Goal: Feedback & Contribution: Contribute content

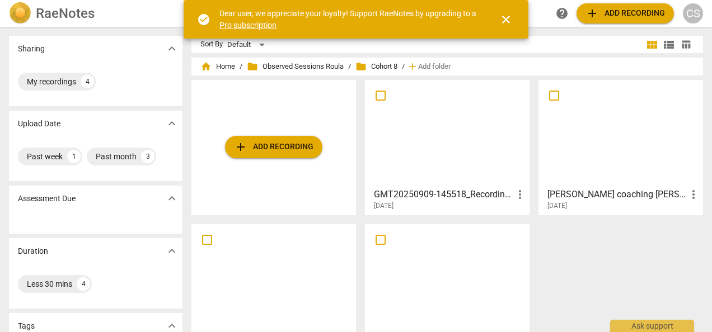
click at [518, 196] on span "more_vert" at bounding box center [519, 194] width 13 height 13
click at [518, 196] on li "Move" at bounding box center [532, 194] width 43 height 27
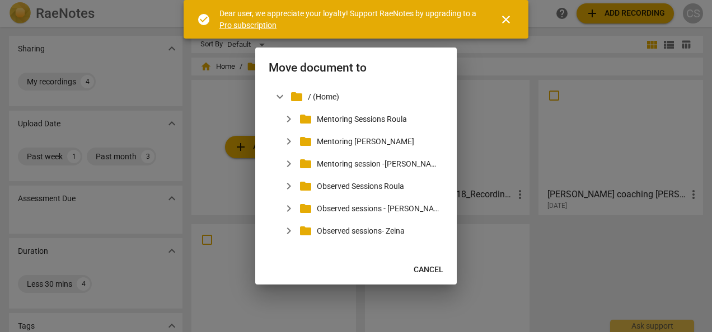
click at [437, 274] on span "Cancel" at bounding box center [429, 270] width 30 height 11
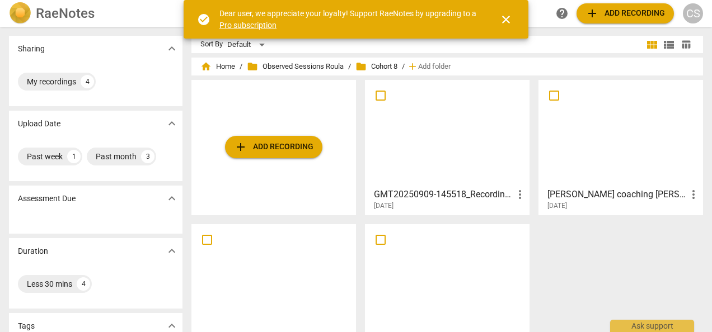
click at [457, 147] on div at bounding box center [447, 133] width 157 height 99
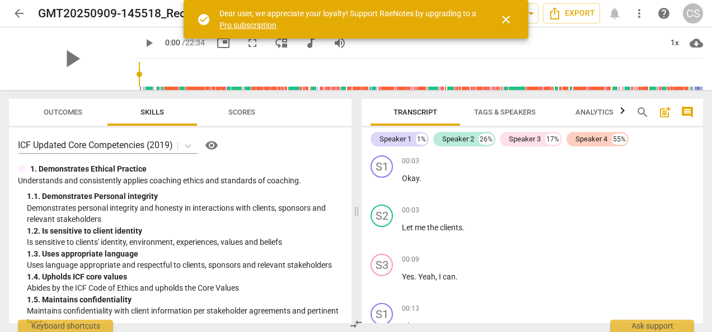
click at [505, 16] on span "close" at bounding box center [505, 19] width 13 height 13
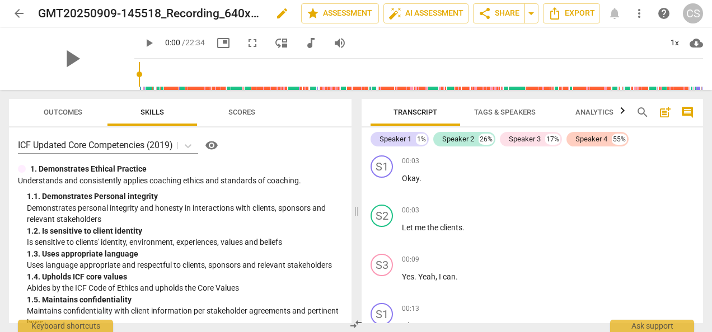
click at [285, 15] on span "edit" at bounding box center [281, 13] width 13 height 13
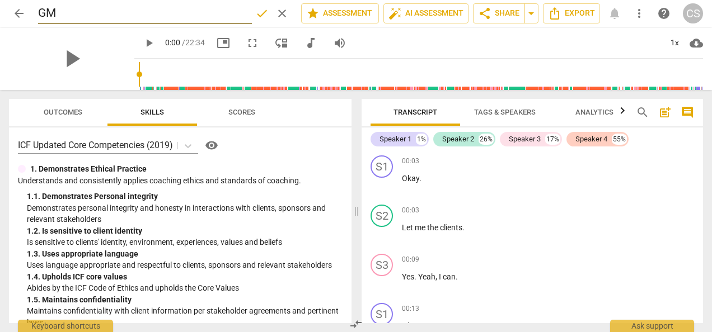
type input "G"
type input "[PERSON_NAME] coaching [PERSON_NAME]"
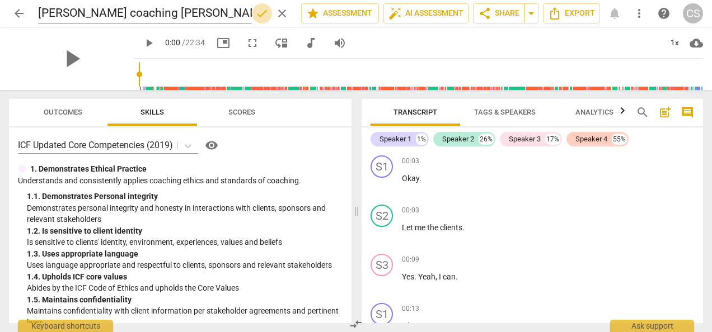
click at [261, 17] on span "done" at bounding box center [261, 13] width 13 height 13
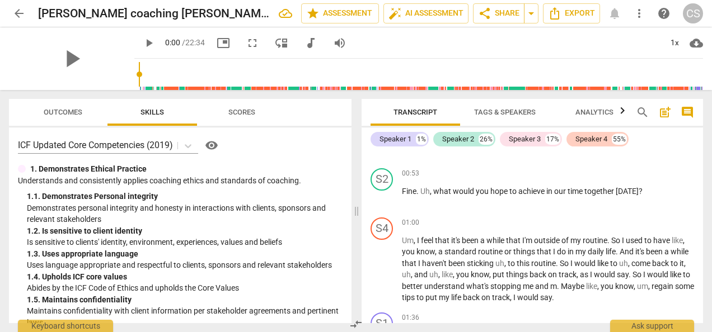
scroll to position [544, 0]
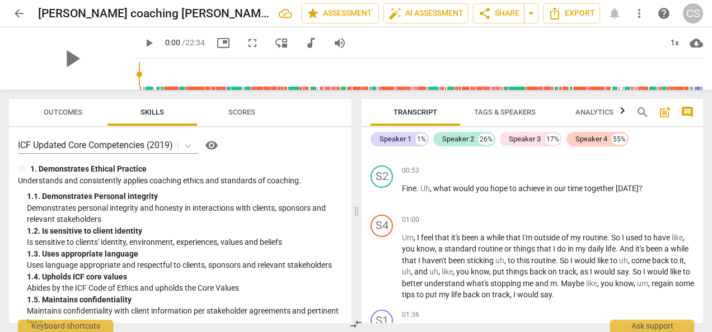
click at [494, 116] on span "Tags & Speakers" at bounding box center [505, 112] width 62 height 8
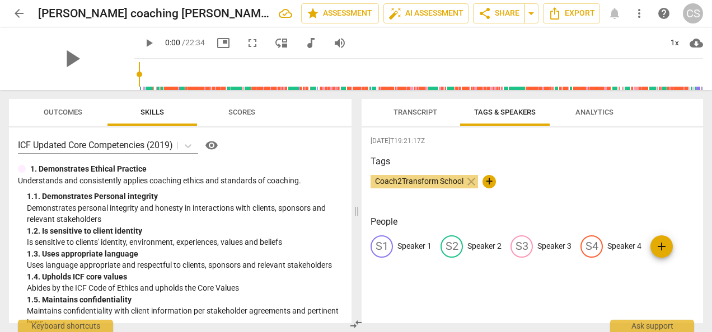
click at [449, 247] on div "S2" at bounding box center [452, 247] width 22 height 22
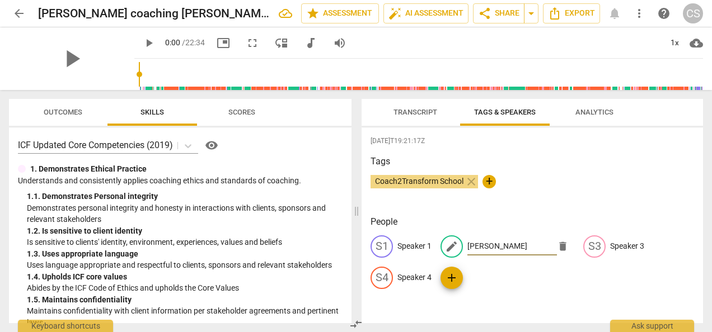
type input "[PERSON_NAME]"
click at [410, 247] on p "Speaker 1" at bounding box center [414, 247] width 34 height 12
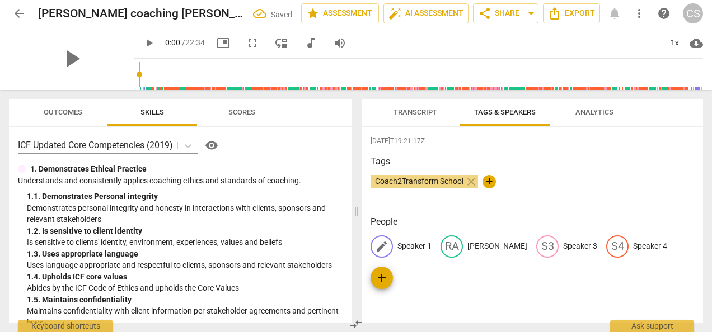
click at [422, 253] on div "edit Speaker 1" at bounding box center [401, 247] width 61 height 22
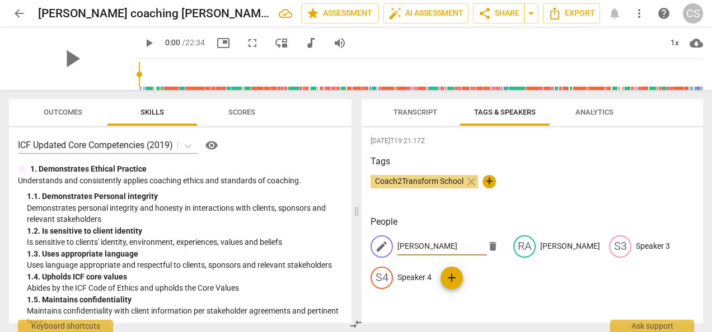
type input "[PERSON_NAME]"
click at [476, 317] on div "[DATE]T19:21:17Z Tags Coach2Transform School close + People edit [PERSON_NAME] …" at bounding box center [532, 226] width 341 height 196
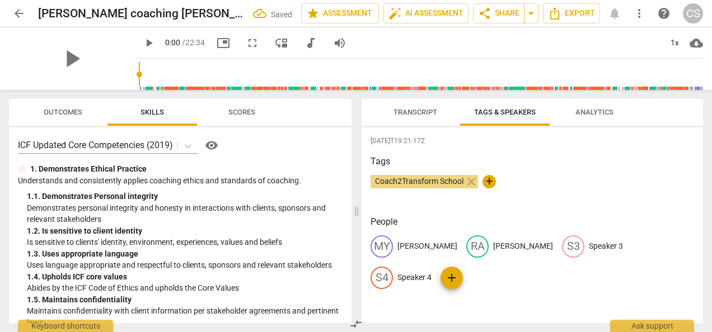
click at [404, 119] on span "Transcript" at bounding box center [415, 112] width 71 height 15
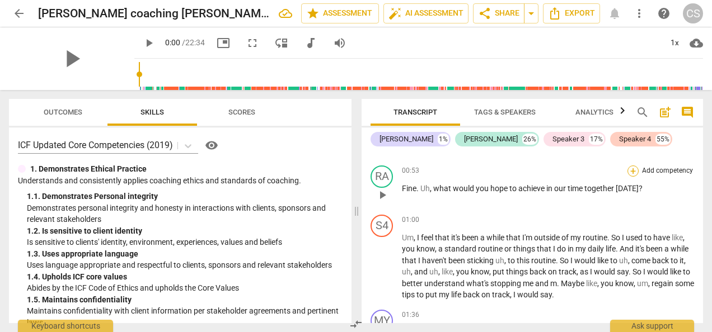
click at [629, 166] on div "+" at bounding box center [632, 171] width 11 height 11
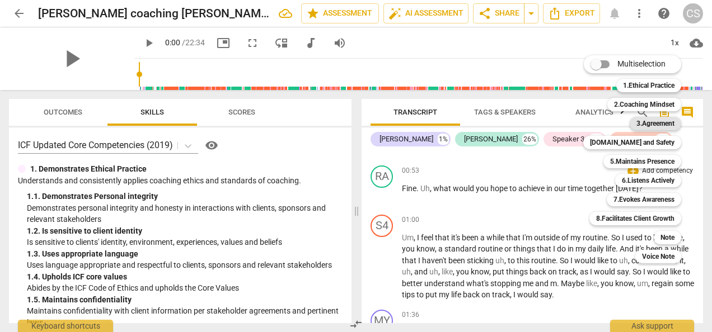
click at [649, 123] on b "3.Agreement" at bounding box center [655, 123] width 38 height 13
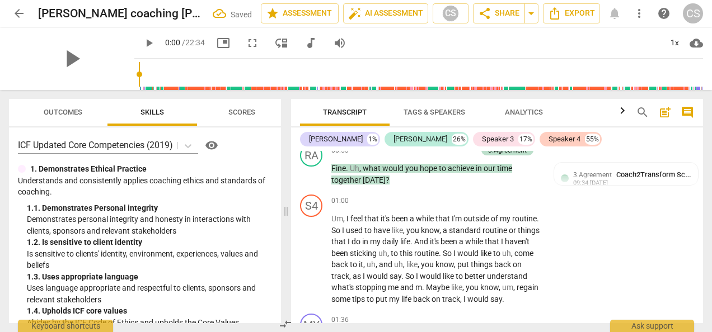
scroll to position [580, 0]
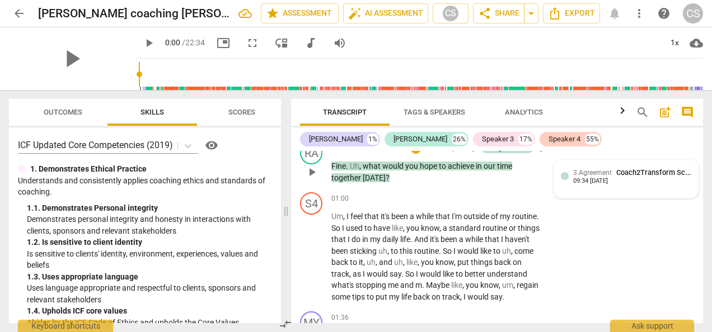
click at [625, 176] on span "Coach2Transform School" at bounding box center [657, 172] width 82 height 8
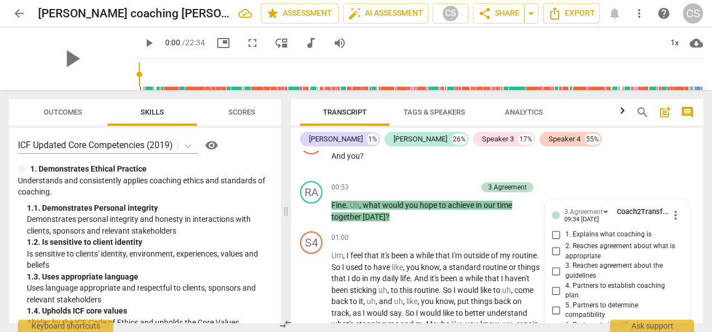
scroll to position [649, 0]
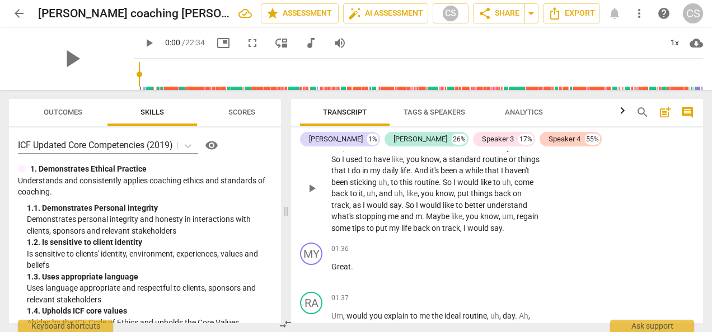
drag, startPoint x: 698, startPoint y: 162, endPoint x: 698, endPoint y: 153, distance: 9.0
click at [698, 153] on div "S4 play_arrow pause 01:00 + Add competency keyboard_arrow_right Um , I feel tha…" at bounding box center [497, 178] width 412 height 119
click at [704, 160] on div "Transcript Tags & Speakers Analytics search post_add comment [PERSON_NAME] 1% […" at bounding box center [499, 211] width 425 height 242
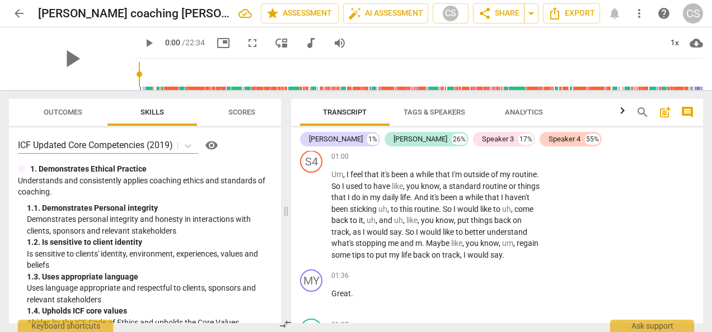
scroll to position [569, 0]
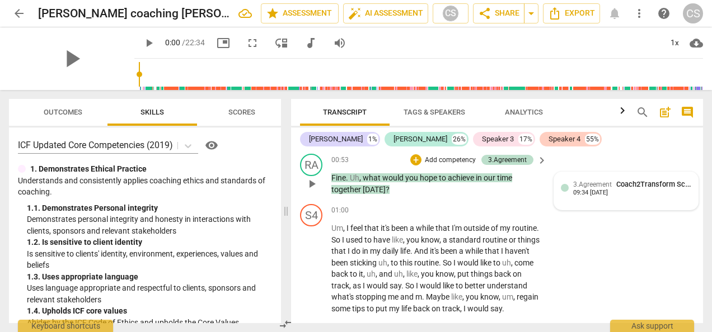
click at [635, 190] on div "3.Agreement Coach2Transform School 09:34 [DATE]" at bounding box center [632, 187] width 118 height 17
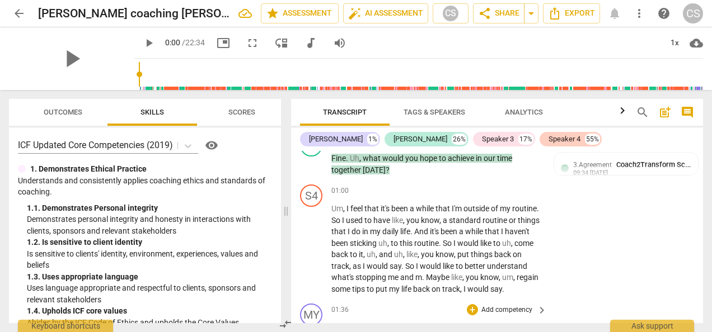
scroll to position [570, 0]
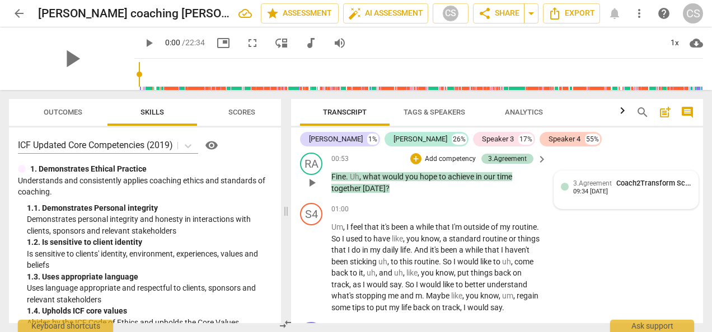
click at [573, 188] on div "3.Agreement Coach2Transform School" at bounding box center [632, 183] width 118 height 11
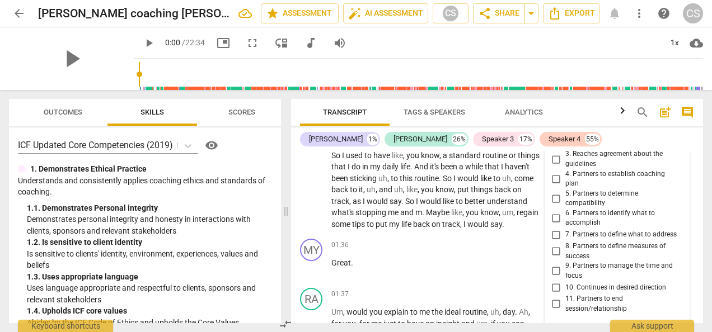
scroll to position [651, 0]
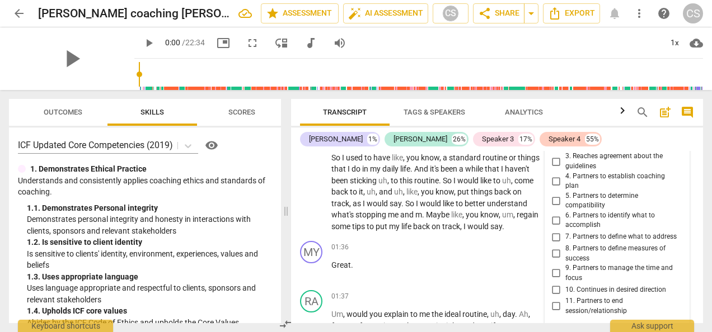
click at [552, 224] on input "6. Partners to identify what to accomplish" at bounding box center [556, 220] width 18 height 13
checkbox input "true"
click at [315, 94] on div "RA" at bounding box center [311, 83] width 22 height 22
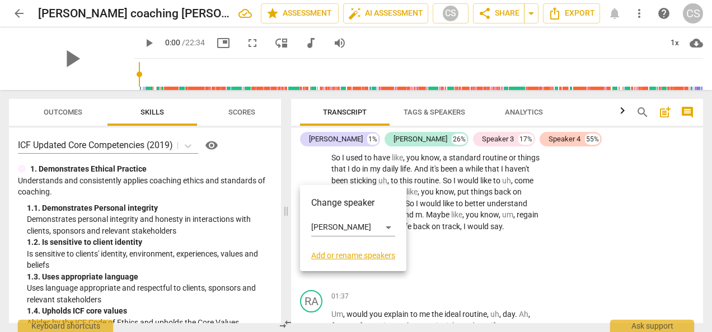
scroll to position [560, 0]
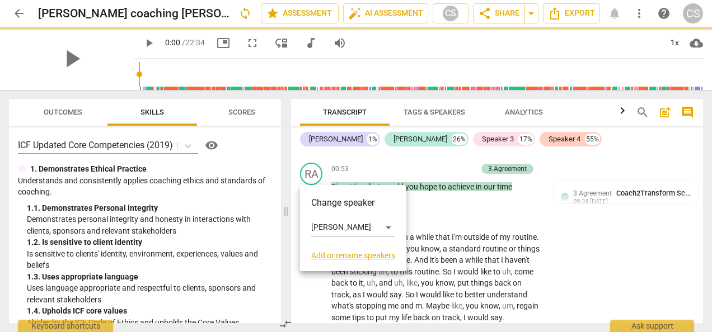
click at [444, 202] on div at bounding box center [356, 166] width 712 height 332
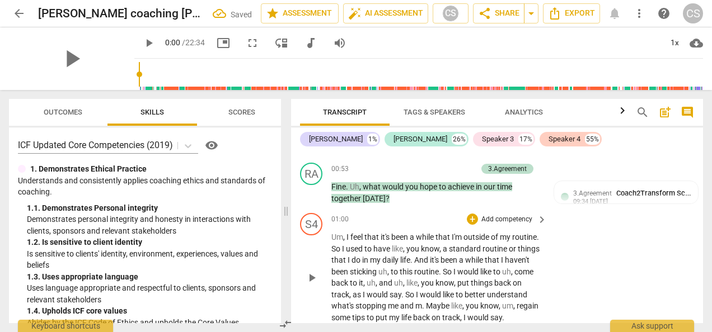
click at [369, 254] on p "Um , I feel that it's been a while that I'm outside of my routine . So I used t…" at bounding box center [436, 278] width 210 height 92
click at [58, 50] on span "play_arrow" at bounding box center [71, 58] width 29 height 29
click at [345, 242] on p "Um , I feel that it's been a while that I'm outside of my routine . So I used t…" at bounding box center [436, 278] width 210 height 92
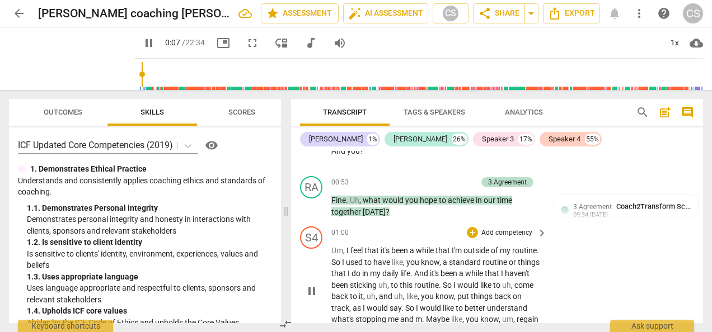
scroll to position [549, 0]
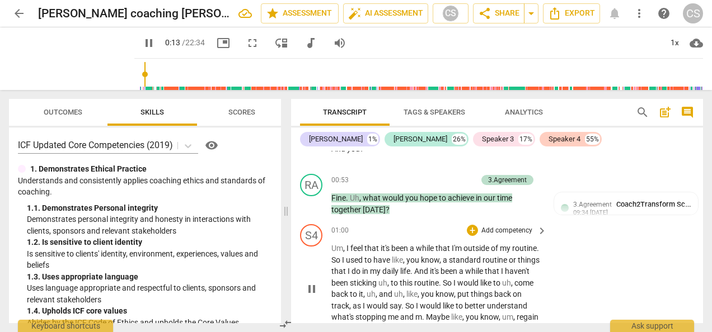
click at [608, 297] on div "S4 play_arrow pause 01:00 + Add competency keyboard_arrow_right Um , I feel tha…" at bounding box center [497, 279] width 412 height 119
click at [388, 245] on span "it's" at bounding box center [386, 248] width 11 height 9
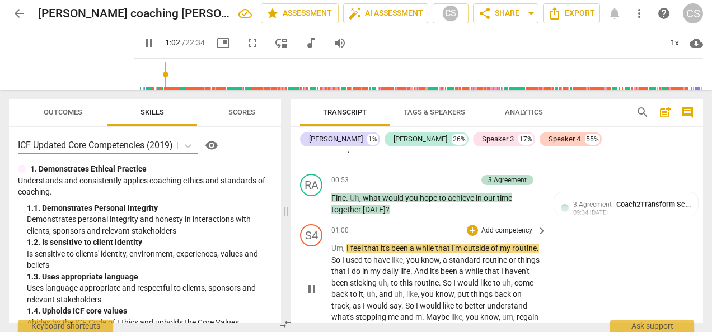
click at [356, 250] on span "feel" at bounding box center [357, 248] width 14 height 9
click at [677, 40] on div "1x" at bounding box center [674, 43] width 21 height 18
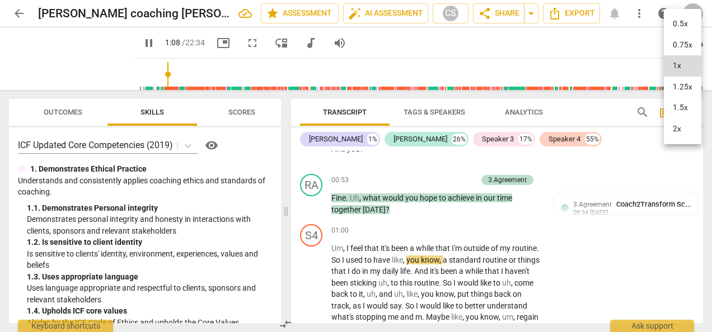
click at [684, 85] on li "1.25x" at bounding box center [683, 87] width 38 height 21
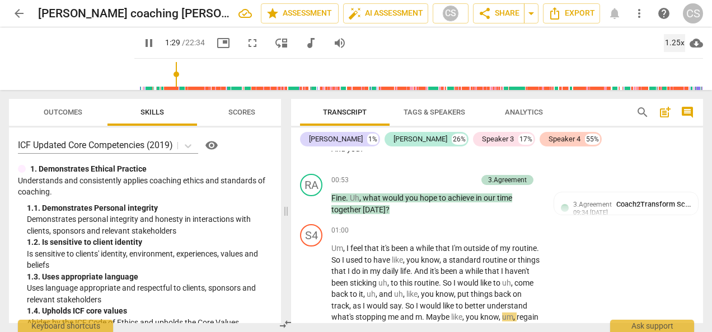
scroll to position [721, 0]
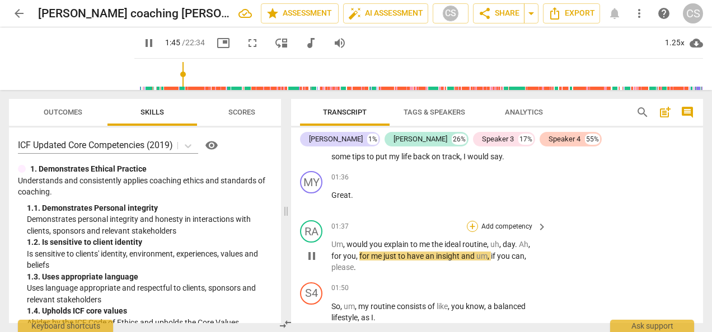
click at [471, 232] on div "+" at bounding box center [472, 226] width 11 height 11
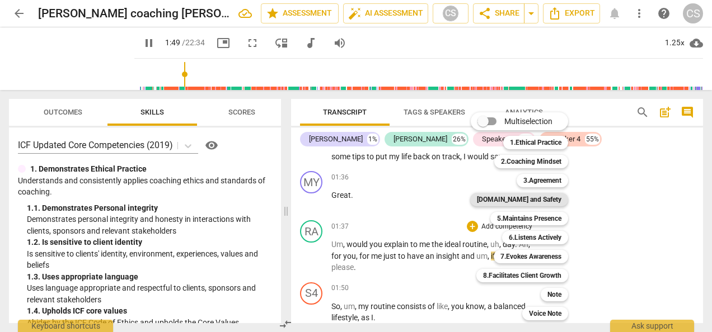
click at [530, 200] on b "[DOMAIN_NAME] and Safety" at bounding box center [519, 199] width 85 height 13
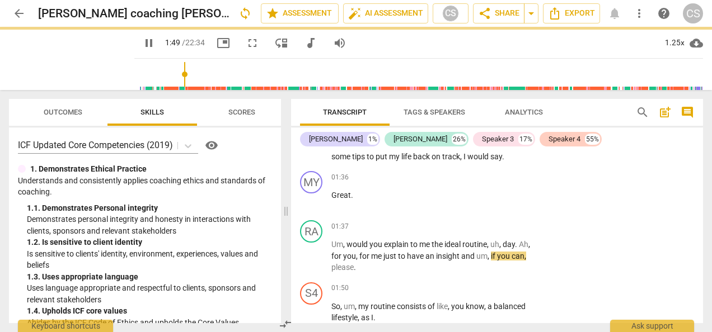
type input "110"
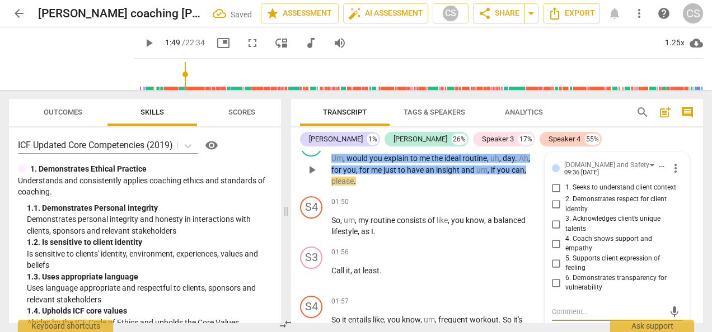
scroll to position [807, 0]
click at [561, 195] on input "1. Seeks to understand client context" at bounding box center [556, 187] width 18 height 13
checkbox input "true"
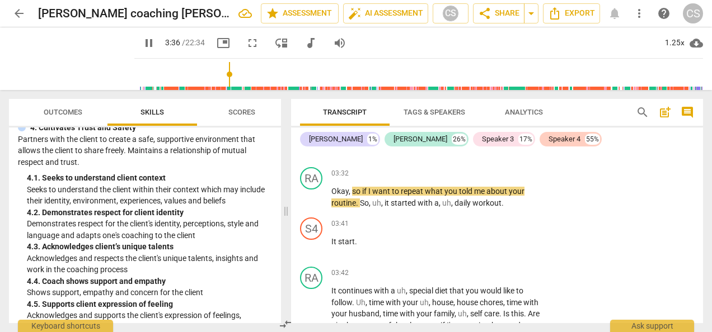
scroll to position [1730, 0]
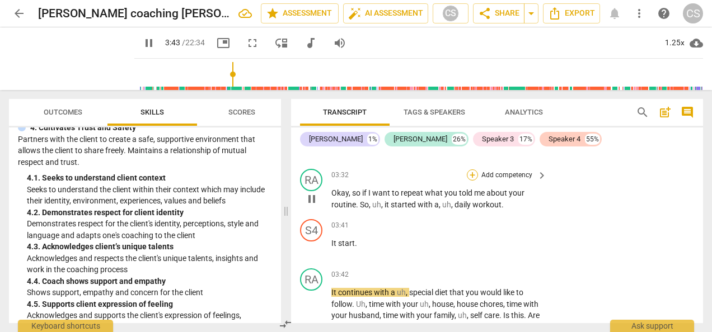
click at [468, 181] on div "+" at bounding box center [472, 175] width 11 height 11
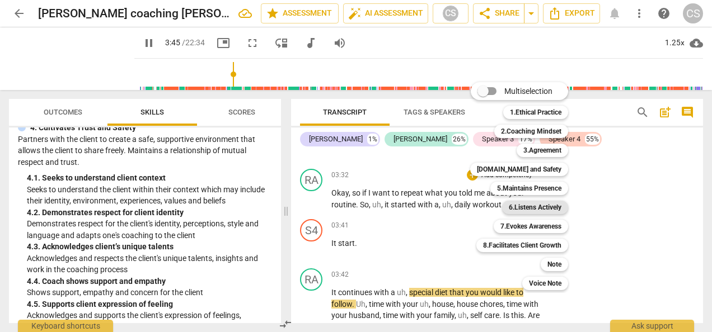
click at [533, 207] on b "6.Listens Actively" at bounding box center [535, 207] width 53 height 13
type input "226"
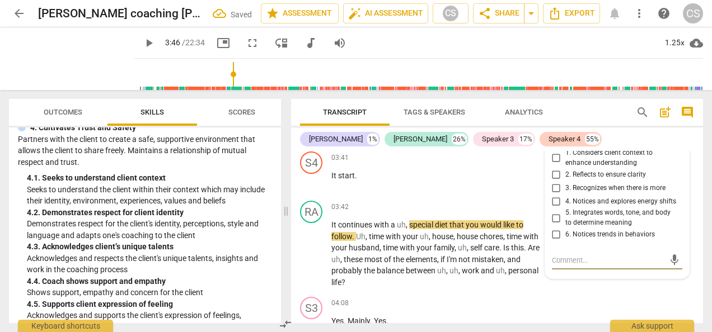
scroll to position [1797, 0]
click at [556, 182] on input "2. Reflects to ensure clarity" at bounding box center [556, 174] width 18 height 13
checkbox input "true"
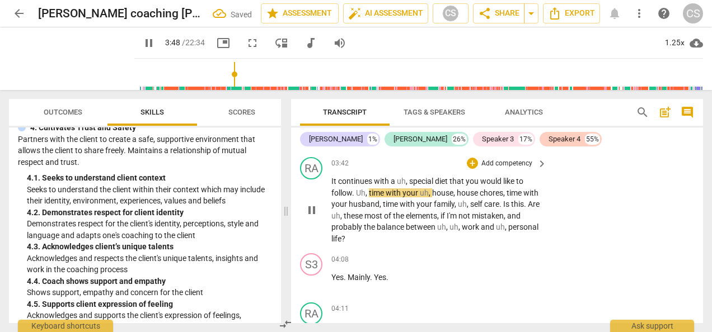
scroll to position [1841, 0]
click at [470, 170] on div "+" at bounding box center [472, 163] width 11 height 11
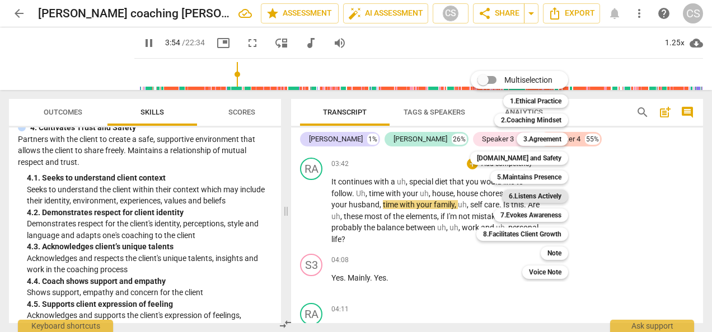
click at [528, 194] on b "6.Listens Actively" at bounding box center [535, 196] width 53 height 13
type input "235"
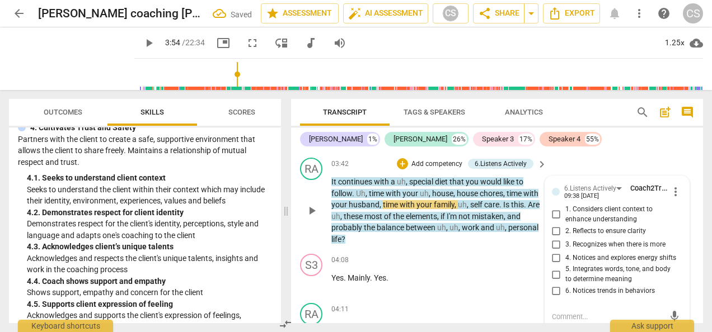
scroll to position [1932, 0]
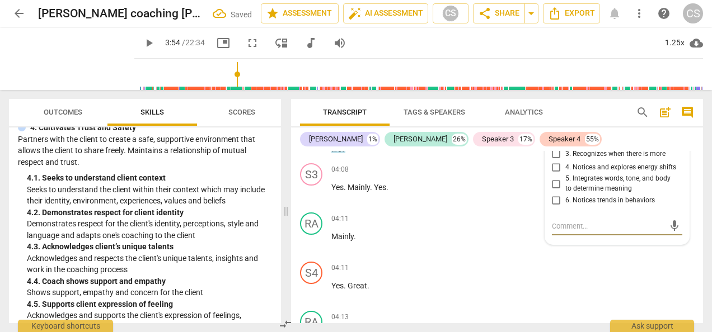
click at [559, 147] on input "2. Reflects to ensure clarity" at bounding box center [556, 140] width 18 height 13
checkbox input "true"
click at [475, 242] on div "04:11 + Add competency keyboard_arrow_right Mainly ." at bounding box center [439, 233] width 217 height 40
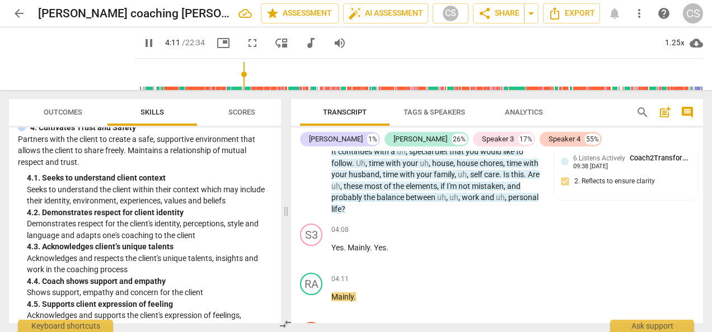
scroll to position [2073, 0]
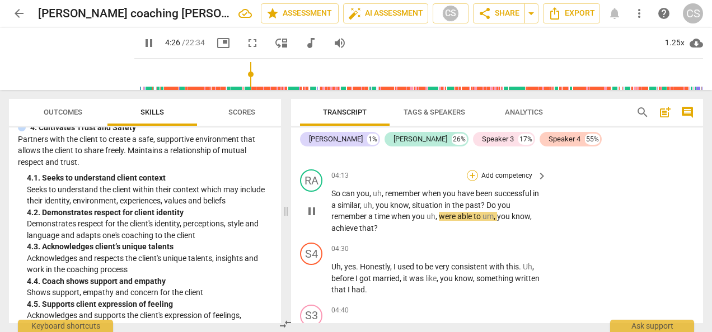
click at [473, 181] on div "+" at bounding box center [472, 175] width 11 height 11
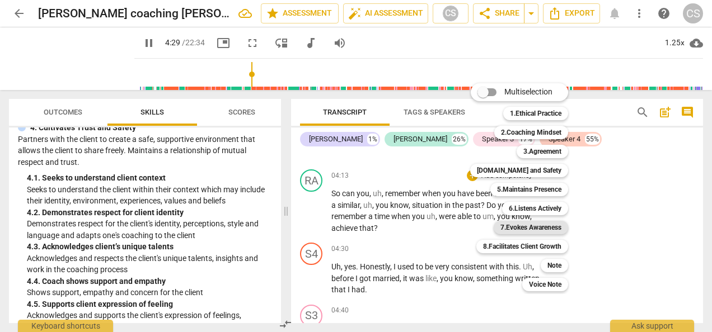
click at [523, 231] on b "7.Evokes Awareness" at bounding box center [530, 227] width 61 height 13
type input "270"
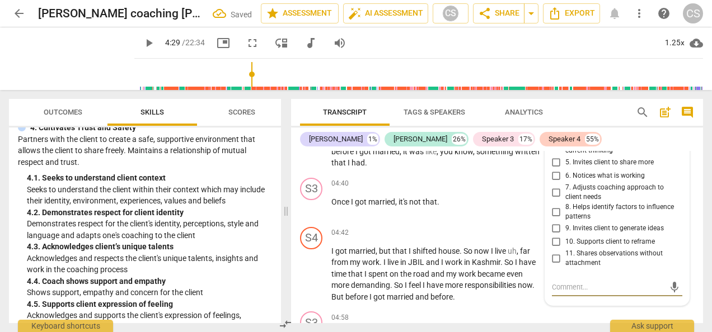
scroll to position [2199, 0]
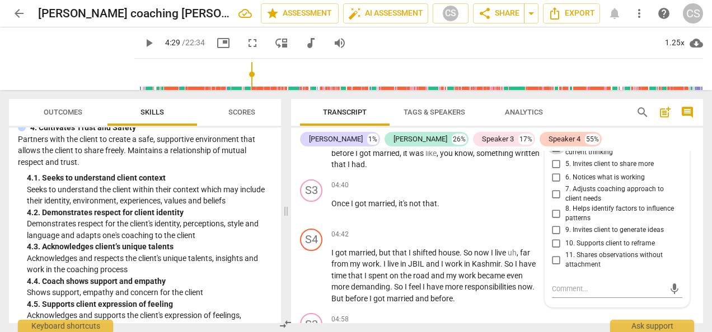
click at [552, 154] on input "4. Asks questions to explore beyond current thinking" at bounding box center [556, 147] width 18 height 13
checkbox input "true"
click at [463, 175] on div "S4 play_arrow pause 04:30 + Add competency keyboard_arrow_right Uh , yes . Hone…" at bounding box center [497, 144] width 412 height 62
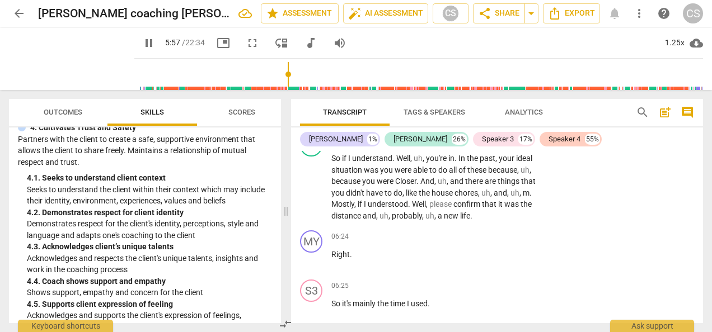
scroll to position [2923, 0]
click at [470, 146] on div "+" at bounding box center [472, 139] width 11 height 11
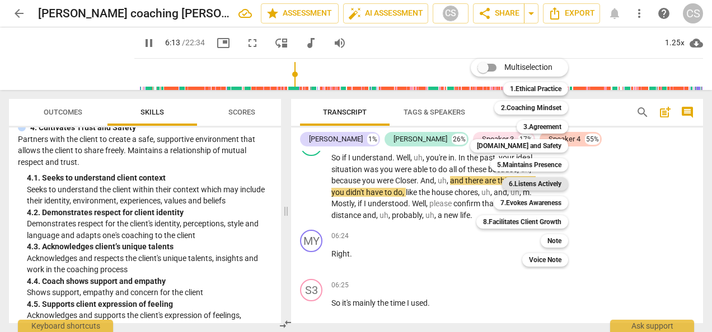
click at [540, 184] on b "6.Listens Actively" at bounding box center [535, 183] width 53 height 13
type input "373"
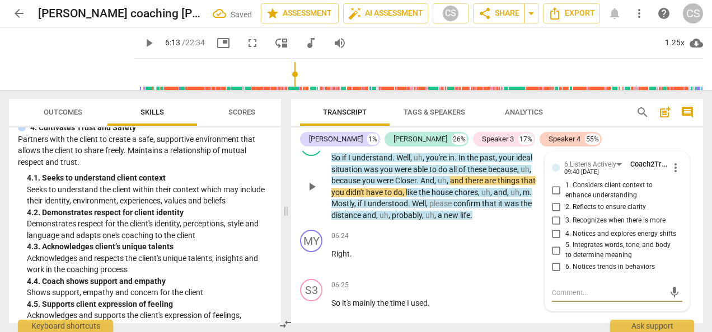
click at [552, 214] on input "2. Reflects to ensure clarity" at bounding box center [556, 206] width 18 height 13
checkbox input "true"
click at [586, 157] on div "RA play_arrow pause 05:58 + Add competency 6.Listens Actively keyboard_arrow_ri…" at bounding box center [497, 177] width 412 height 96
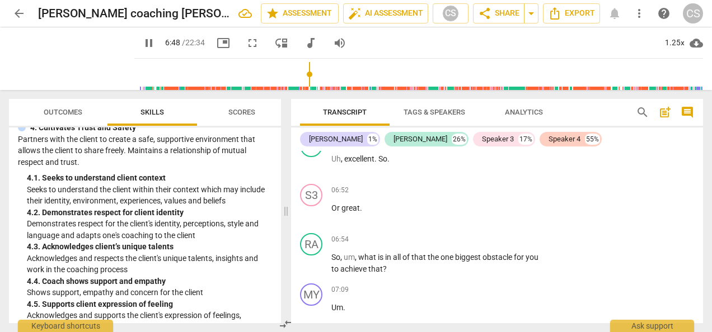
scroll to position [3474, 0]
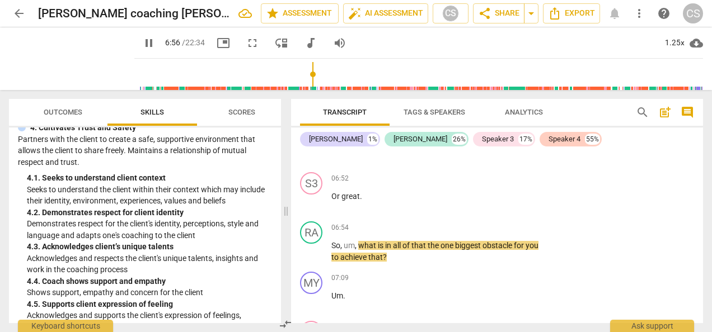
click at [142, 41] on span "pause" at bounding box center [148, 42] width 13 height 13
type input "417"
click at [471, 135] on div "+" at bounding box center [472, 129] width 11 height 11
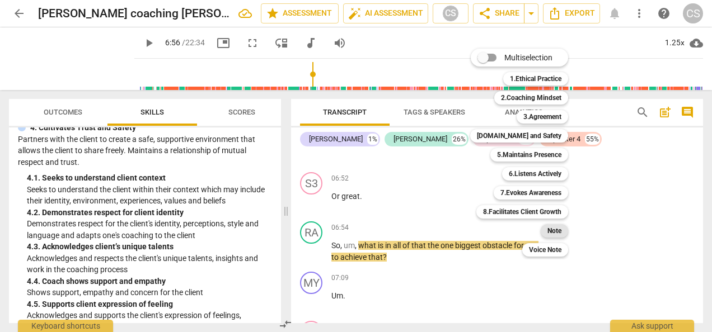
click at [552, 235] on b "Note" at bounding box center [554, 230] width 14 height 13
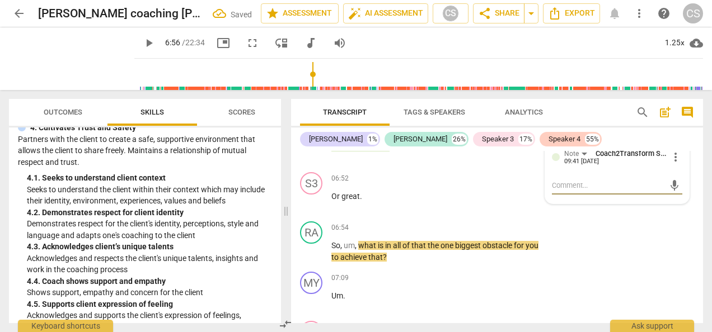
type textarea "A"
type textarea "Av"
type textarea "Avo"
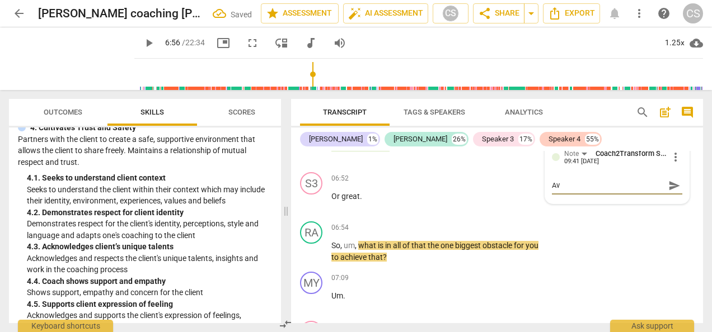
type textarea "Avo"
type textarea "Avoi"
type textarea "Avoid"
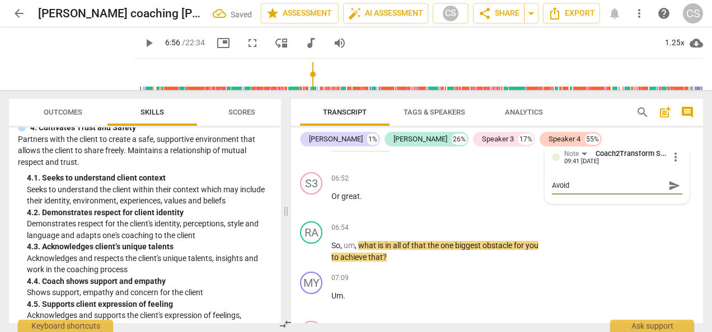
type textarea "Avoid"
type textarea "Avoid u"
type textarea "Avoid us"
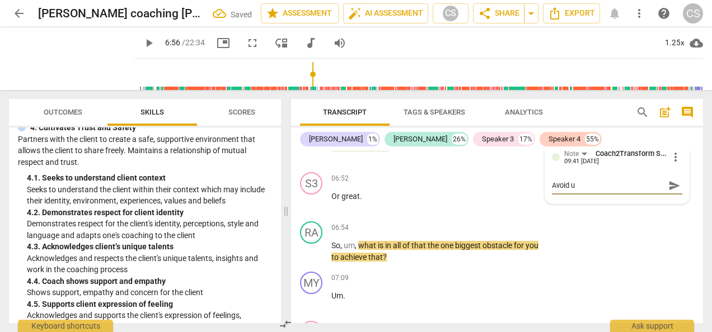
type textarea "Avoid us"
type textarea "Avoid usi"
type textarea "Avoid usin"
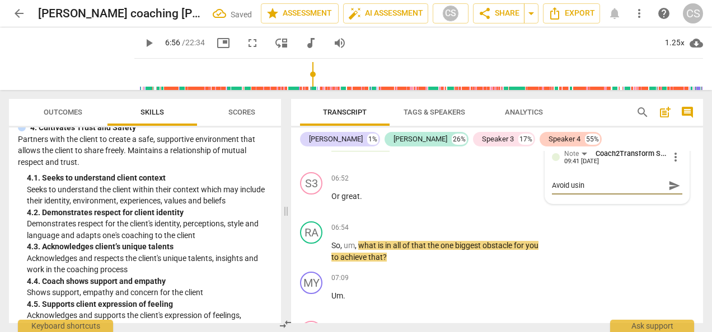
type textarea "Avoid using"
type textarea "Avoid using ""
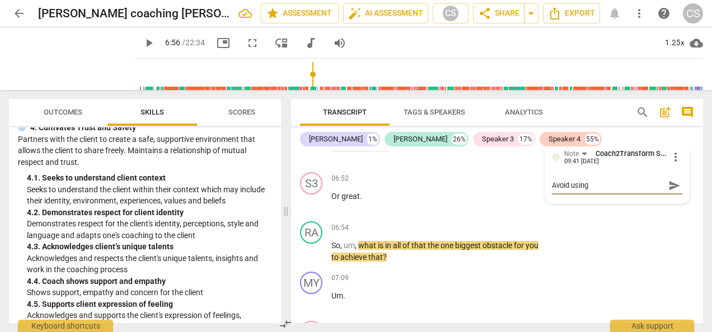
type textarea "Avoid using ""
type textarea "Avoid using "g"
type textarea "Avoid using "gr"
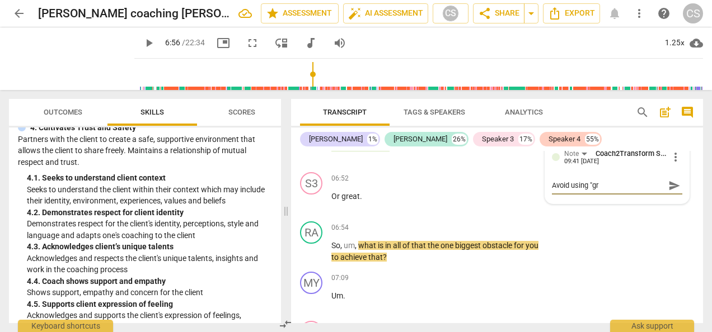
type textarea "Avoid using "gre"
type textarea "Avoid using "grea"
type textarea "Avoid using "great"
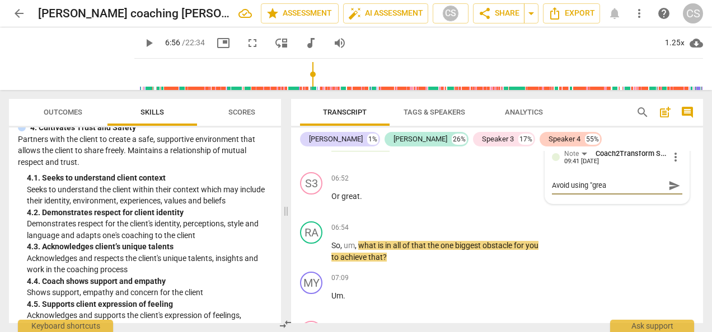
type textarea "Avoid using "great"
type textarea "Avoid using "great""
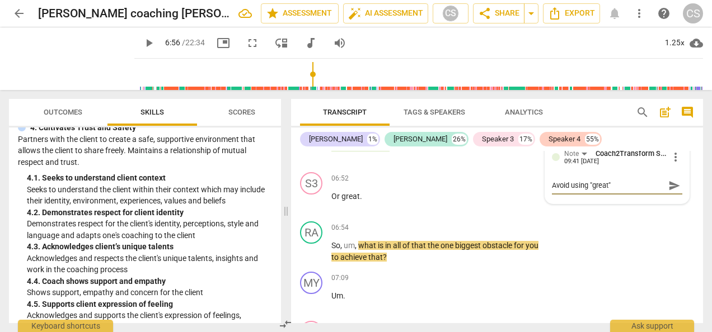
type textarea "Avoid using "great" E"
type textarea "Avoid using "great" Ex"
type textarea "Avoid using "great" Exc"
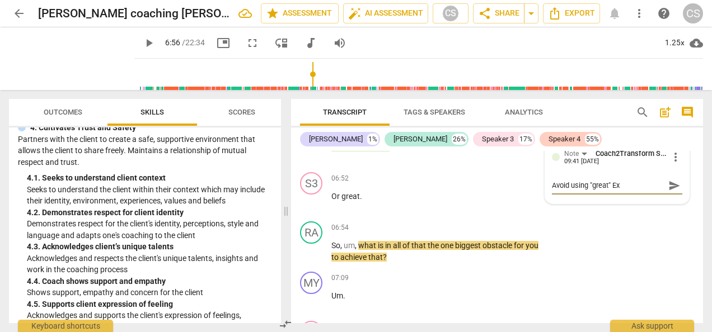
type textarea "Avoid using "great" Exc"
type textarea "Avoid using "great" Exce"
type textarea "Avoid using "great" Excel"
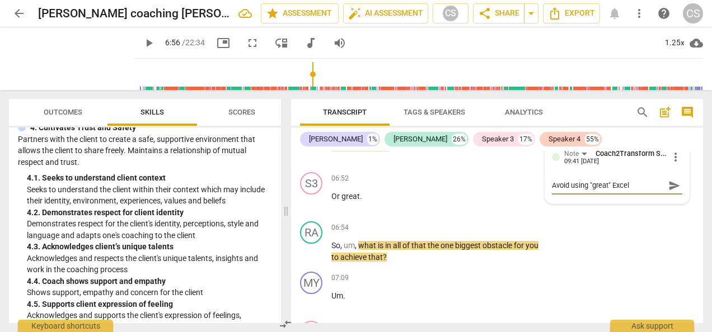
type textarea "Avoid using "great" Excell"
type textarea "Avoid using "great" Excelle"
type textarea "Avoid using "great" Excellen"
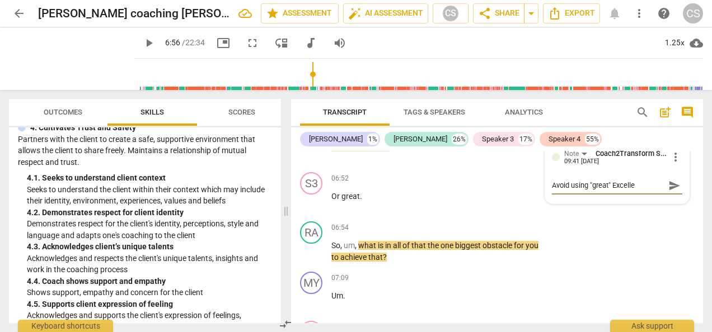
type textarea "Avoid using "great" Excellen"
type textarea "Avoid using "great" Excellent"
type textarea "Avoid using "great" Excellent""
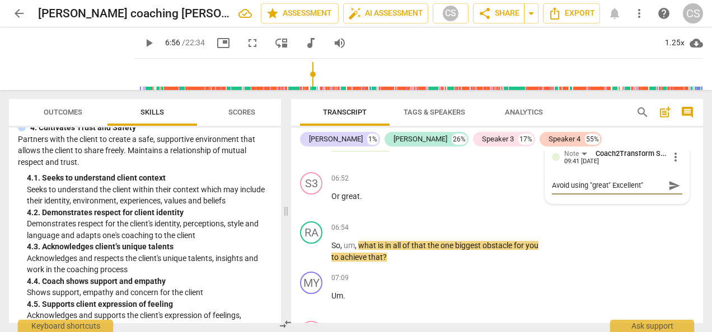
type textarea "Avoid using "great" Excellent""
type textarea "Avoid using "great" Excellent" a"
type textarea "Avoid using "great" Excellent" al"
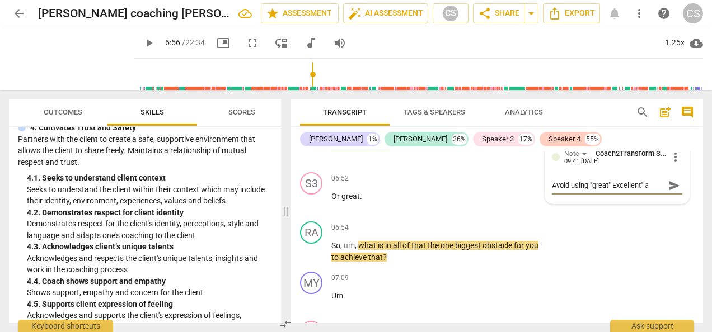
type textarea "Avoid using "great" Excellent" al"
type textarea "Avoid using "great" Excellent" all"
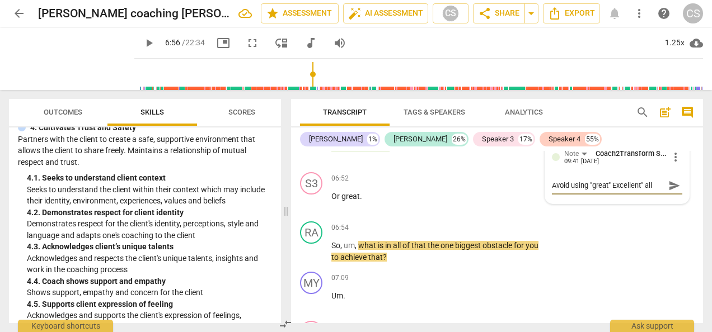
type textarea "Avoid using "great" Excellent" all t"
type textarea "Avoid using "great" Excellent" all th"
type textarea "Avoid using "great" Excellent" all the"
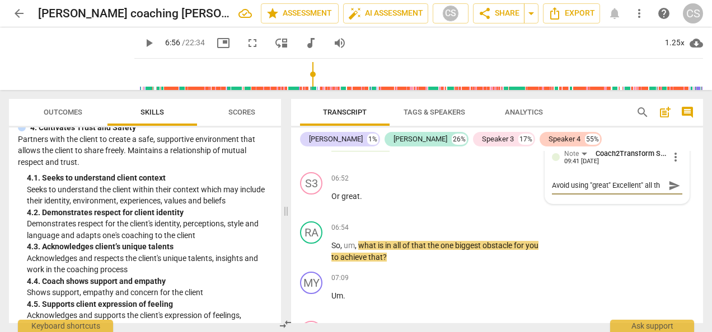
type textarea "Avoid using "great" Excellent" all the"
type textarea "Avoid using "great" Excellent" all the t"
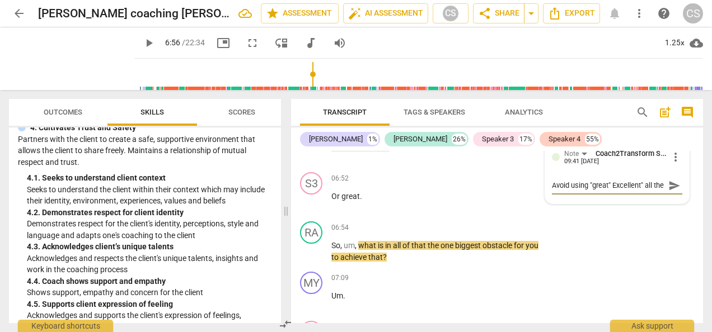
type textarea "Avoid using "great" Excellent" all the t"
type textarea "Avoid using "great" Excellent" all the ti"
type textarea "Avoid using "great" Excellent" all the [PERSON_NAME]"
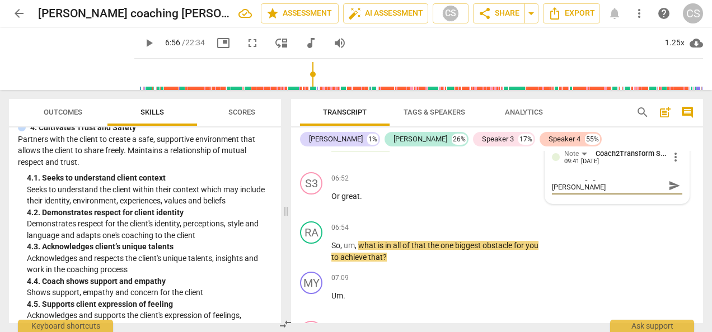
type textarea "Avoid using "great" Excellent" all the time"
type textarea "Avoid using "great" Excellent" all the time."
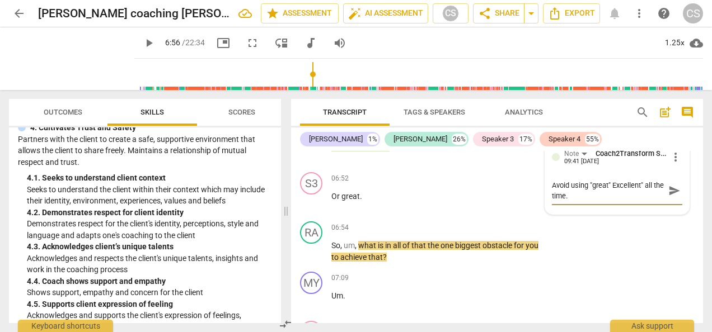
type textarea "Avoid using "great" Excellent" all the time."
type textarea "Avoid using "great" Excellent" all the time. I"
type textarea "Avoid using "great" Excellent" all the time. It"
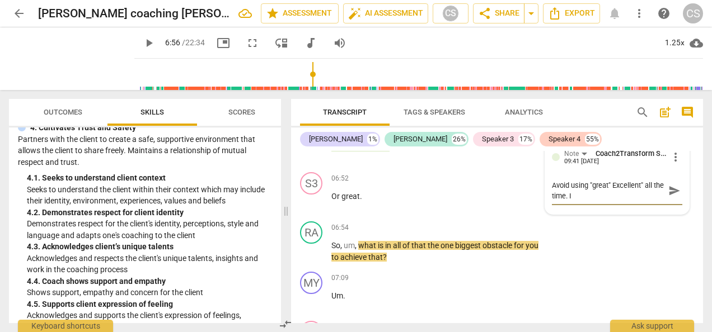
type textarea "Avoid using "great" Excellent" all the time. It"
type textarea "Avoid using "great" Excellent" all the time. It i"
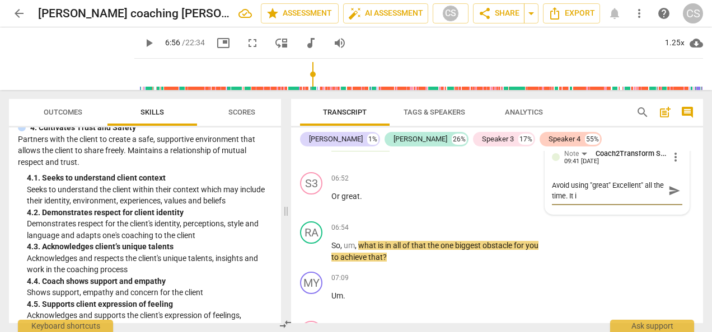
type textarea "Avoid using "great" Excellent" all the time. It"
type textarea "Avoid using "great" Excellent" all the time. It g"
type textarea "Avoid using "great" Excellent" all the time. It gi"
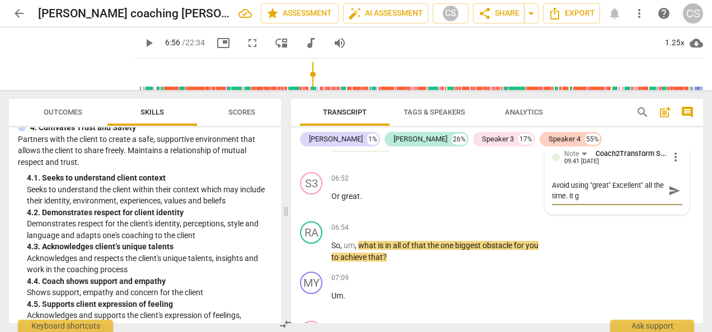
type textarea "Avoid using "great" Excellent" all the time. It gi"
type textarea "Avoid using "great" Excellent" all the time. It giv"
type textarea "Avoid using "great" Excellent" all the time. It give"
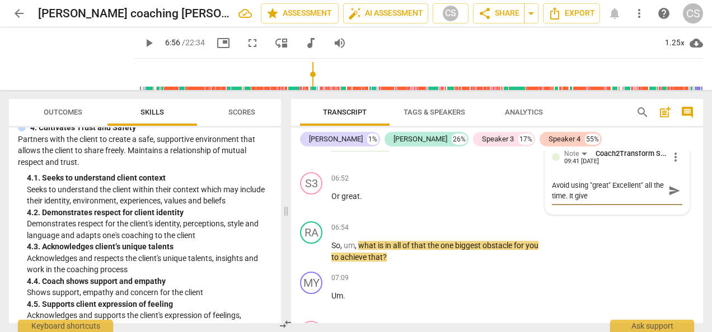
type textarea "Avoid using "great" Excellent" all the time. It gives"
type textarea "Avoid using "great" Excellent" all the time. It gives t"
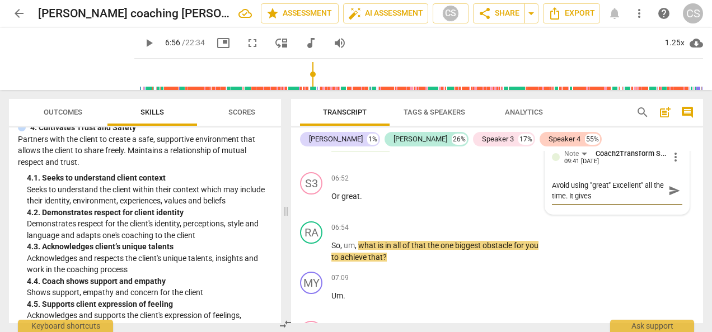
type textarea "Avoid using "great" Excellent" all the time. It gives t"
type textarea "Avoid using "great" Excellent" all the time. It gives th"
type textarea "Avoid using "great" Excellent" all the time. It gives the"
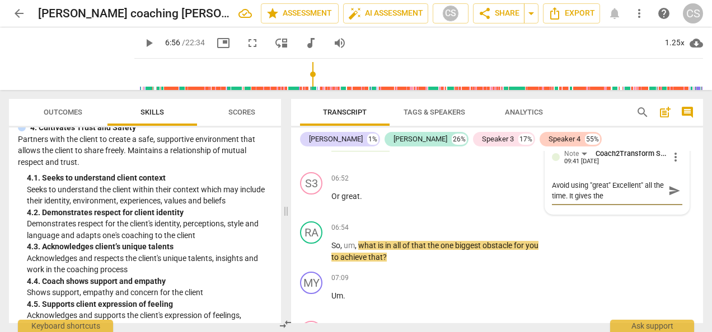
type textarea "Avoid using "great" Excellent" all the time. It gives the"
type textarea "Avoid using "great" Excellent" all the time. It gives the i"
type textarea "Avoid using "great" Excellent" all the time. It gives the im"
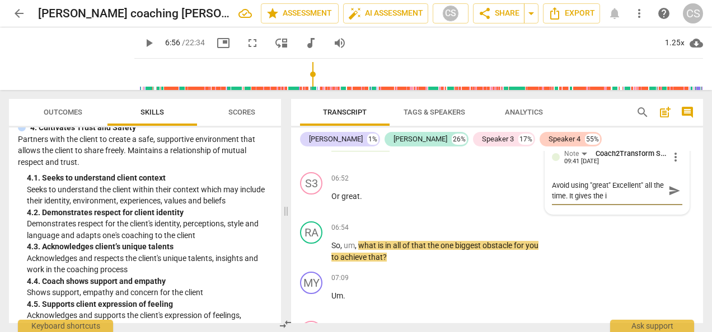
type textarea "Avoid using "great" Excellent" all the time. It gives the im"
type textarea "Avoid using "great" Excellent" all the time. It gives the imp"
type textarea "Avoid using "great" Excellent" all the time. It gives the impr"
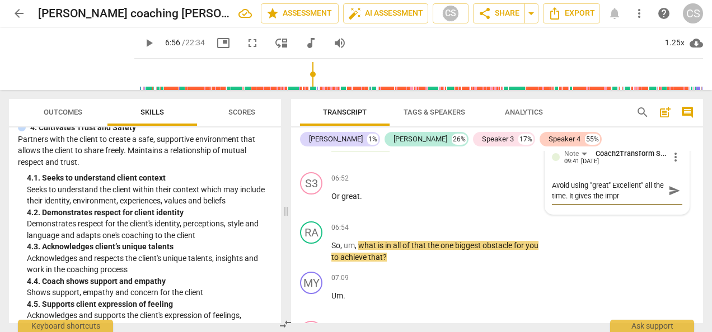
type textarea "Avoid using "great" Excellent" all the time. It gives the impre"
type textarea "Avoid using "great" Excellent" all the time. It gives the impres"
type textarea "Avoid using "great" Excellent" all the time. It gives the impress"
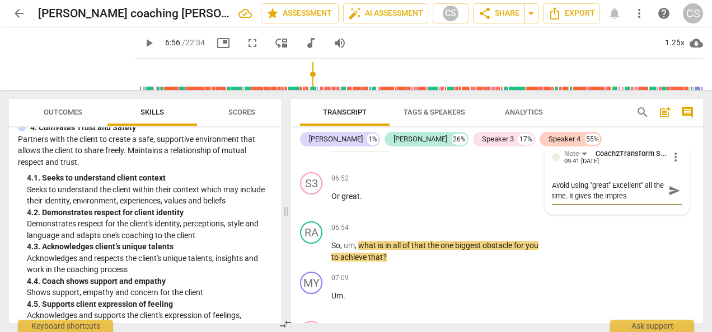
type textarea "Avoid using "great" Excellent" all the time. It gives the impress"
type textarea "Avoid using "great" Excellent" all the time. It gives the impressi"
type textarea "Avoid using "great" Excellent" all the time. It gives the impressio"
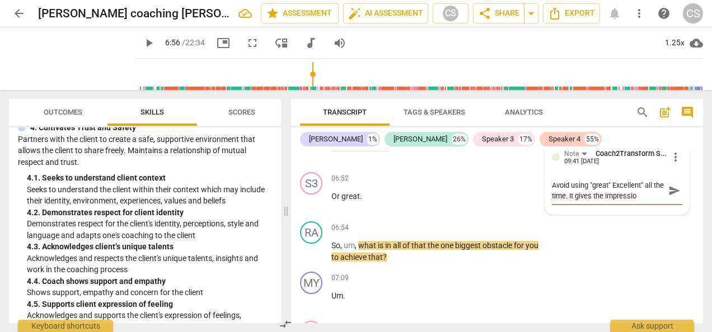
type textarea "Avoid using "great" Excellent" all the time. It gives the impression"
type textarea "Avoid using "great" Excellent" all the time. It gives the impression o"
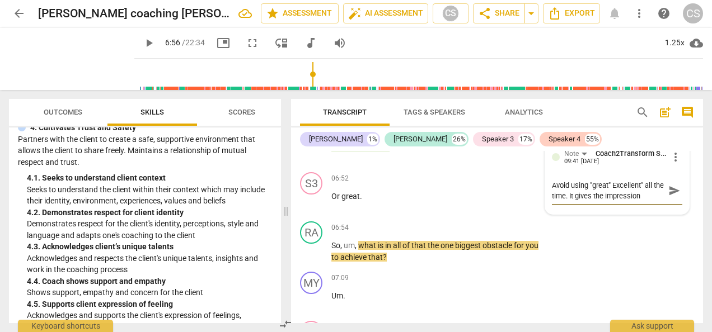
type textarea "Avoid using "great" Excellent" all the time. It gives the impression o"
type textarea "Avoid using "great" Excellent" all the time. It gives the impression of"
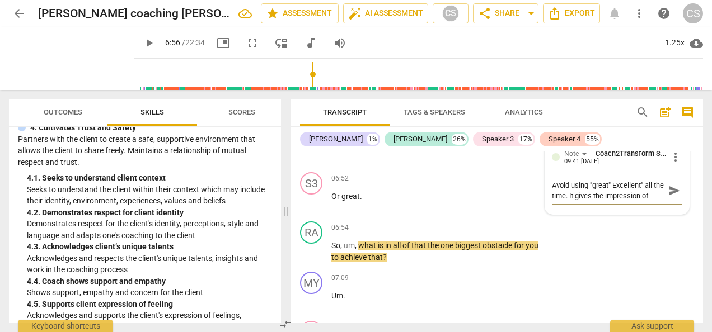
type textarea "Avoid using "great" Excellent" all the time. It gives the impression of c"
type textarea "Avoid using "great" Excellent" all the time. It gives the impression of ca"
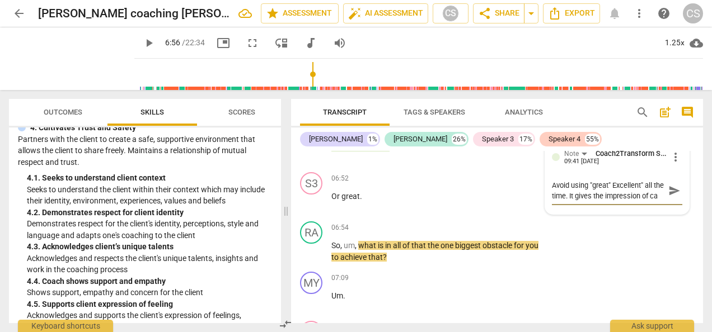
type textarea "Avoid using "great" Excellent" all the time. It gives the impression of cas"
type textarea "Avoid using "great" Excellent" all the time. It gives the impression of cast"
type textarea "Avoid using "great" Excellent" all the time. It gives the impression of casti"
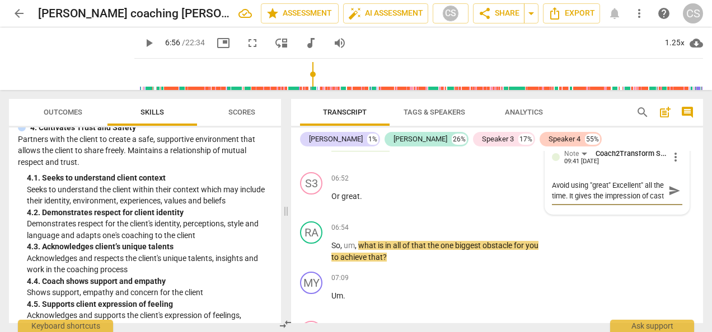
type textarea "Avoid using "great" Excellent" all the time. It gives the impression of casti"
type textarea "Avoid using "great" Excellent" all the time. It gives the impression of castin"
type textarea "Avoid using "great" Excellent" all the time. It gives the impression of casting"
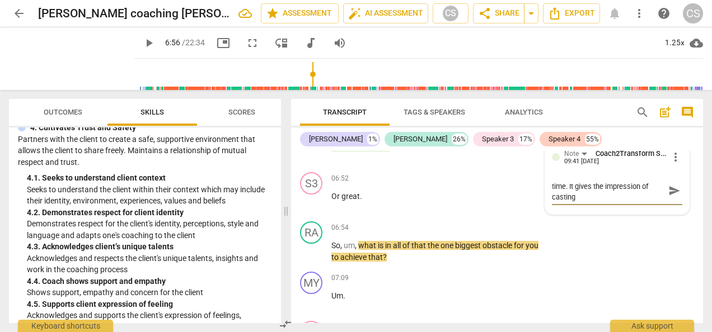
type textarea "Avoid using "great" Excellent" all the time. It gives the impression of casting"
type textarea "Avoid using "great" Excellent" all the time. It gives the impression of casting…"
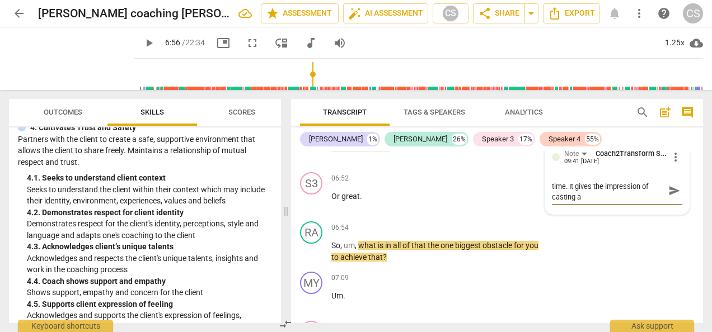
type textarea "Avoid using "great" Excellent" all the time. It gives the impression of casting…"
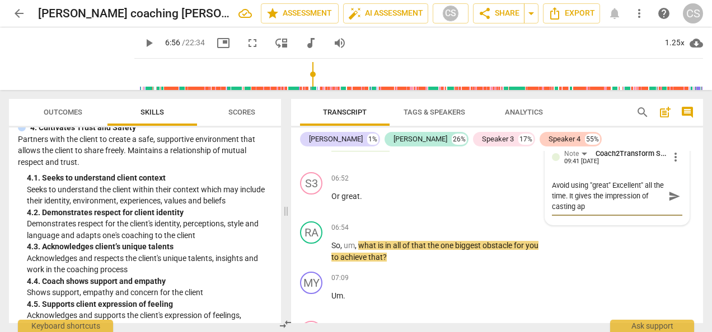
scroll to position [0, 0]
type textarea "Avoid using "great" Excellent" all the time. It gives the impression of casting…"
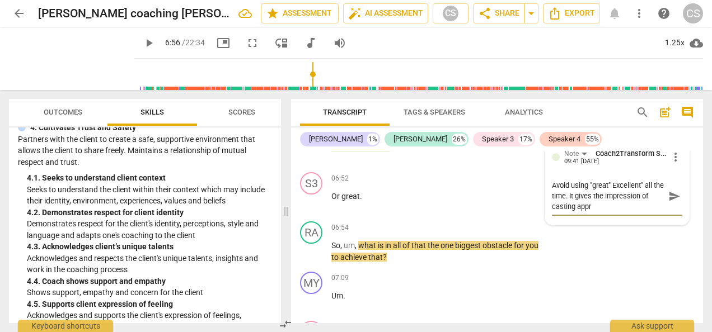
type textarea "Avoid using "great" Excellent" all the time. It gives the impression of casting…"
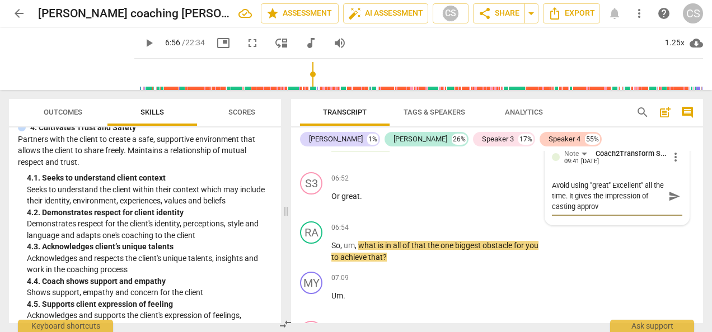
type textarea "Avoid using "great" Excellent" all the time. It gives the impression of casting…"
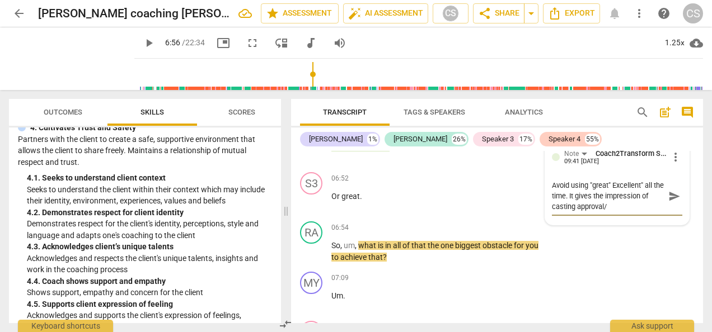
type textarea "Avoid using "great" Excellent" all the time. It gives the impression of casting…"
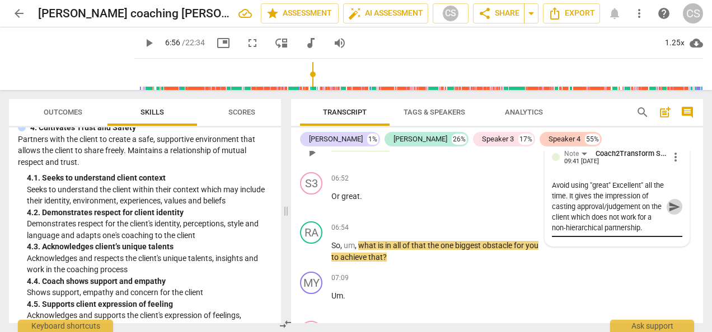
click at [668, 213] on span "send" at bounding box center [674, 207] width 12 height 12
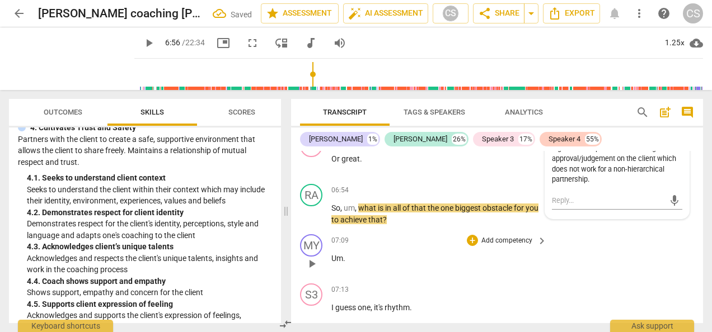
scroll to position [3537, 0]
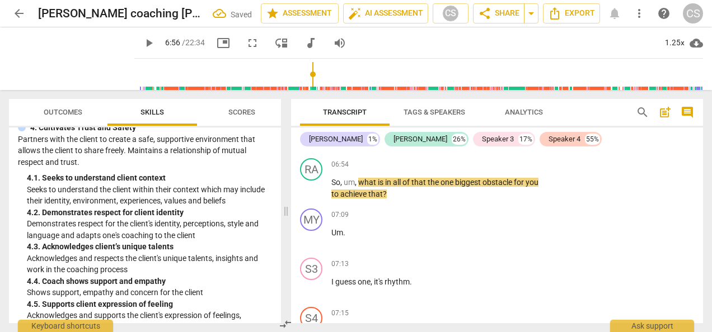
click at [142, 43] on span "play_arrow" at bounding box center [148, 42] width 13 height 13
click at [472, 170] on div "+" at bounding box center [472, 164] width 11 height 11
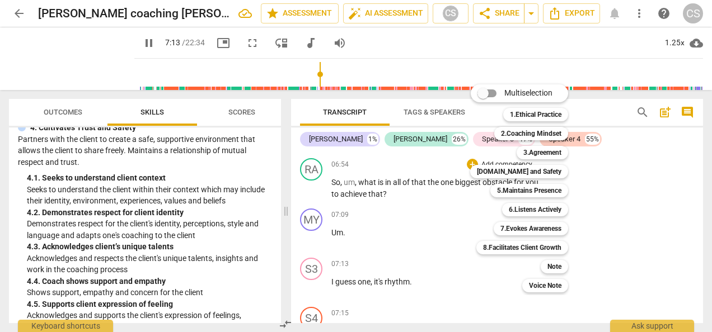
click at [133, 43] on div at bounding box center [356, 166] width 712 height 332
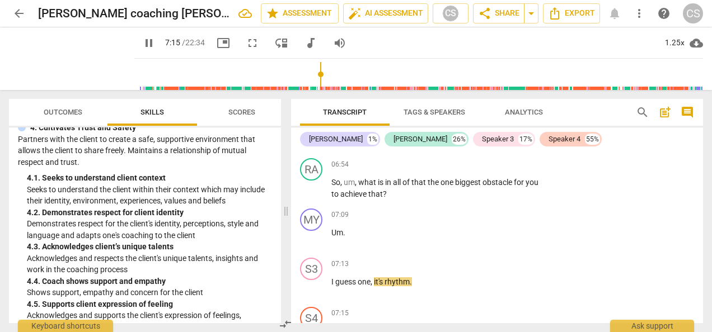
click at [142, 43] on span "pause" at bounding box center [148, 42] width 13 height 13
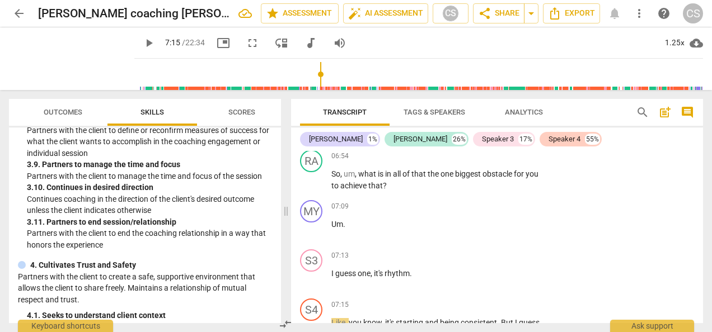
scroll to position [3544, 0]
click at [470, 163] on div "+" at bounding box center [472, 157] width 11 height 11
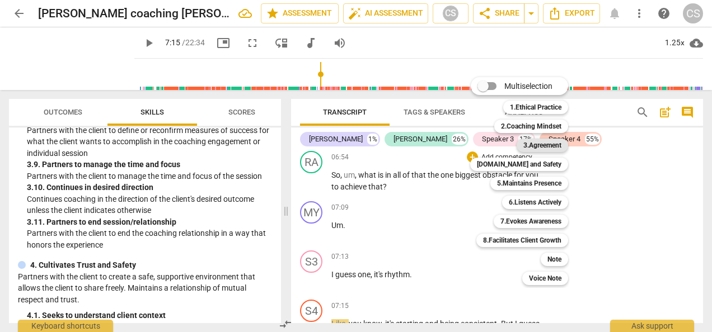
click at [541, 148] on b "3.Agreement" at bounding box center [542, 145] width 38 height 13
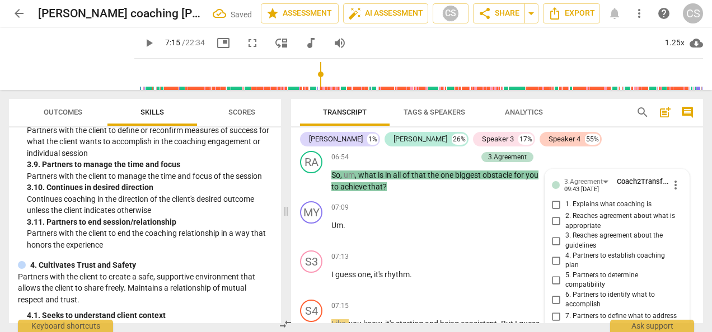
scroll to position [3745, 0]
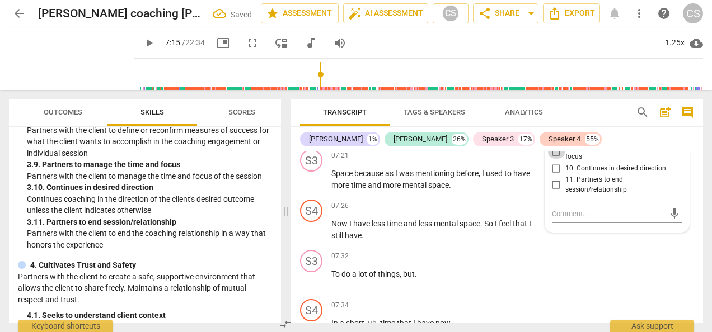
click at [554, 159] on input "9. Partners to manage the time and focus" at bounding box center [556, 152] width 18 height 13
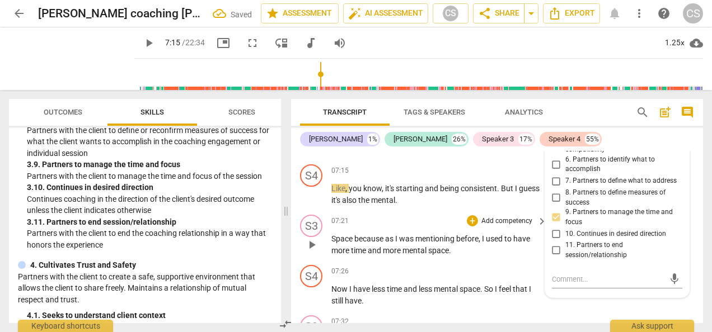
scroll to position [3675, 0]
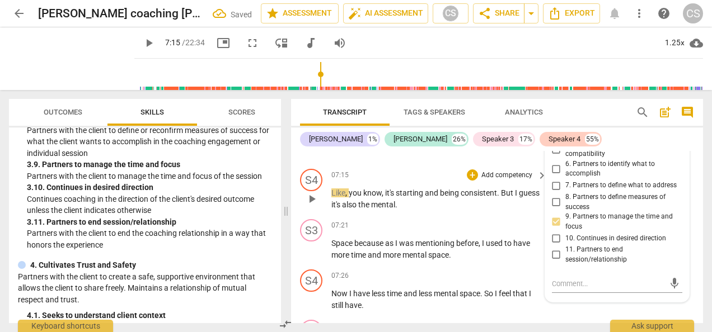
click at [333, 198] on span "Like" at bounding box center [338, 193] width 14 height 9
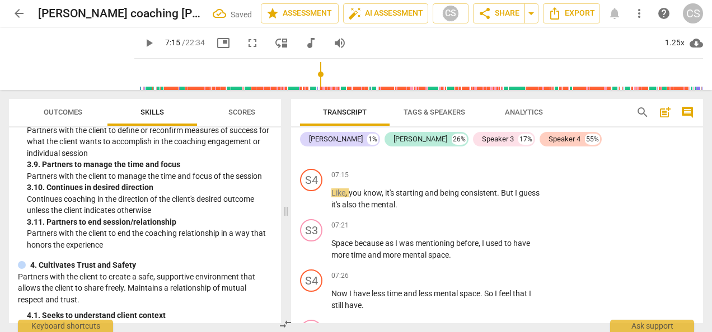
click at [142, 43] on span "play_arrow" at bounding box center [148, 42] width 13 height 13
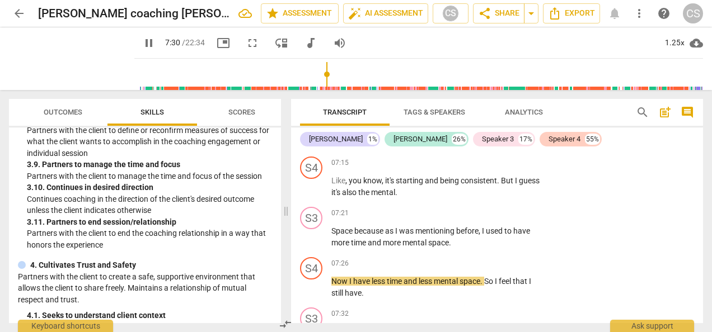
scroll to position [3697, 0]
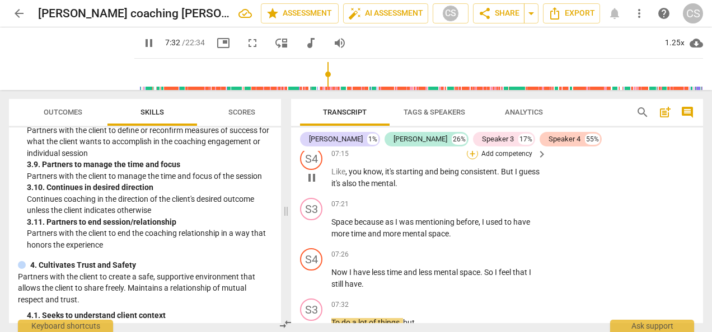
click at [472, 160] on div "+" at bounding box center [472, 153] width 11 height 11
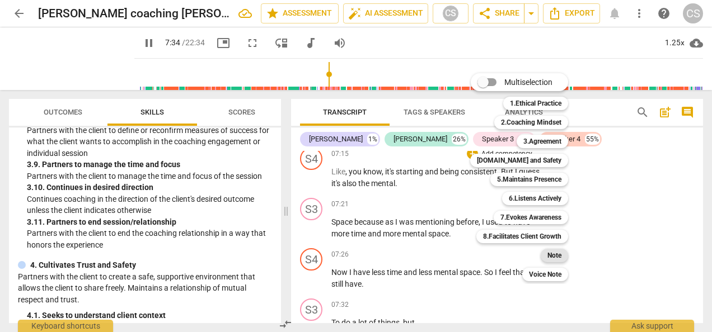
click at [555, 255] on b "Note" at bounding box center [554, 255] width 14 height 13
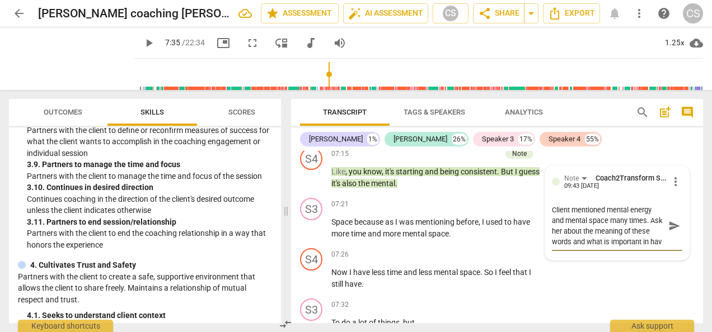
scroll to position [10, 0]
click at [672, 232] on span "send" at bounding box center [674, 226] width 12 height 12
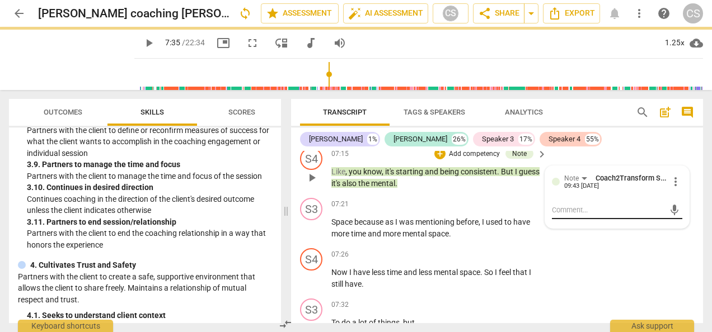
scroll to position [0, 0]
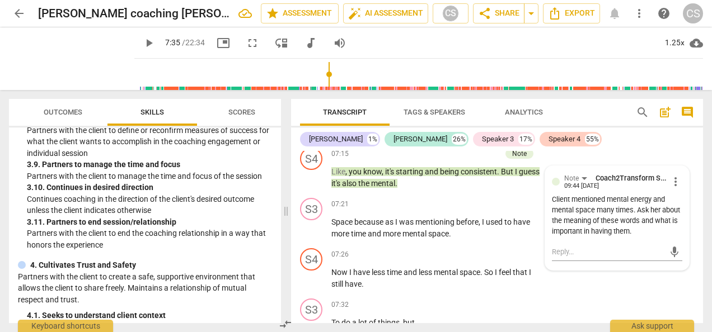
click at [142, 45] on span "play_arrow" at bounding box center [148, 42] width 13 height 13
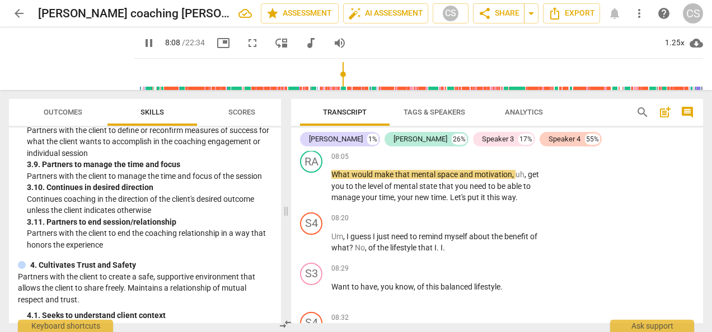
scroll to position [4394, 0]
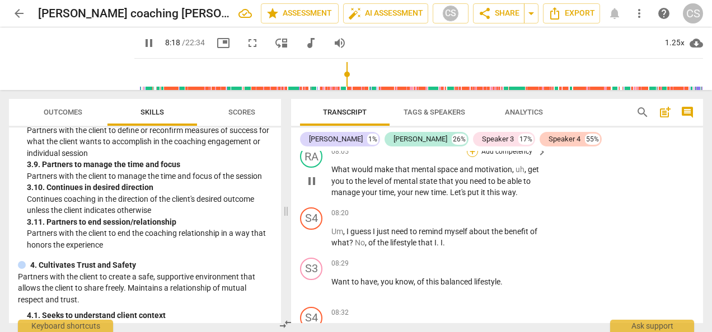
click at [473, 157] on div "+" at bounding box center [472, 151] width 11 height 11
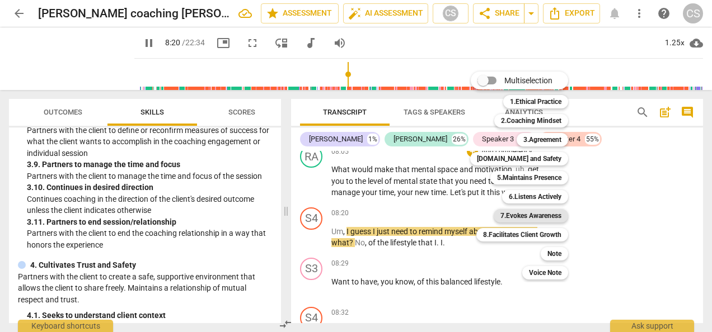
click at [533, 218] on b "7.Evokes Awareness" at bounding box center [530, 215] width 61 height 13
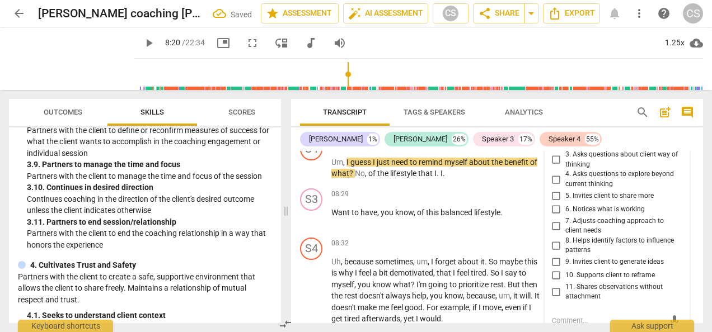
scroll to position [4463, 0]
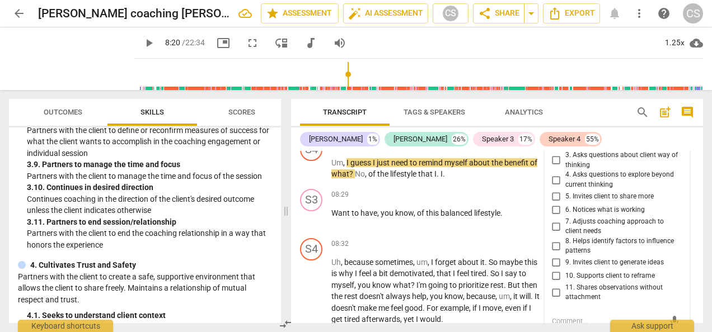
click at [555, 167] on input "3. Asks questions about client way of thinking" at bounding box center [556, 160] width 18 height 13
click at [508, 200] on p "Add competency" at bounding box center [506, 195] width 53 height 10
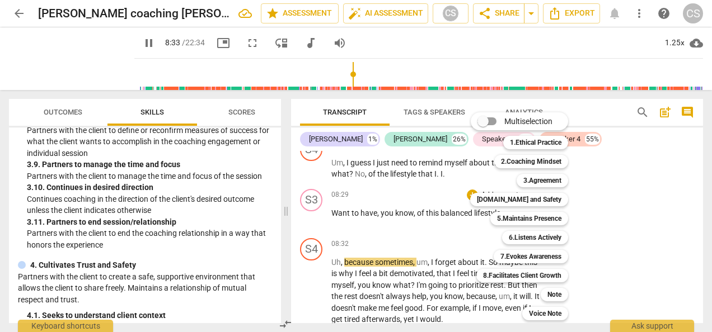
click at [631, 212] on div at bounding box center [356, 166] width 712 height 332
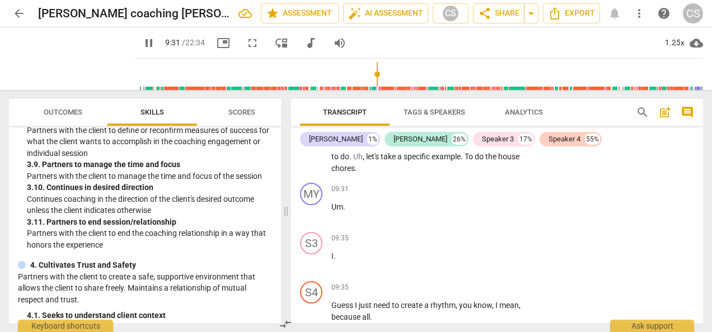
scroll to position [4974, 0]
click at [472, 133] on div "+" at bounding box center [472, 127] width 11 height 11
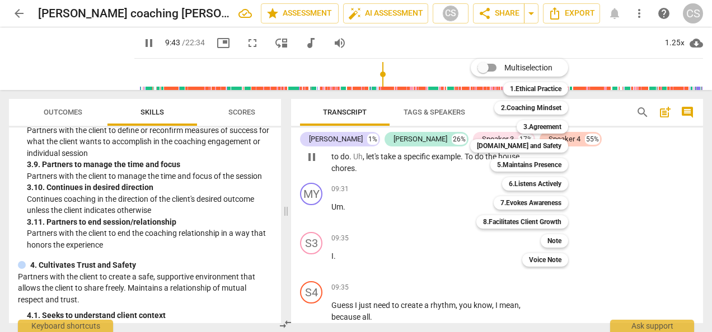
scroll to position [5270, 0]
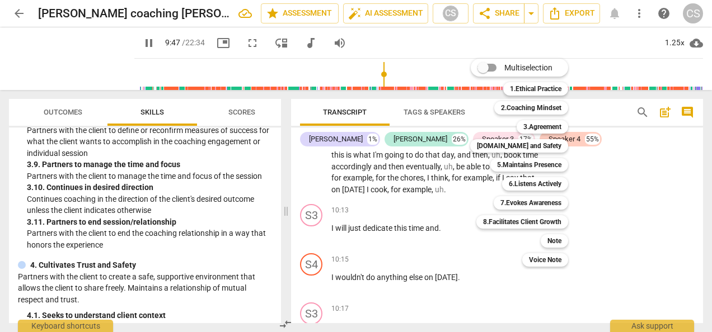
click at [135, 44] on div at bounding box center [356, 166] width 712 height 332
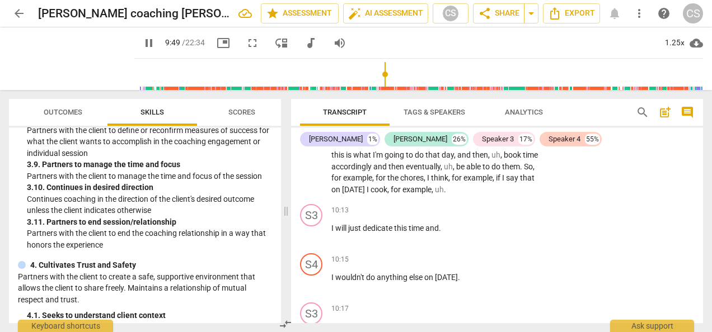
click at [142, 39] on span "pause" at bounding box center [148, 42] width 13 height 13
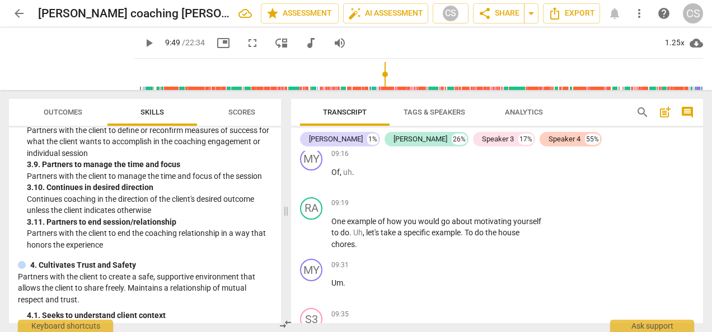
scroll to position [4898, 0]
click at [503, 209] on p "Add competency" at bounding box center [506, 204] width 53 height 10
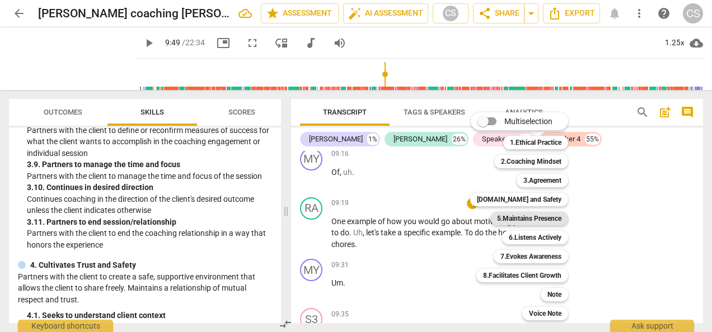
click at [526, 218] on b "5.Maintains Presence" at bounding box center [529, 218] width 64 height 13
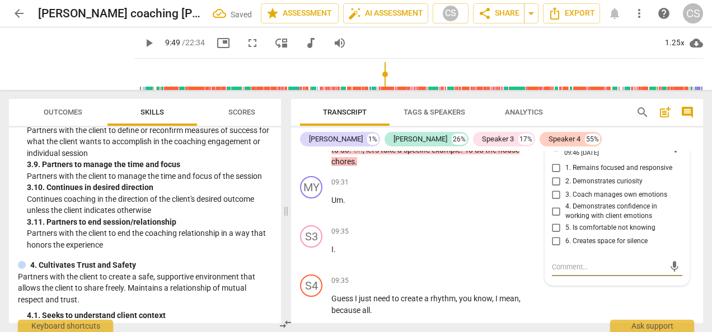
scroll to position [4979, 0]
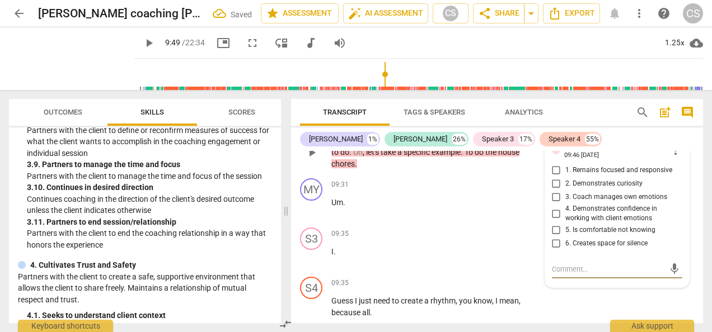
click at [557, 191] on input "2. Demonstrates curiosity" at bounding box center [556, 183] width 18 height 13
click at [568, 275] on textarea at bounding box center [608, 269] width 113 height 11
click at [552, 191] on input "2. Demonstrates curiosity" at bounding box center [556, 183] width 18 height 13
click at [555, 275] on textarea at bounding box center [608, 269] width 113 height 11
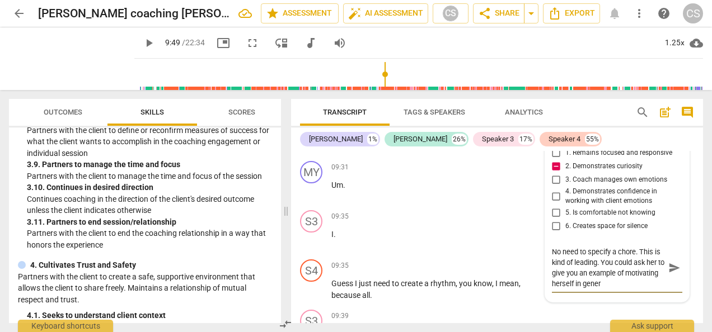
scroll to position [0, 0]
click at [668, 274] on span "send" at bounding box center [674, 268] width 12 height 12
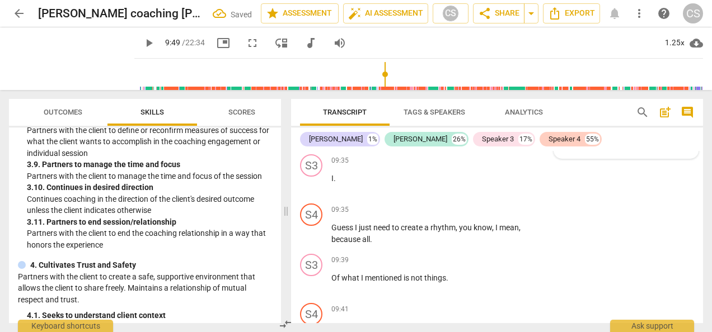
scroll to position [5056, 0]
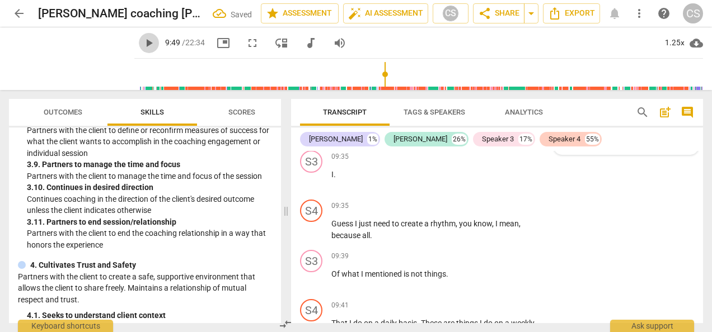
click at [139, 46] on span "play_arrow" at bounding box center [149, 42] width 20 height 13
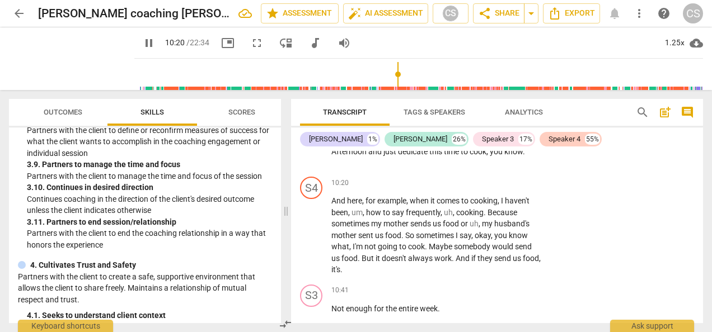
scroll to position [5445, 0]
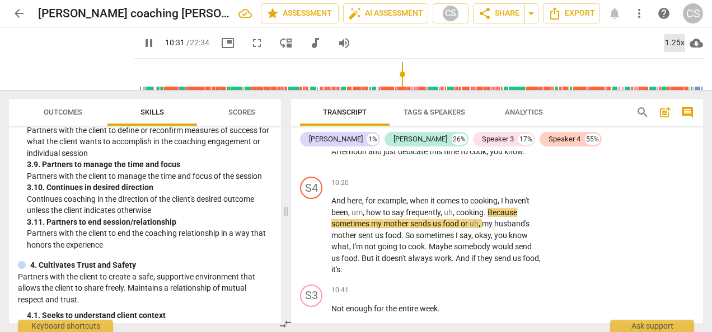
click at [678, 36] on div "1.25x" at bounding box center [674, 43] width 21 height 18
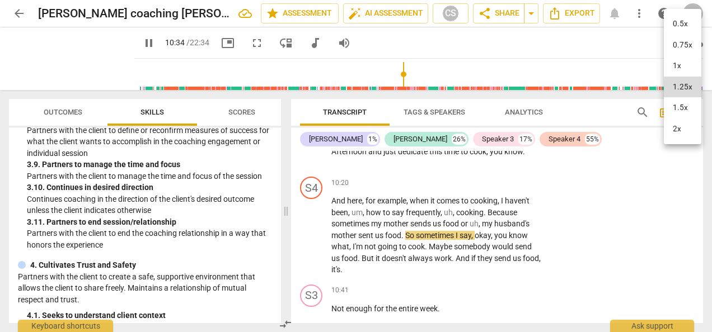
click at [682, 107] on li "1.5x" at bounding box center [683, 107] width 38 height 21
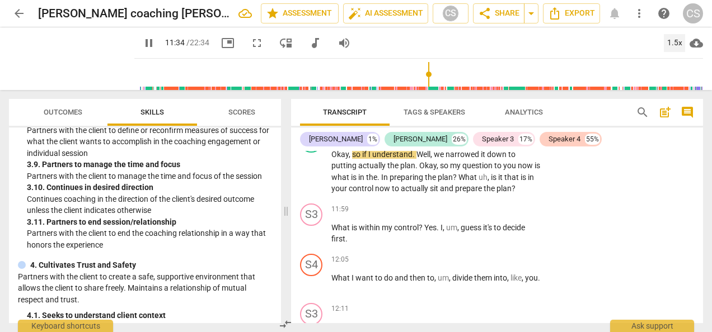
scroll to position [6095, 0]
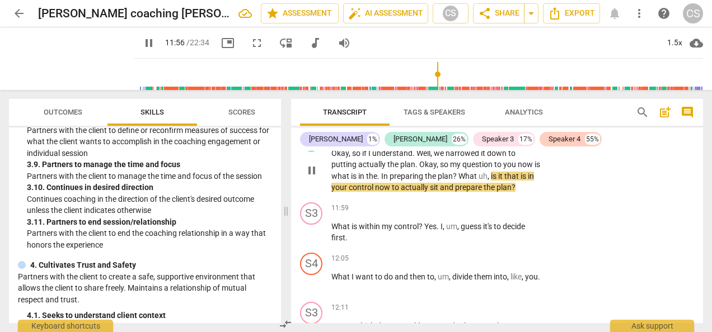
click at [470, 141] on div "+" at bounding box center [472, 135] width 11 height 11
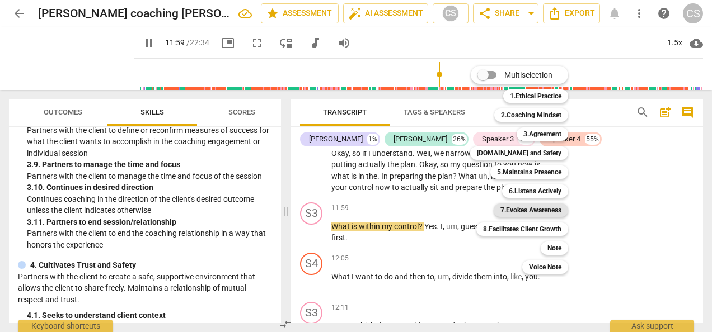
click at [531, 211] on b "7.Evokes Awareness" at bounding box center [530, 210] width 61 height 13
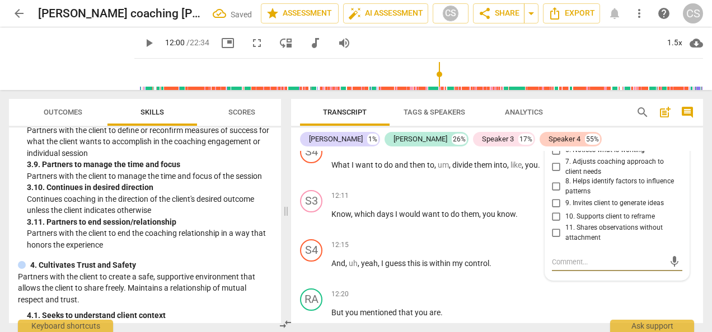
scroll to position [6200, 0]
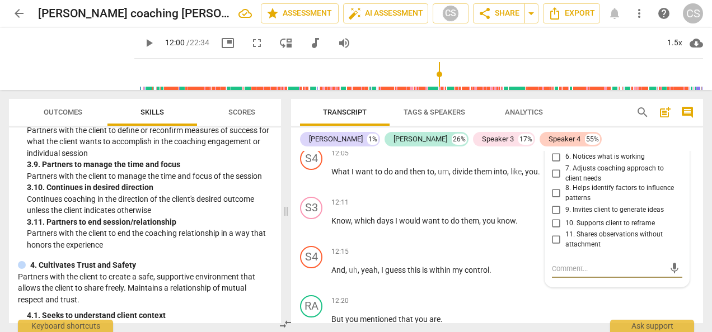
click at [554, 200] on input "8. Helps identify factors to influence patterns" at bounding box center [556, 193] width 18 height 13
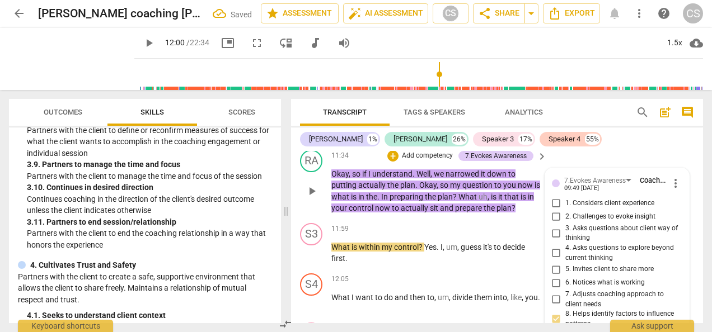
scroll to position [6069, 0]
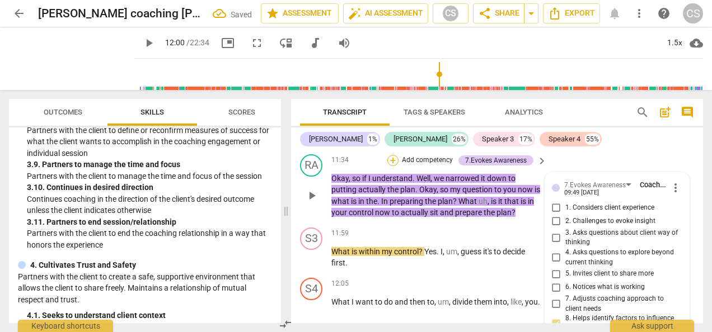
click at [393, 166] on div "+" at bounding box center [392, 160] width 11 height 11
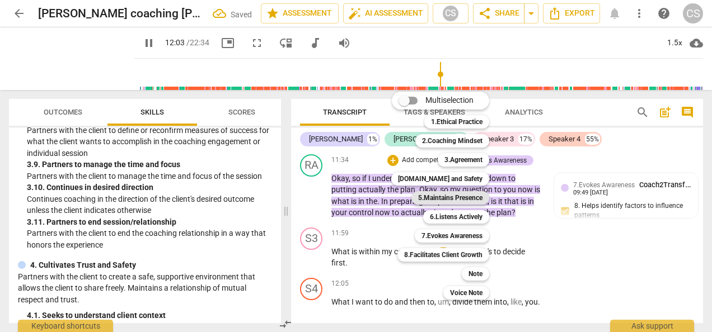
click at [447, 200] on b "5.Maintains Presence" at bounding box center [450, 197] width 64 height 13
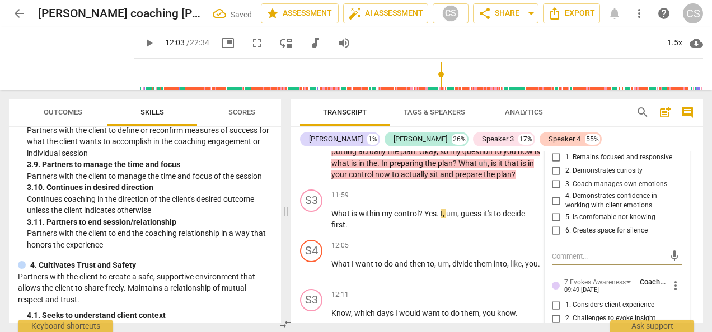
scroll to position [6116, 0]
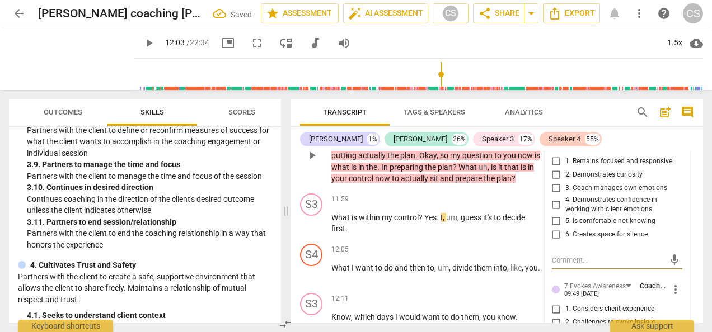
click at [554, 182] on input "2. Demonstrates curiosity" at bounding box center [556, 174] width 18 height 13
click at [559, 168] on input "1. Remains focused and responsive" at bounding box center [556, 161] width 18 height 13
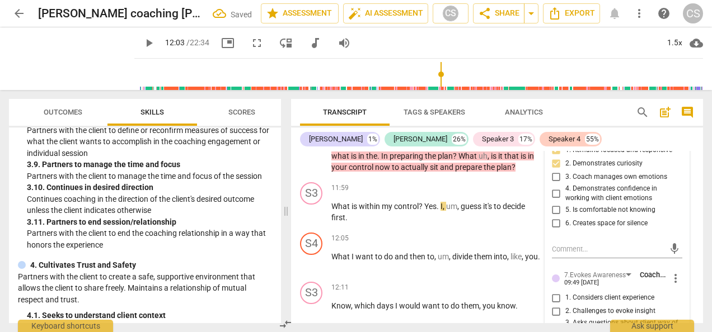
scroll to position [6129, 0]
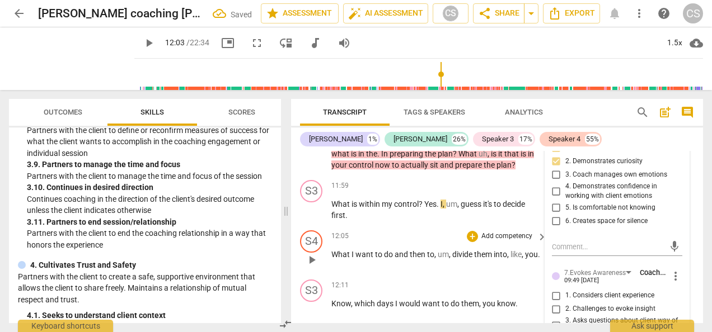
click at [457, 243] on div "12:05 + Add competency keyboard_arrow_right" at bounding box center [439, 237] width 217 height 12
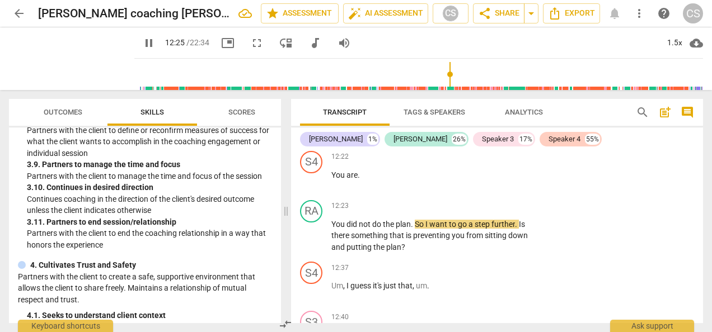
scroll to position [6409, 0]
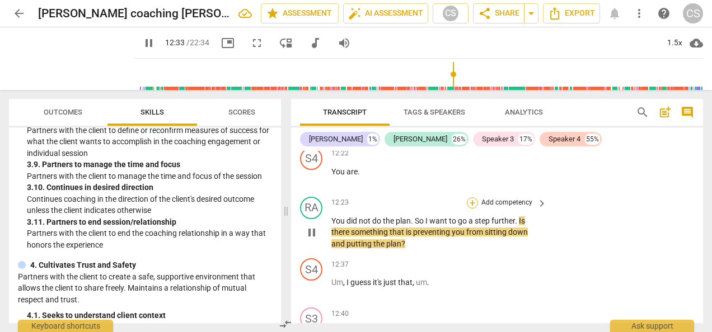
click at [476, 209] on div "+" at bounding box center [472, 203] width 11 height 11
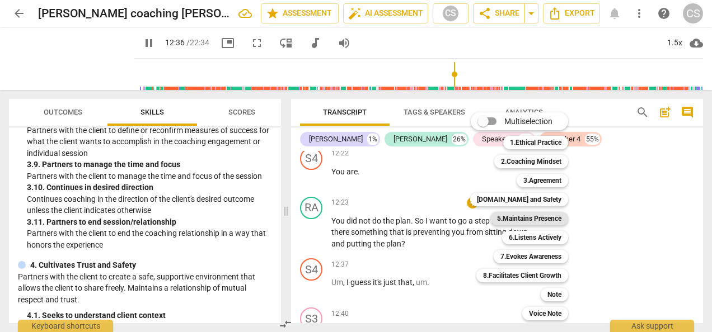
click at [519, 219] on b "5.Maintains Presence" at bounding box center [529, 218] width 64 height 13
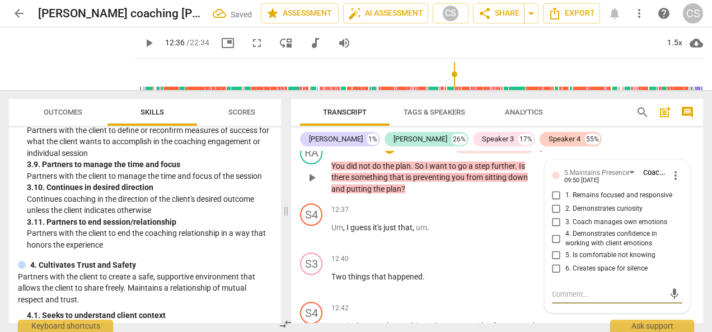
scroll to position [6461, 0]
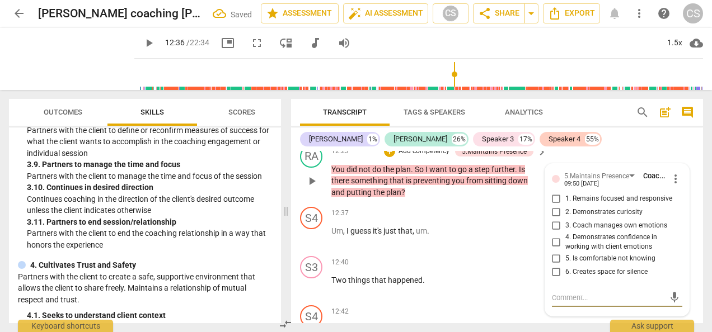
click at [556, 206] on input "1. Remains focused and responsive" at bounding box center [556, 199] width 18 height 13
click at [390, 157] on div "+" at bounding box center [389, 151] width 11 height 11
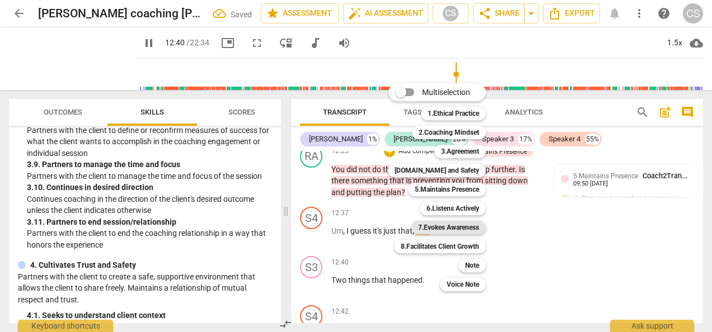
click at [465, 234] on b "7.Evokes Awareness" at bounding box center [448, 227] width 61 height 13
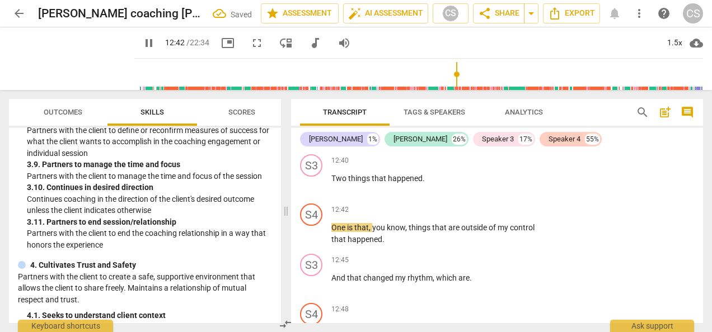
scroll to position [6559, 0]
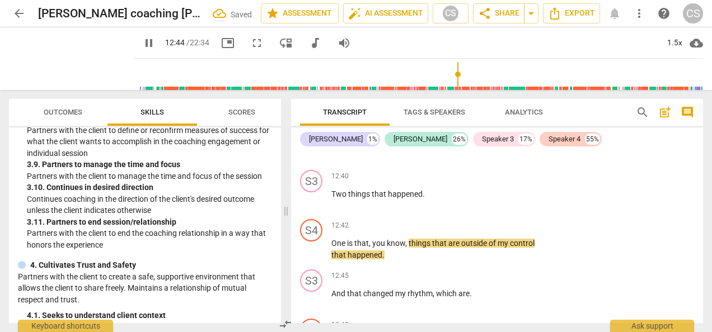
click at [142, 49] on span "pause" at bounding box center [148, 42] width 13 height 13
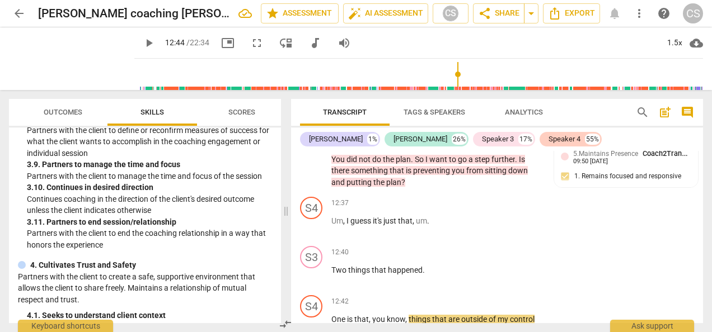
scroll to position [6481, 0]
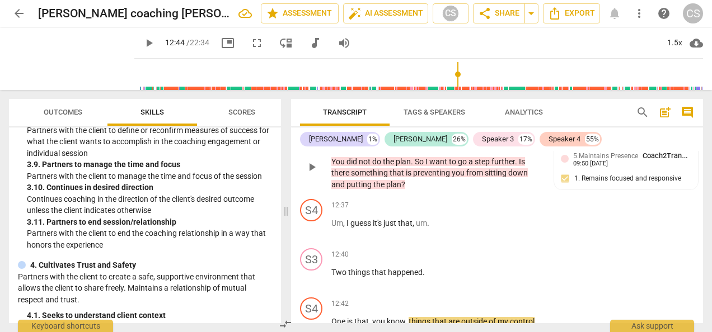
click at [382, 149] on div "7.Evokes Awareness" at bounding box center [393, 144] width 62 height 10
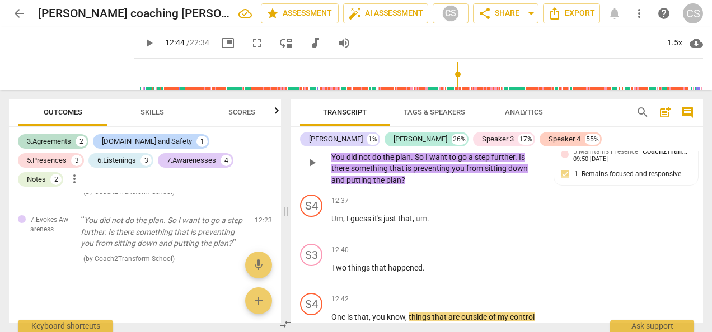
scroll to position [6482, 0]
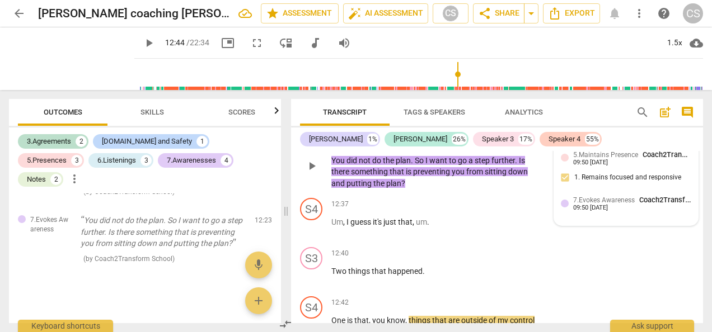
click at [592, 159] on span "5.Maintains Presence" at bounding box center [605, 155] width 65 height 8
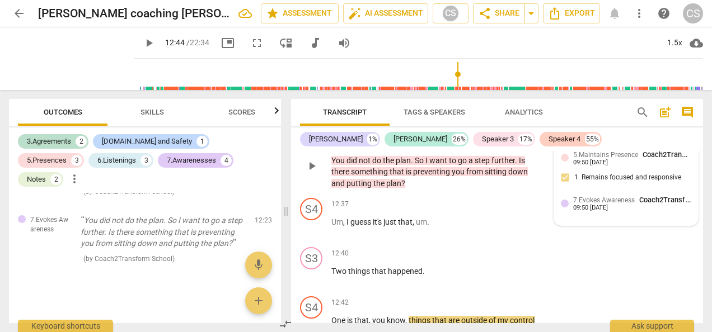
click at [580, 159] on span "5.Maintains Presence" at bounding box center [605, 155] width 65 height 8
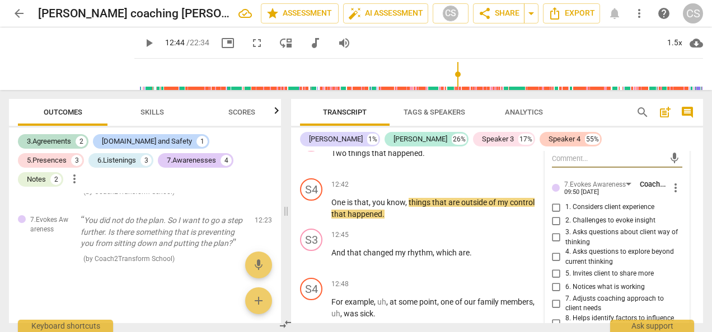
scroll to position [6604, 0]
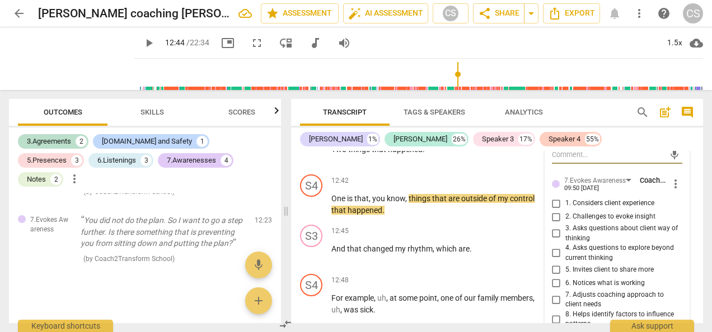
click at [553, 224] on input "2. Challenges to evoke insight" at bounding box center [556, 216] width 18 height 13
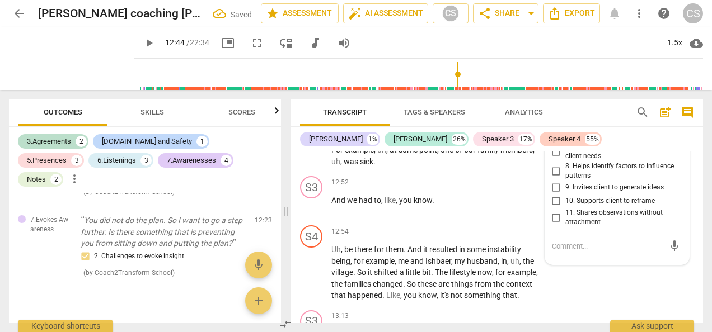
scroll to position [6757, 0]
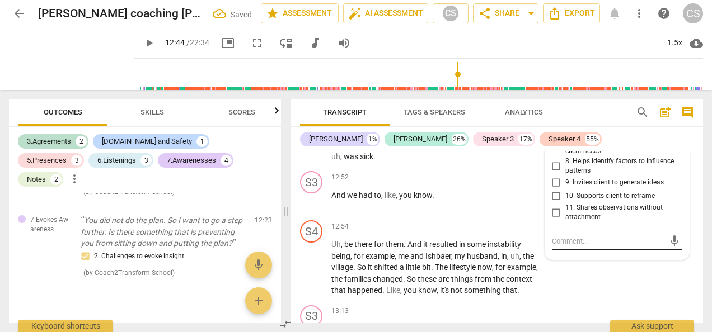
click at [556, 247] on textarea at bounding box center [608, 241] width 113 height 11
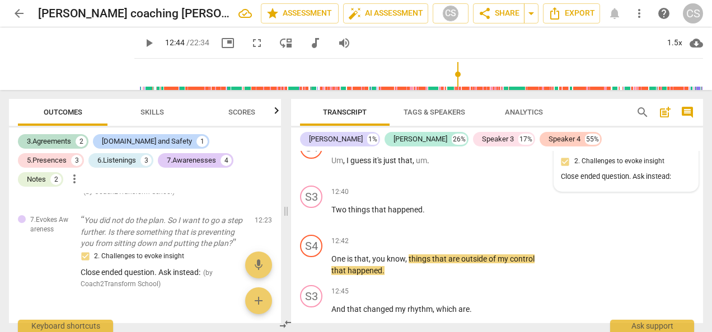
scroll to position [6545, 0]
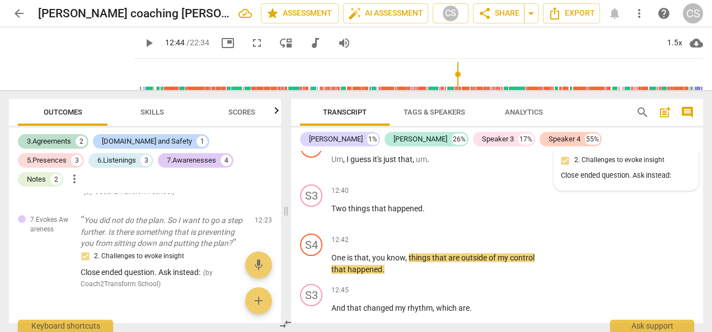
click at [607, 149] on div "09:51 [DATE]" at bounding box center [590, 145] width 35 height 7
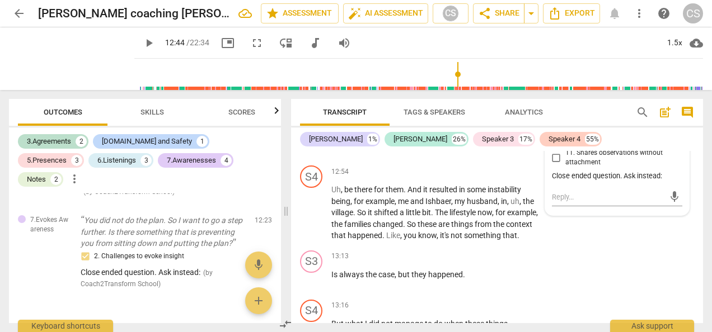
scroll to position [6813, 0]
click at [658, 181] on div "Close ended question. Ask instead:" at bounding box center [617, 175] width 130 height 11
click at [649, 181] on div "Close ended question. Ask instead:" at bounding box center [617, 175] width 130 height 11
click at [661, 181] on div "Close ended question. Ask instead:" at bounding box center [617, 175] width 130 height 11
click at [593, 202] on textarea at bounding box center [608, 196] width 113 height 11
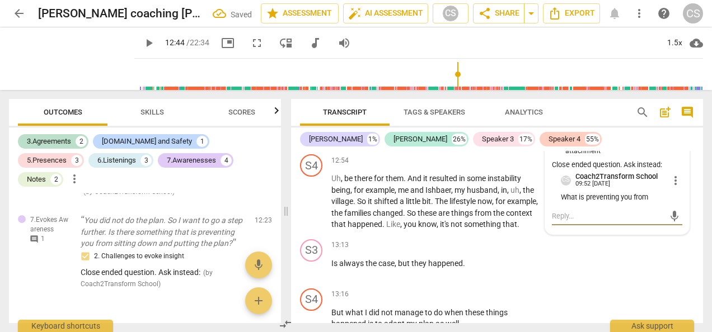
scroll to position [6827, 0]
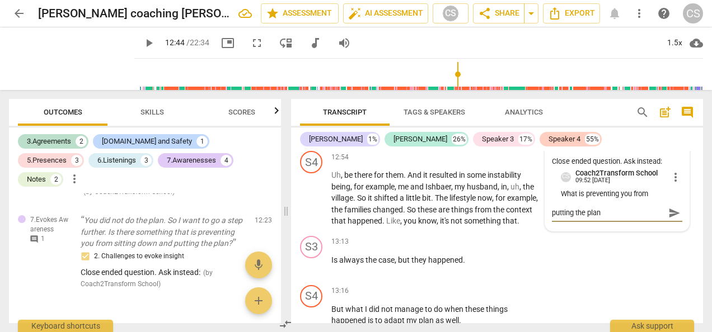
click at [668, 219] on span "send" at bounding box center [674, 213] width 12 height 12
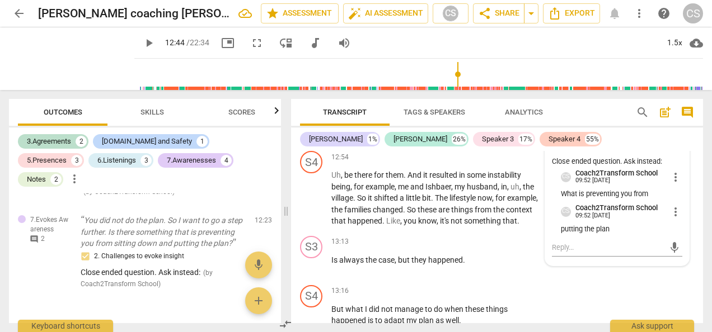
click at [667, 167] on div "Close ended question. Ask instead:" at bounding box center [617, 162] width 130 height 11
click at [620, 167] on div "Close ended question. Ask instead:" at bounding box center [617, 162] width 130 height 11
click at [669, 184] on span "more_vert" at bounding box center [675, 177] width 13 height 13
click at [676, 216] on li "Edit" at bounding box center [683, 213] width 39 height 21
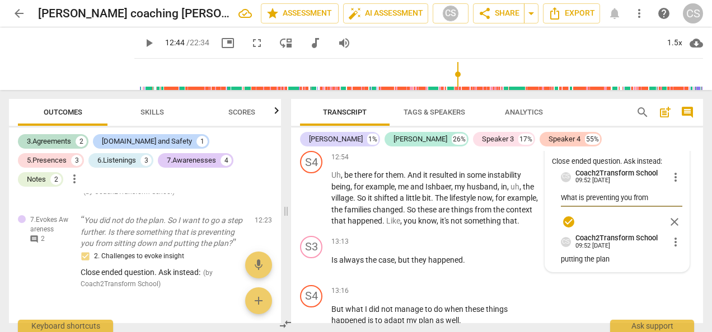
drag, startPoint x: 662, startPoint y: 236, endPoint x: 549, endPoint y: 241, distance: 113.2
click at [549, 241] on div "5.Maintains Presence Coach2Transform School 09:50 [DATE] more_vert 1. Remains f…" at bounding box center [617, 35] width 144 height 474
click at [665, 167] on div "Close ended question. Ask instead:" at bounding box center [617, 162] width 130 height 11
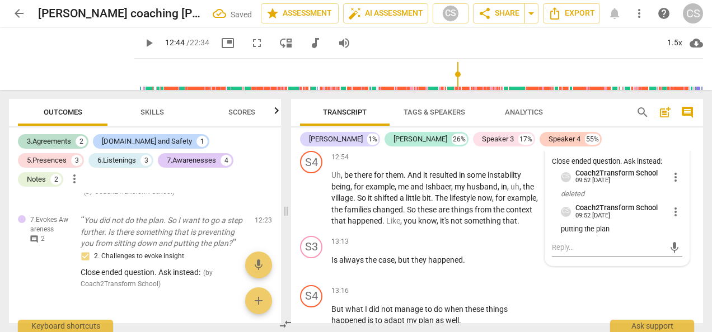
click at [661, 167] on div "Close ended question. Ask instead:" at bounding box center [617, 162] width 130 height 11
click at [644, 167] on div "Close ended question. Ask instead:" at bounding box center [617, 162] width 130 height 11
drag, startPoint x: 661, startPoint y: 195, endPoint x: 544, endPoint y: 198, distance: 117.0
click at [545, 198] on div "5.Maintains Presence Coach2Transform School 09:50 [DATE] more_vert 1. Remains f…" at bounding box center [617, 32] width 144 height 469
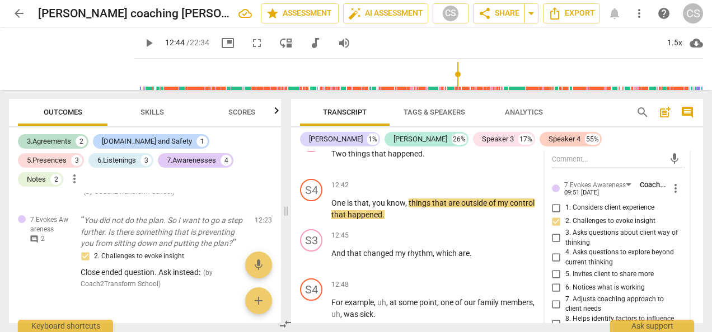
scroll to position [6598, 0]
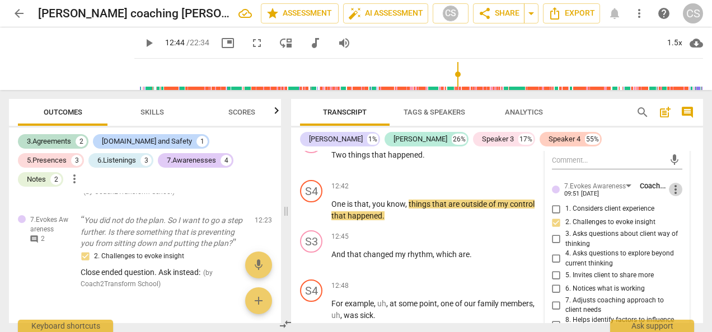
click at [672, 196] on span "more_vert" at bounding box center [675, 189] width 13 height 13
click at [684, 250] on li "Delete" at bounding box center [683, 246] width 39 height 21
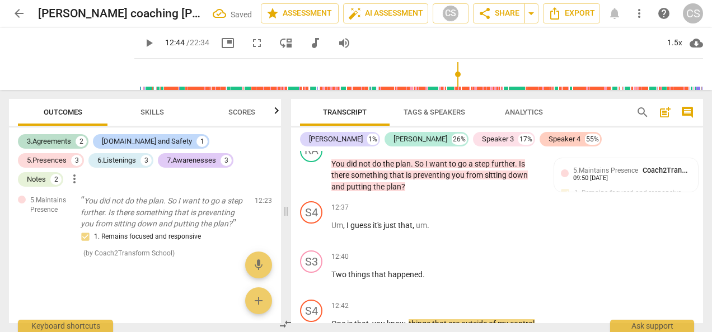
scroll to position [6460, 0]
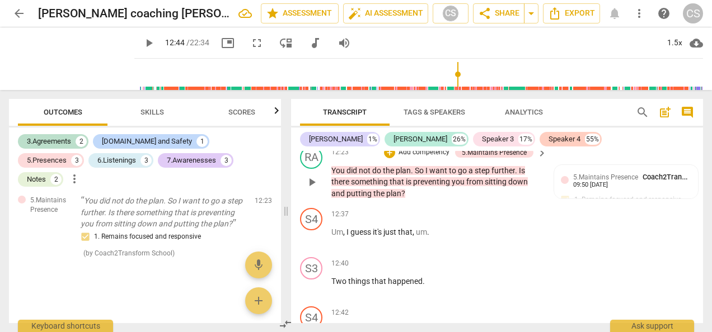
click at [429, 175] on span "I" at bounding box center [427, 170] width 4 height 9
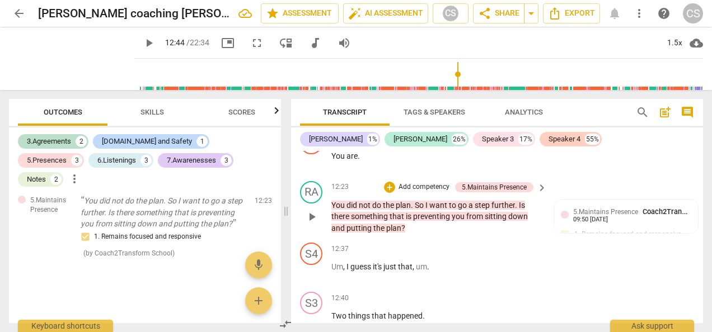
scroll to position [6424, 0]
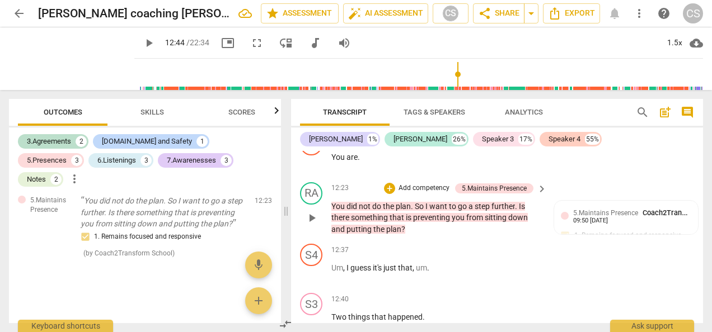
click at [403, 194] on p "Add competency" at bounding box center [423, 189] width 53 height 10
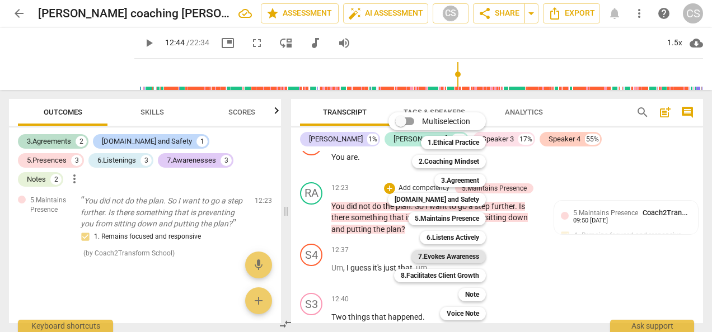
click at [434, 260] on b "7.Evokes Awareness" at bounding box center [448, 256] width 61 height 13
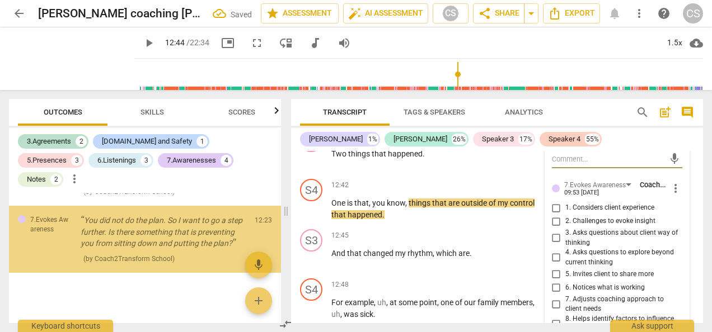
scroll to position [6607, 0]
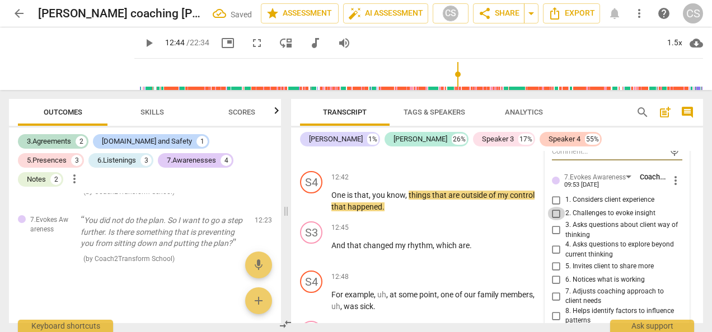
click at [556, 221] on input "2. Challenges to evoke insight" at bounding box center [556, 213] width 18 height 13
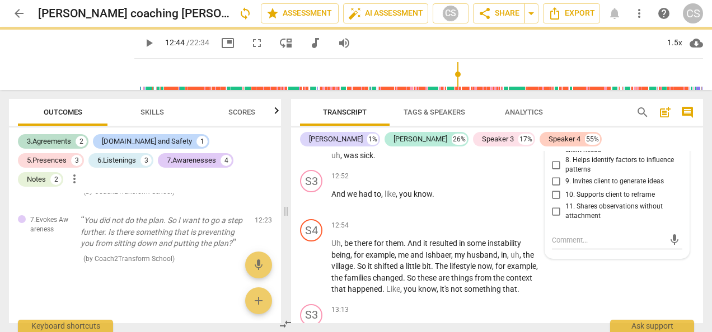
scroll to position [6768, 0]
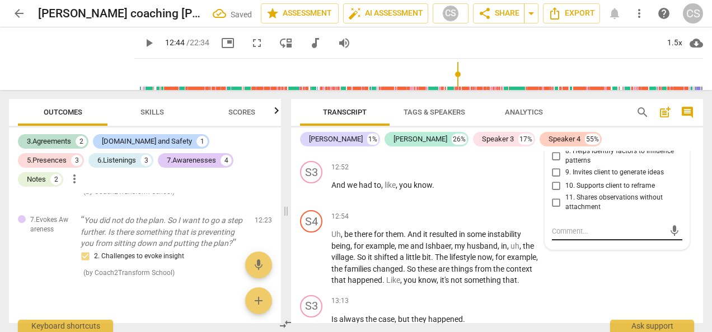
click at [554, 237] on textarea at bounding box center [608, 231] width 113 height 11
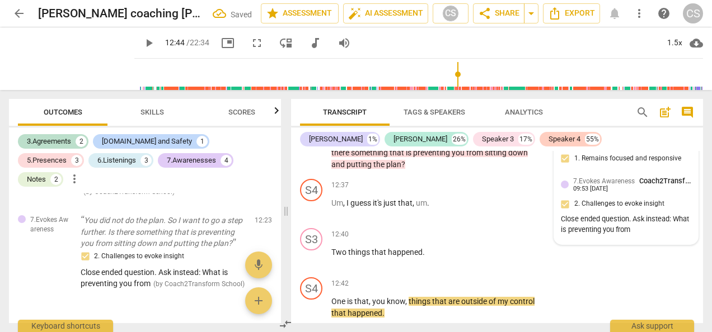
scroll to position [6500, 0]
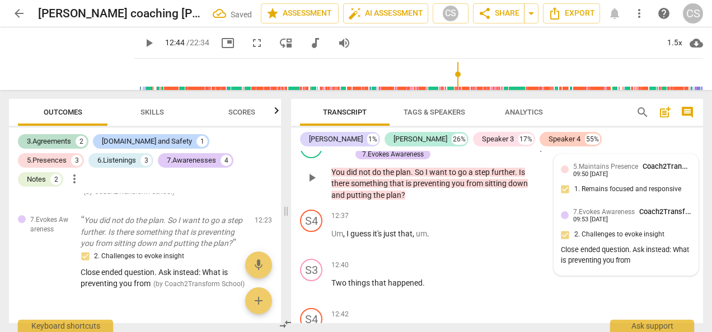
click at [588, 172] on div "5.Maintains Presence Coach2Transform School" at bounding box center [632, 166] width 118 height 11
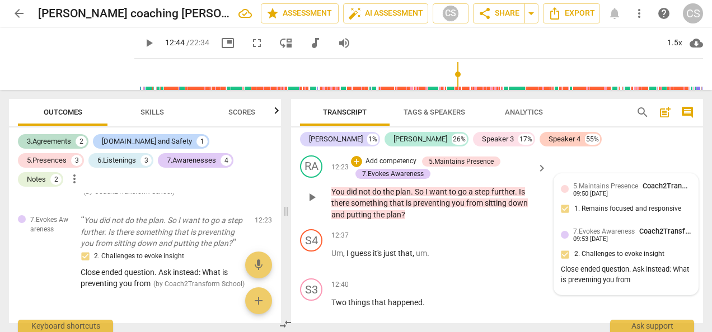
click at [572, 212] on div "5.Maintains Presence Coach2Transform School 09:50 [DATE] 1. Remains focused and…" at bounding box center [626, 234] width 144 height 121
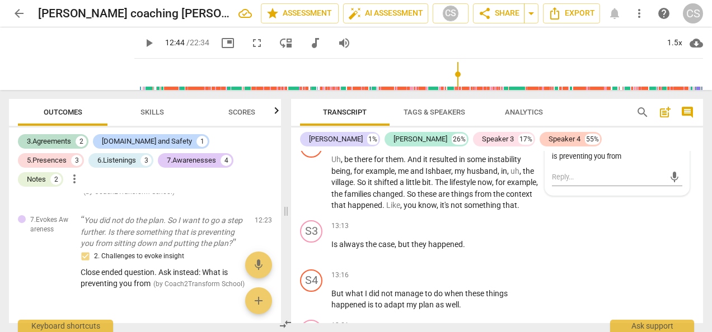
scroll to position [6847, 0]
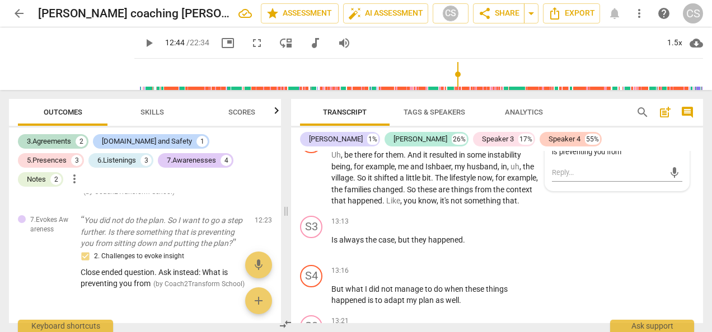
click at [639, 158] on div "Close ended question. Ask instead: What is preventing you from" at bounding box center [617, 147] width 130 height 21
click at [552, 158] on div "Close ended question. Ask instead: What is preventing you from" at bounding box center [617, 147] width 130 height 21
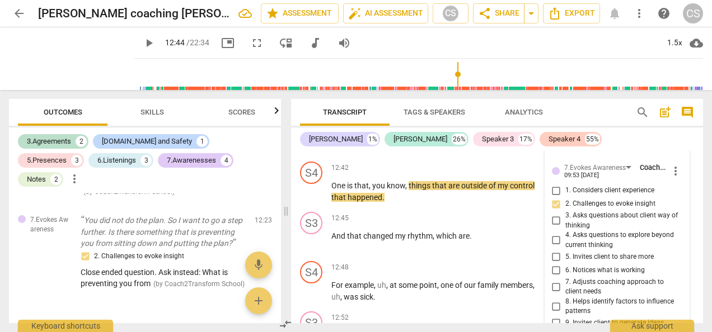
scroll to position [6615, 0]
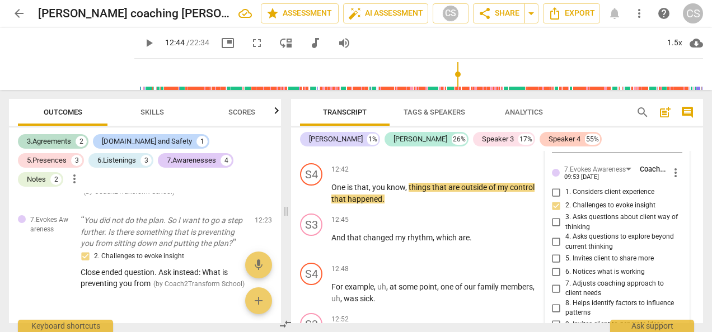
click at [674, 180] on span "more_vert" at bounding box center [675, 172] width 13 height 13
click at [678, 234] on li "Delete" at bounding box center [683, 229] width 39 height 21
click at [674, 180] on span "more_vert" at bounding box center [675, 172] width 13 height 13
click at [680, 206] on li "Edit" at bounding box center [683, 208] width 39 height 21
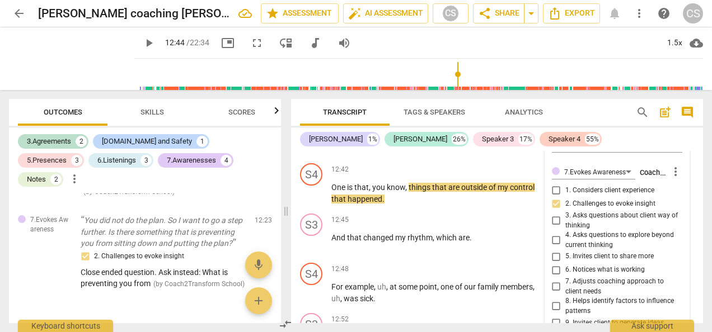
scroll to position [6793, 0]
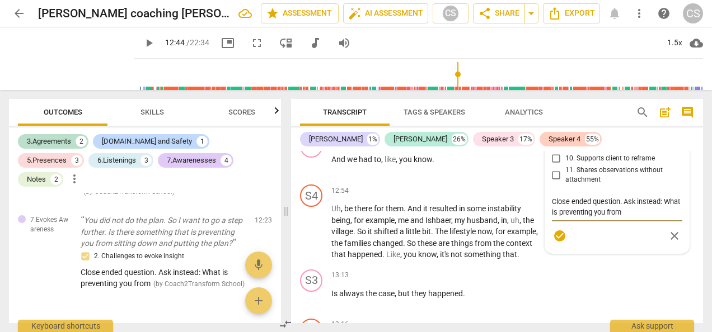
click at [644, 218] on textarea "Close ended question. Ask instead: What is preventing you from" at bounding box center [617, 206] width 130 height 21
click at [560, 255] on div "check_circle close" at bounding box center [617, 247] width 130 height 16
click at [560, 254] on span "check_circle" at bounding box center [559, 246] width 13 height 13
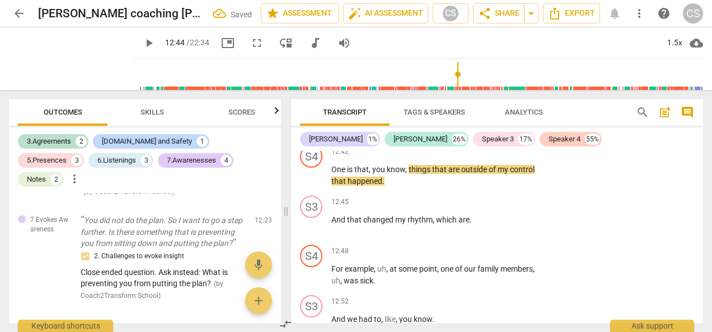
scroll to position [6632, 0]
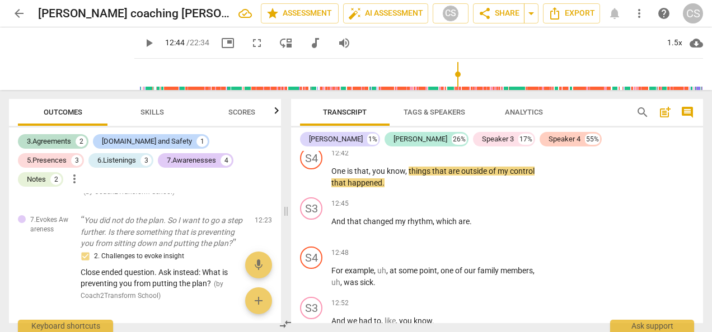
click at [139, 51] on button "play_arrow" at bounding box center [149, 43] width 20 height 20
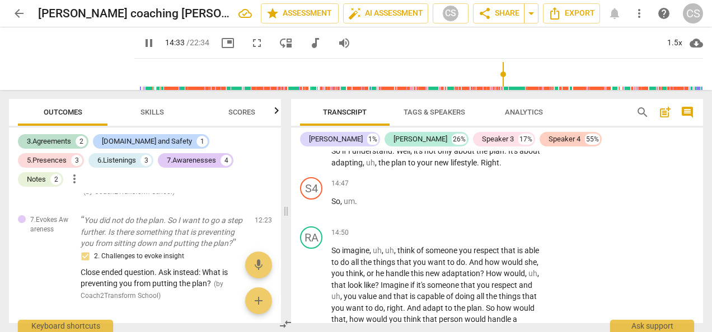
scroll to position [8117, 0]
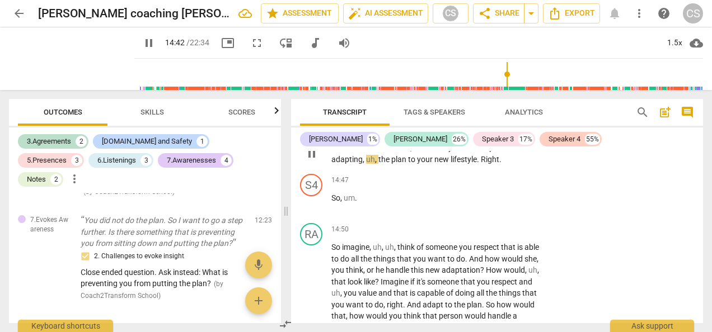
click at [470, 135] on div "+" at bounding box center [472, 129] width 11 height 11
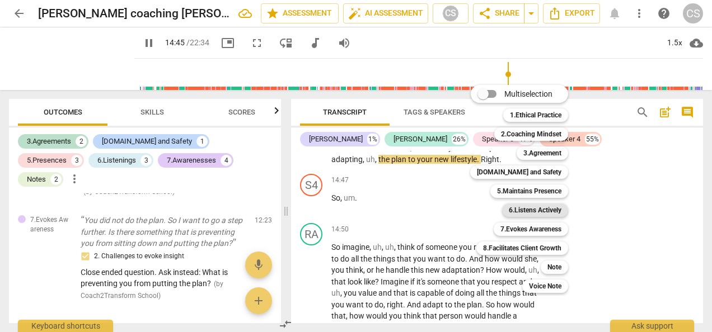
click at [523, 207] on b "6.Listens Actively" at bounding box center [535, 210] width 53 height 13
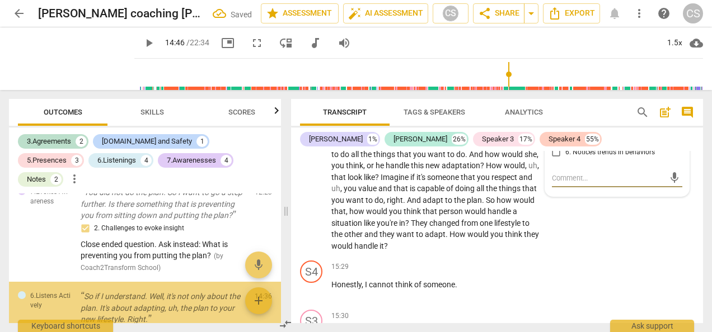
scroll to position [1472, 0]
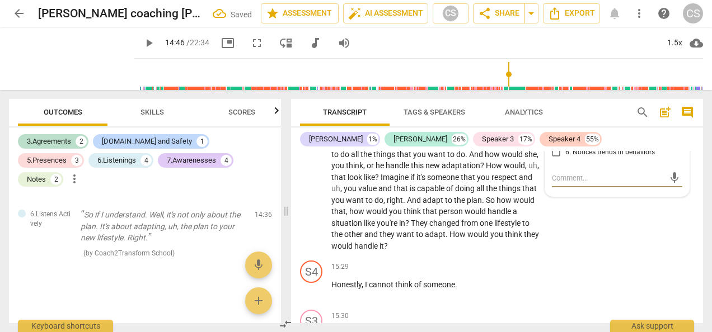
click at [554, 99] on input "2. Reflects to ensure clarity" at bounding box center [556, 92] width 18 height 13
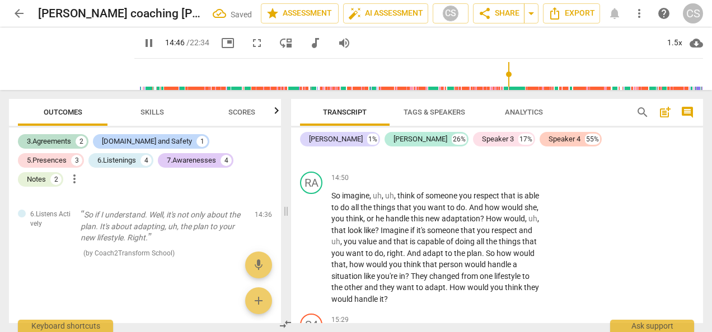
scroll to position [8142, 0]
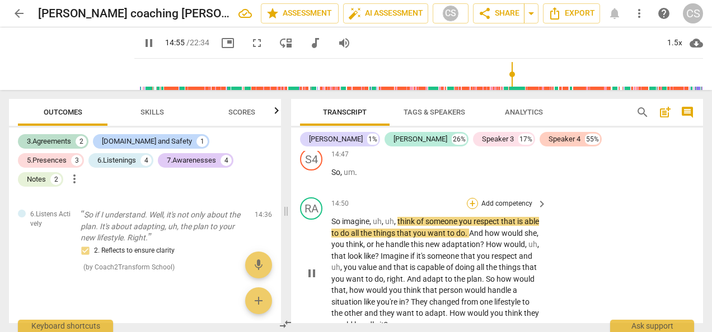
click at [471, 209] on div "+" at bounding box center [472, 203] width 11 height 11
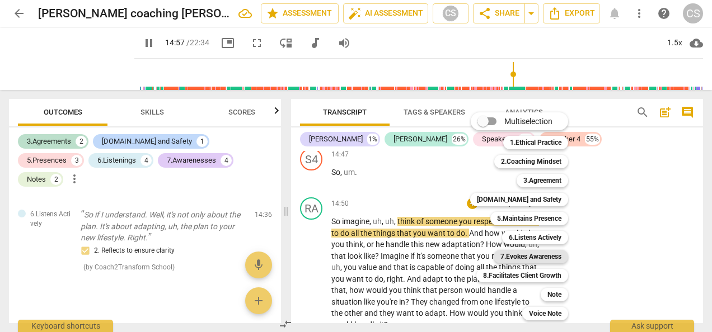
click at [511, 255] on b "7.Evokes Awareness" at bounding box center [530, 256] width 61 height 13
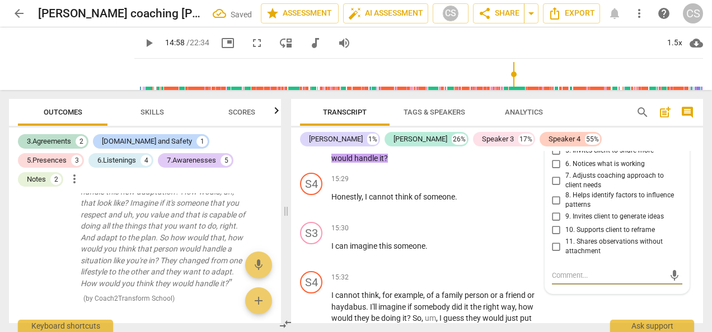
scroll to position [8309, 0]
click at [551, 141] on input "4. Asks questions to explore beyond current thinking" at bounding box center [556, 134] width 18 height 13
click at [498, 218] on div "S4 play_arrow pause 15:29 + Add competency keyboard_arrow_right Honestly , I ca…" at bounding box center [497, 192] width 412 height 49
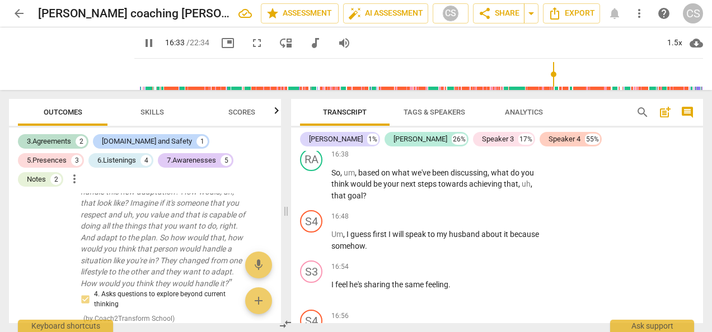
scroll to position [8956, 0]
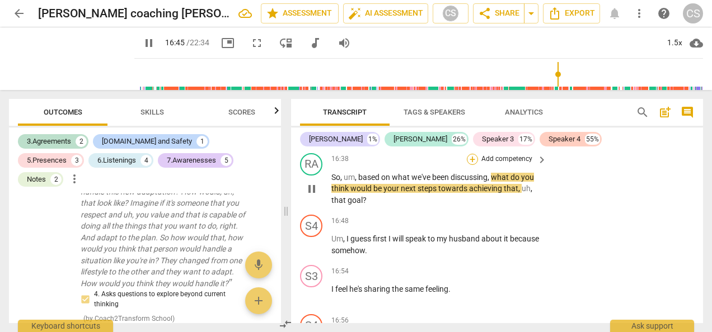
click at [470, 165] on div "+" at bounding box center [472, 159] width 11 height 11
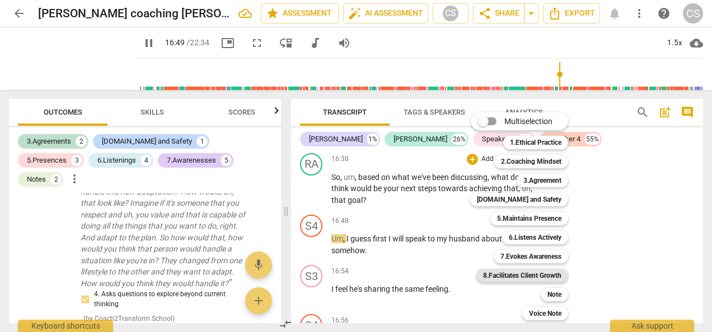
click at [519, 277] on b "8.Facilitates Client Growth" at bounding box center [522, 275] width 78 height 13
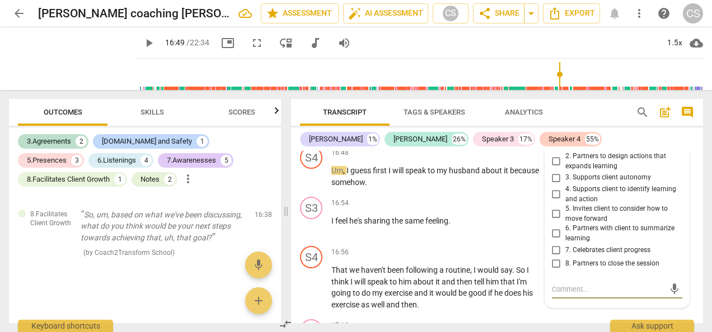
scroll to position [9023, 0]
click at [555, 169] on input "2. Partners to design actions that expands learning" at bounding box center [556, 162] width 18 height 13
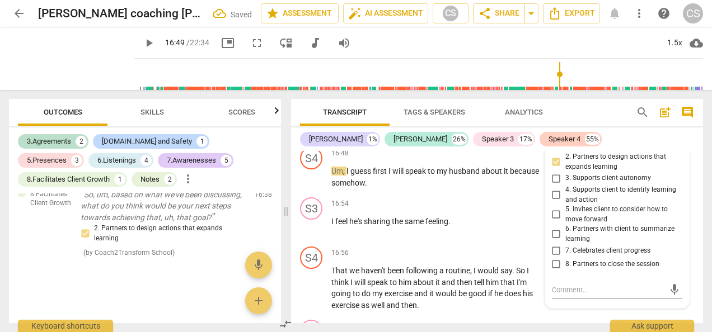
click at [556, 222] on input "5. Invites client to consider how to move forward" at bounding box center [556, 214] width 18 height 13
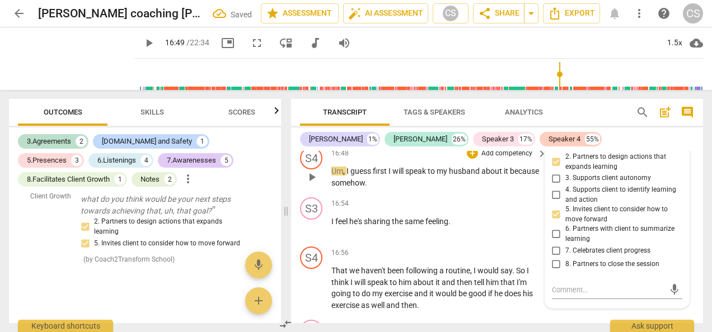
click at [400, 160] on div "16:48 + Add competency keyboard_arrow_right" at bounding box center [439, 153] width 217 height 12
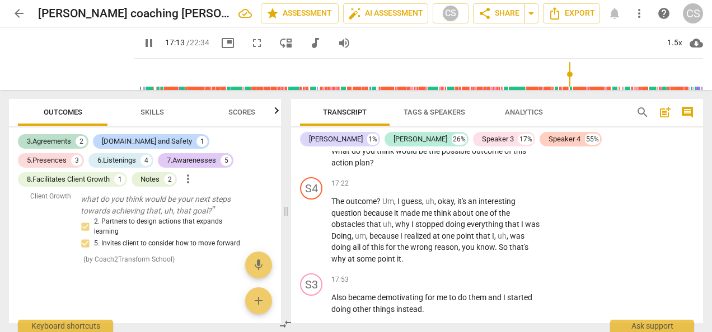
scroll to position [9266, 0]
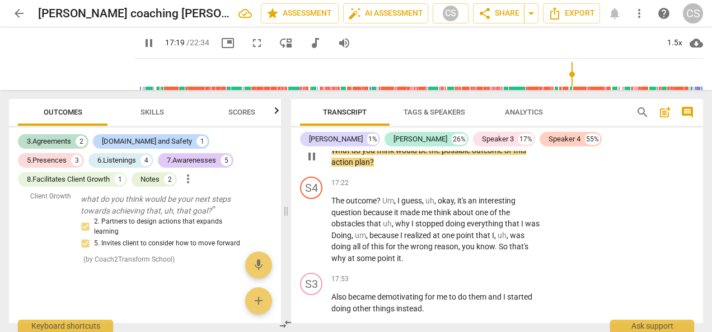
click at [468, 138] on div "+" at bounding box center [472, 132] width 11 height 11
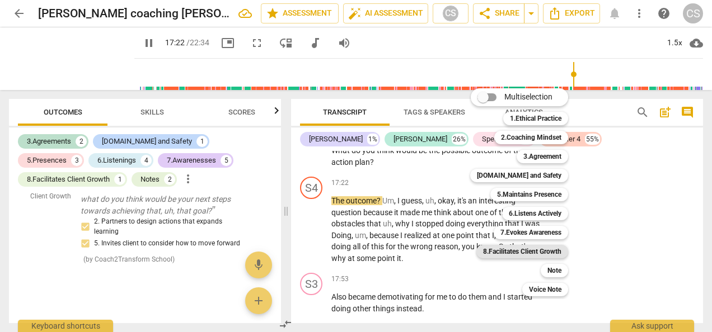
click at [544, 249] on b "8.Facilitates Client Growth" at bounding box center [522, 251] width 78 height 13
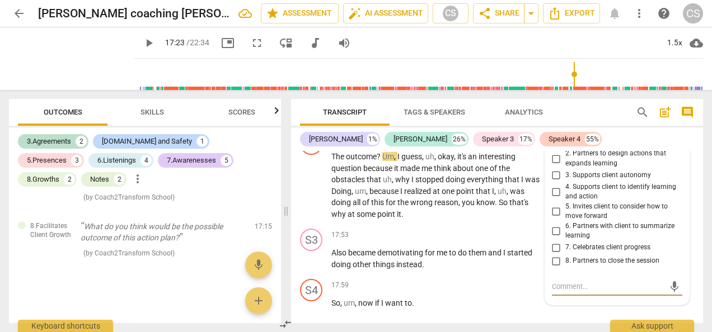
scroll to position [9309, 0]
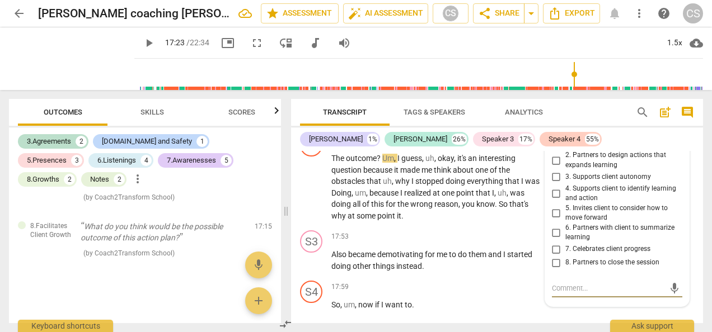
click at [557, 148] on input "1. Integrates client learning into their worldview" at bounding box center [556, 140] width 18 height 13
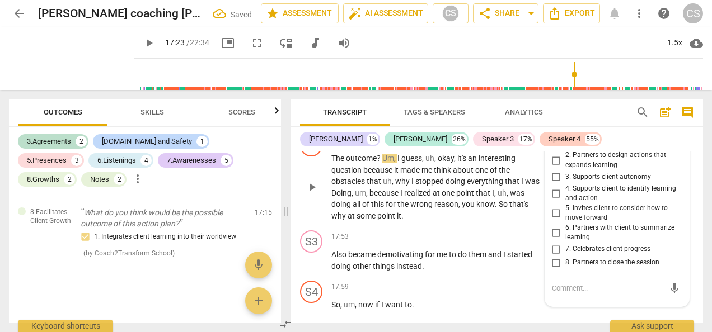
click at [429, 191] on div "S4 play_arrow pause 17:22 + Add competency keyboard_arrow_right The outcome ? U…" at bounding box center [497, 178] width 412 height 96
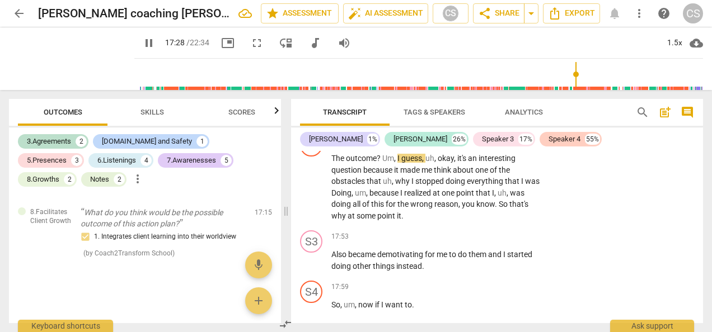
click at [430, 130] on div "RA play_arrow pause 17:15 + Add competency 8.Facilitates Client Growth keyboard…" at bounding box center [497, 104] width 412 height 50
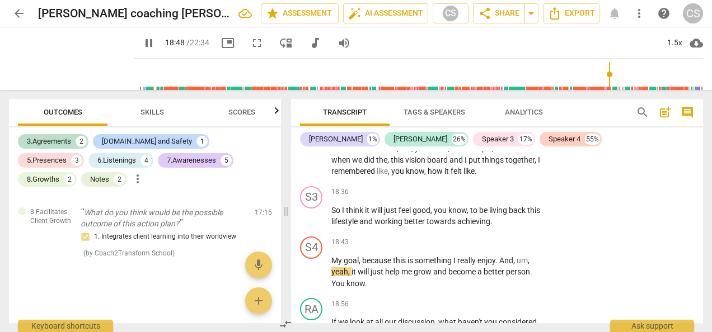
scroll to position [9808, 0]
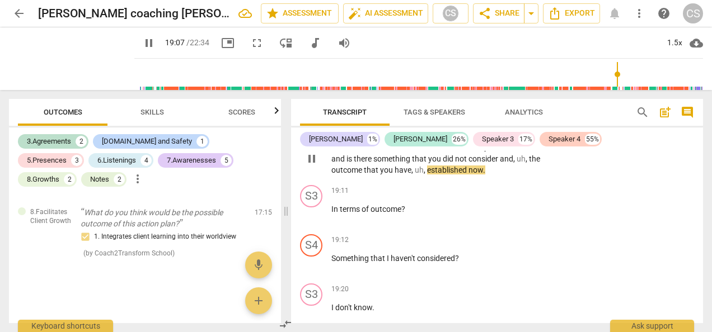
click at [472, 135] on div "+" at bounding box center [472, 129] width 11 height 11
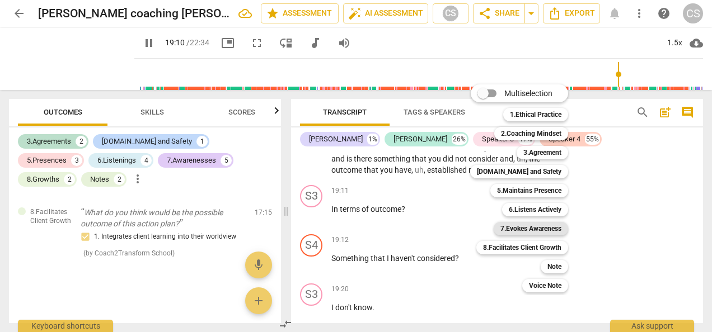
click at [508, 231] on b "7.Evokes Awareness" at bounding box center [530, 228] width 61 height 13
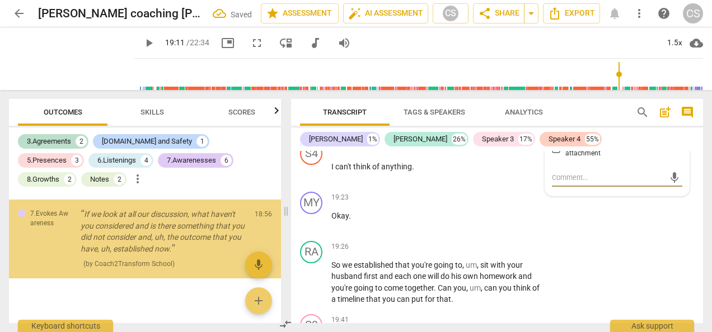
scroll to position [1959, 0]
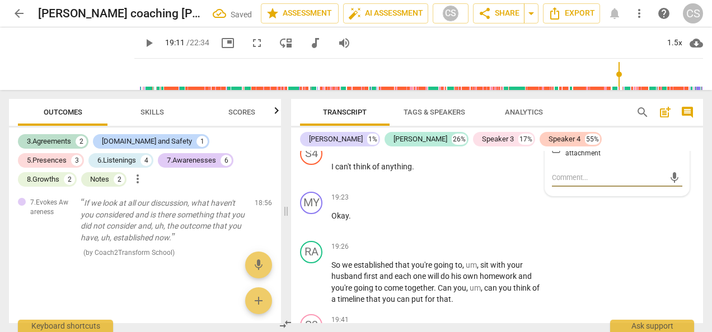
click at [555, 126] on input "9. Invites client to generate ideas" at bounding box center [556, 119] width 18 height 13
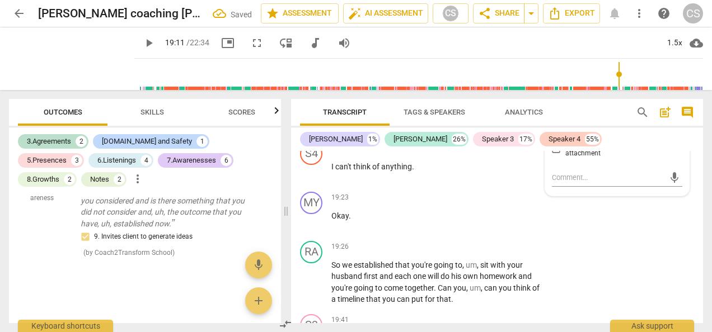
click at [455, 124] on p "I don't know ." at bounding box center [436, 118] width 210 height 12
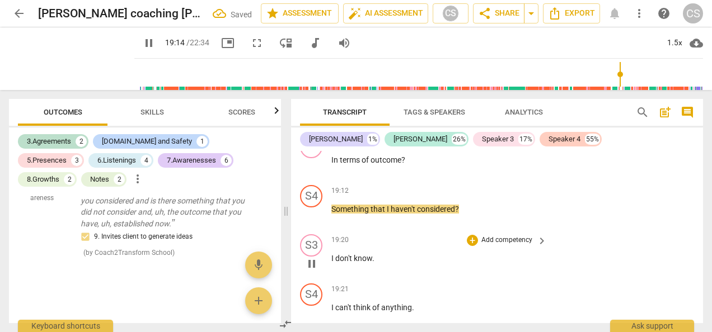
scroll to position [9836, 0]
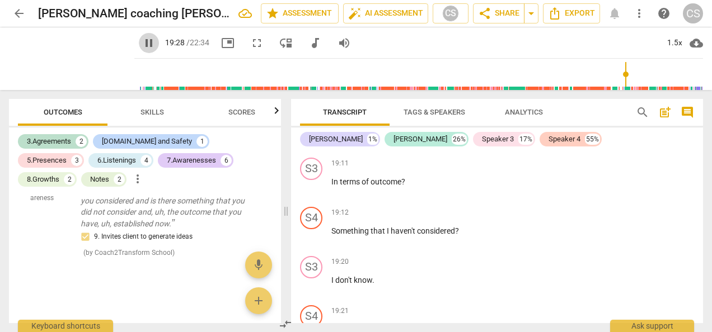
click at [142, 39] on span "pause" at bounding box center [148, 42] width 13 height 13
click at [142, 45] on span "play_arrow" at bounding box center [148, 42] width 13 height 13
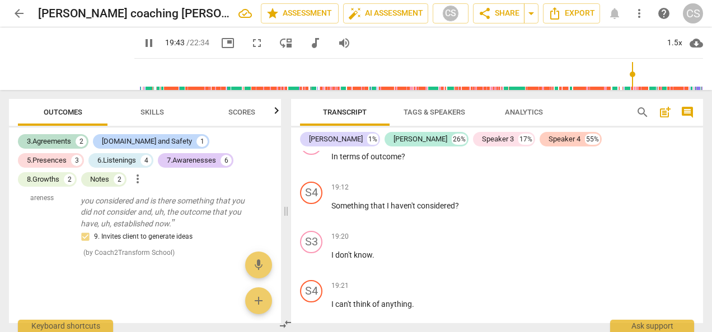
scroll to position [9861, 0]
click at [142, 41] on span "pause" at bounding box center [148, 42] width 13 height 13
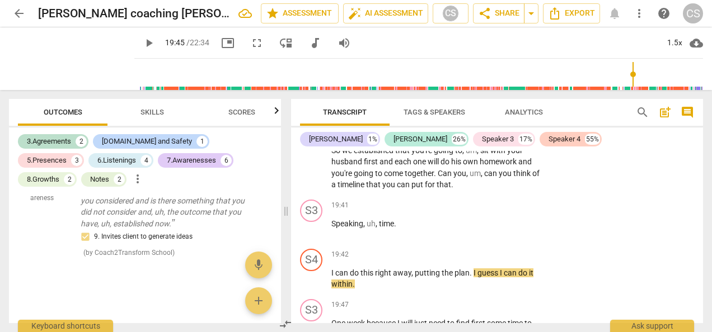
scroll to position [10115, 0]
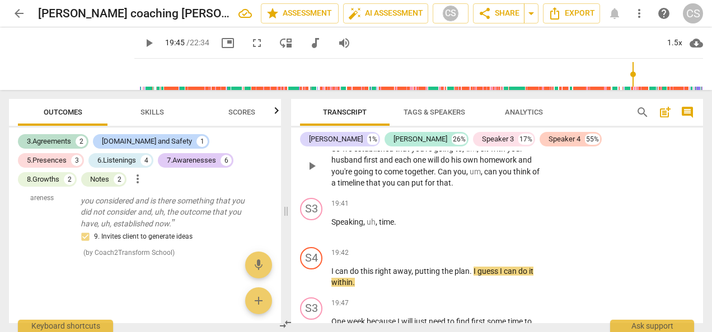
click at [523, 189] on div "19:26 + Add competency keyboard_arrow_right So we established that you're going…" at bounding box center [439, 157] width 217 height 64
click at [474, 137] on div "+" at bounding box center [472, 130] width 11 height 11
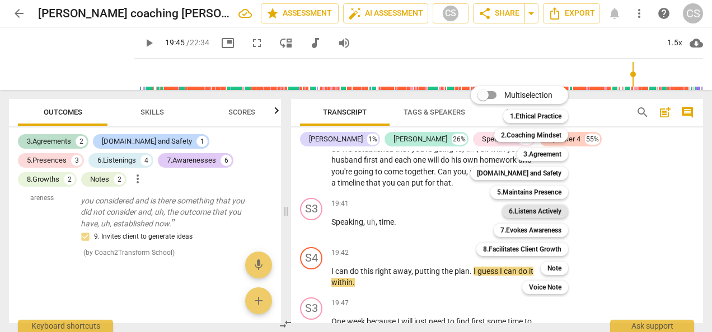
click at [545, 212] on b "6.Listens Actively" at bounding box center [535, 211] width 53 height 13
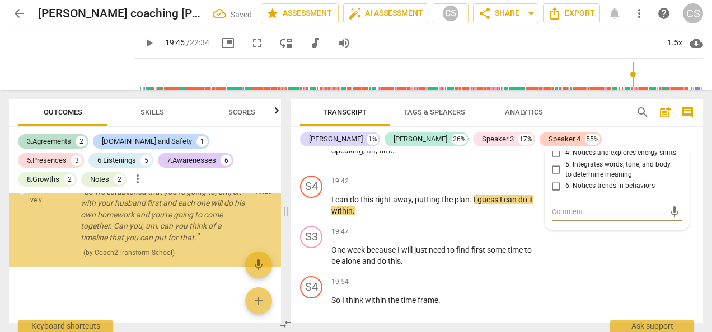
scroll to position [10184, 0]
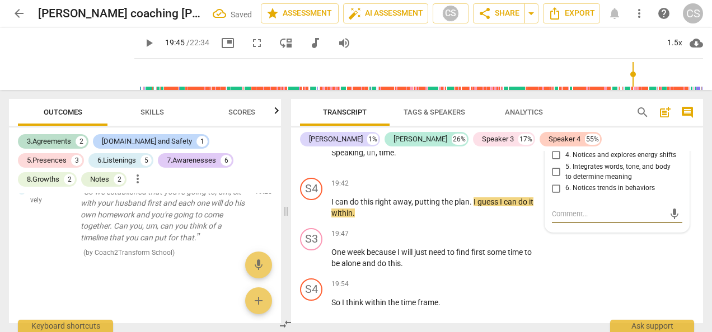
click at [553, 135] on input "2. Reflects to ensure clarity" at bounding box center [556, 128] width 18 height 13
click at [560, 219] on textarea at bounding box center [608, 214] width 113 height 11
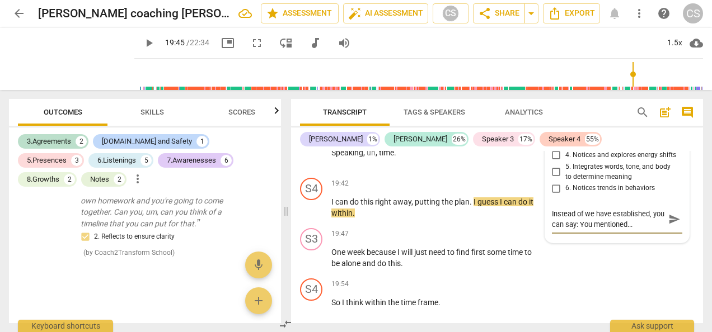
click at [671, 226] on span "send" at bounding box center [674, 219] width 16 height 13
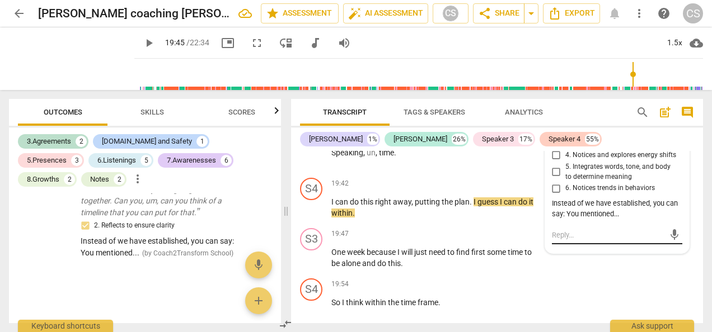
click at [561, 241] on textarea at bounding box center [608, 235] width 113 height 11
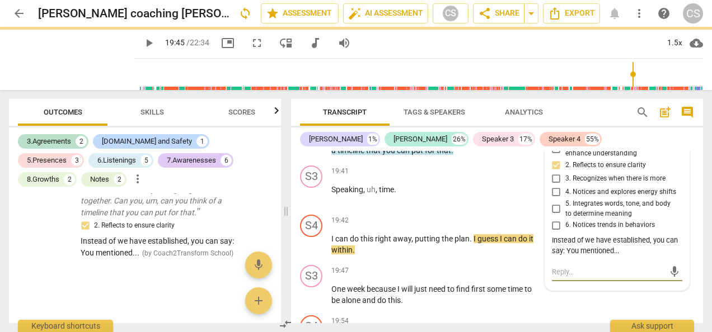
scroll to position [10145, 0]
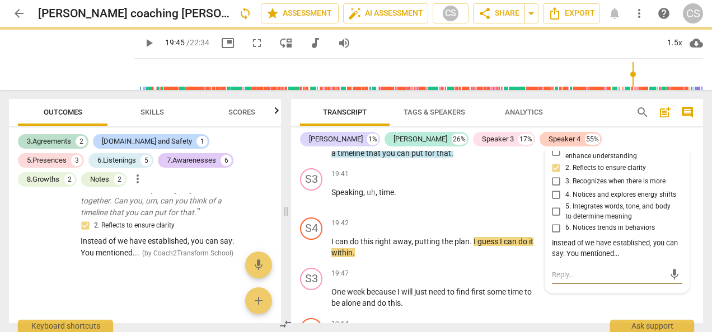
click at [675, 135] on span "more_vert" at bounding box center [675, 128] width 13 height 13
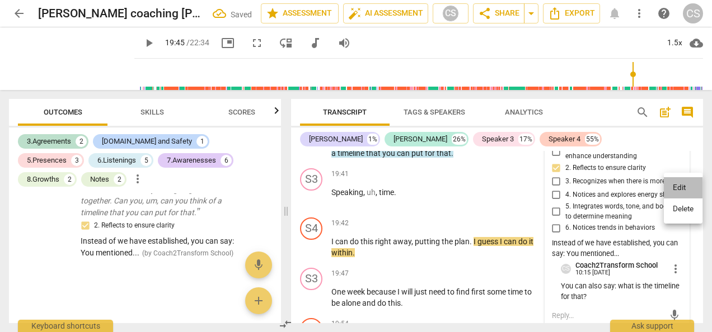
click at [686, 197] on li "Edit" at bounding box center [683, 187] width 39 height 21
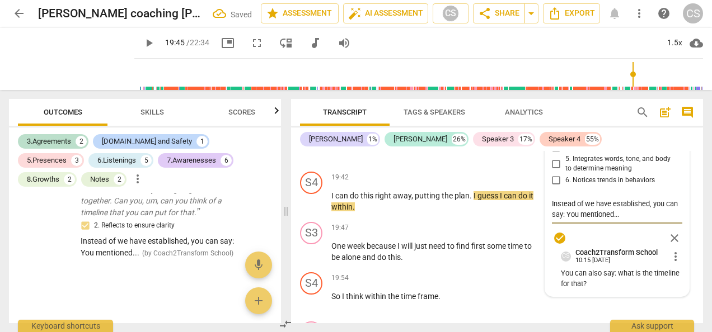
scroll to position [10197, 0]
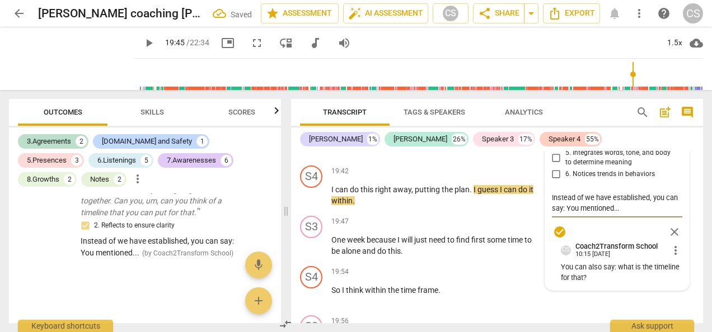
click at [629, 214] on textarea "Instead of we have established, you can say: You mentioned..." at bounding box center [617, 203] width 130 height 21
click at [673, 239] on span "close" at bounding box center [674, 232] width 13 height 13
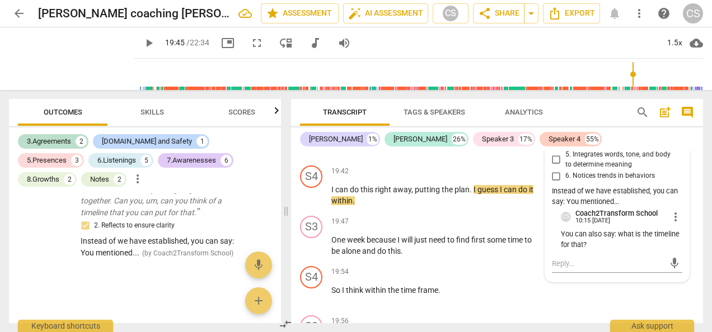
click at [670, 224] on span "more_vert" at bounding box center [675, 216] width 13 height 13
click at [684, 301] on li "Delete" at bounding box center [683, 297] width 39 height 21
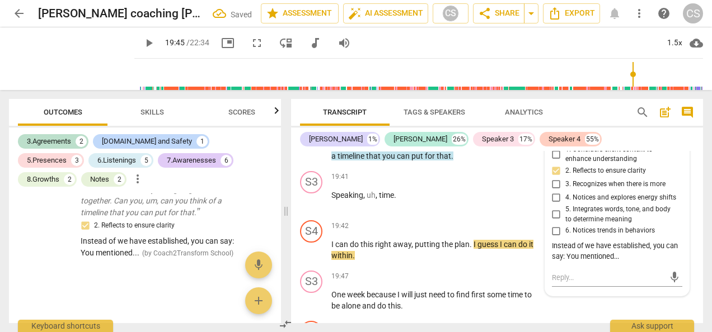
scroll to position [10140, 0]
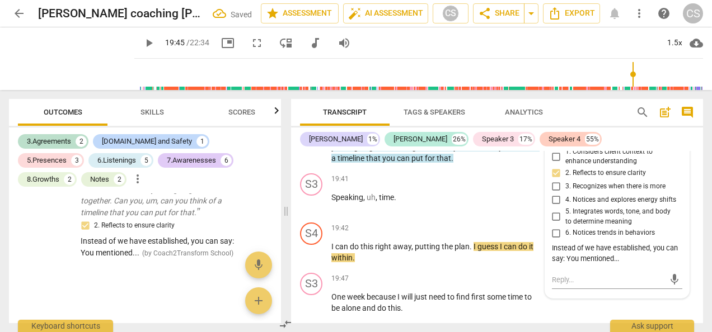
click at [676, 141] on span "more_vert" at bounding box center [675, 133] width 13 height 13
click at [684, 194] on li "Edit" at bounding box center [683, 192] width 39 height 21
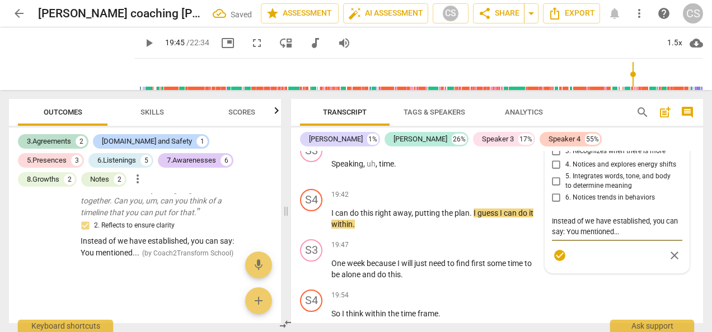
scroll to position [10200, 0]
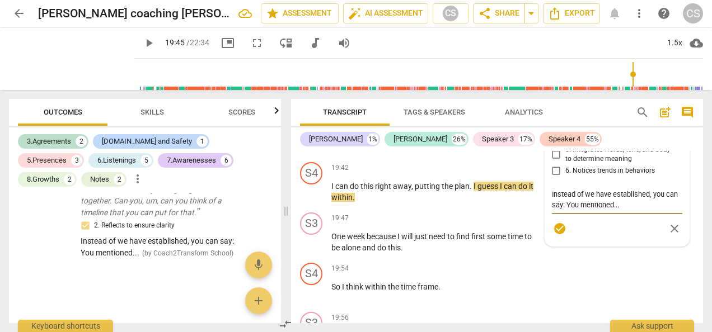
click at [626, 210] on textarea "Instead of we have established, you can say: You mentioned..." at bounding box center [617, 199] width 130 height 21
click at [559, 257] on span "check_circle" at bounding box center [559, 249] width 13 height 13
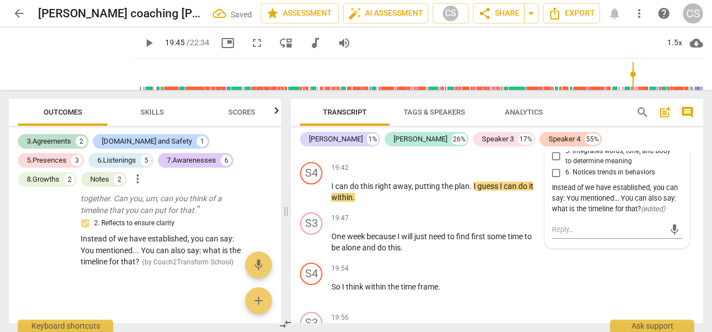
click at [139, 50] on button "play_arrow" at bounding box center [149, 43] width 20 height 20
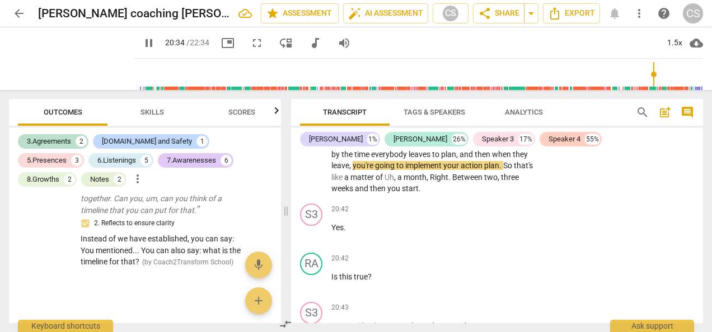
scroll to position [10625, 0]
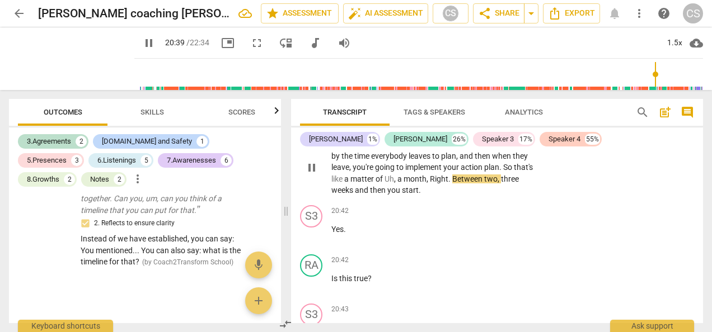
click at [470, 132] on div "+" at bounding box center [472, 126] width 11 height 11
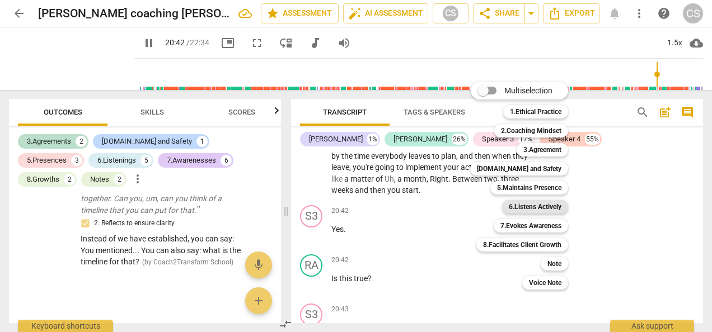
click at [521, 207] on b "6.Listens Actively" at bounding box center [535, 206] width 53 height 13
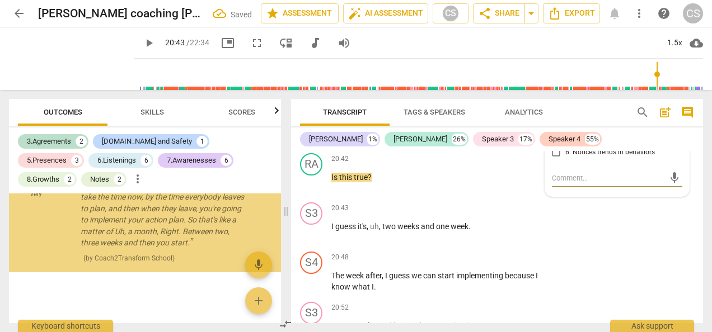
scroll to position [2190, 0]
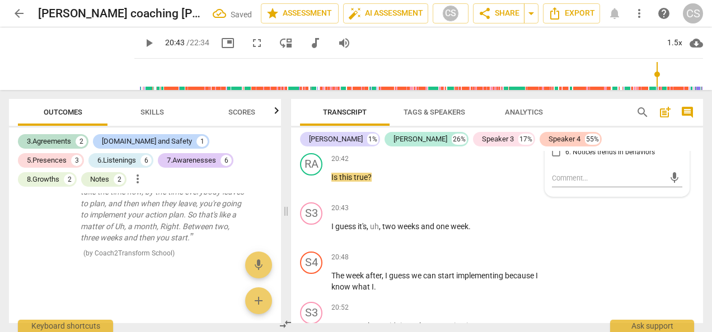
click at [552, 99] on input "2. Reflects to ensure clarity" at bounding box center [556, 92] width 18 height 13
click at [423, 198] on div "RA play_arrow pause 20:42 + Add competency keyboard_arrow_right Is this true ?" at bounding box center [497, 173] width 412 height 49
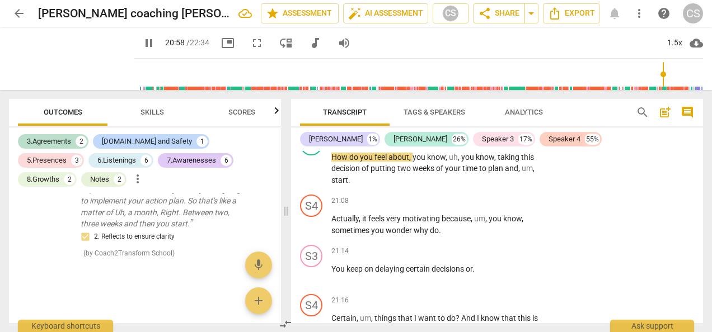
scroll to position [10993, 0]
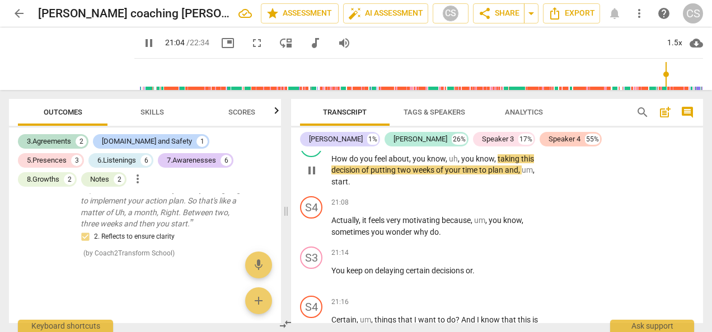
click at [472, 147] on div "+" at bounding box center [472, 140] width 11 height 11
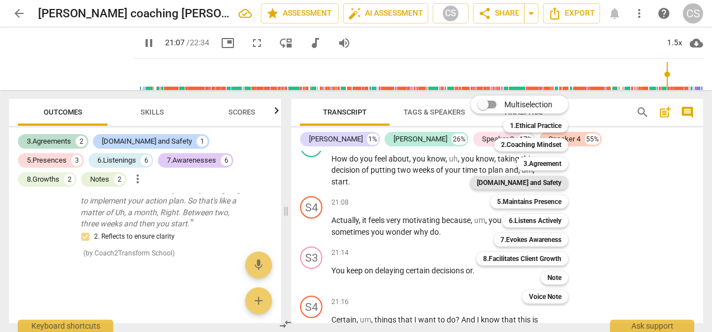
click at [532, 181] on b "[DOMAIN_NAME] and Safety" at bounding box center [519, 182] width 85 height 13
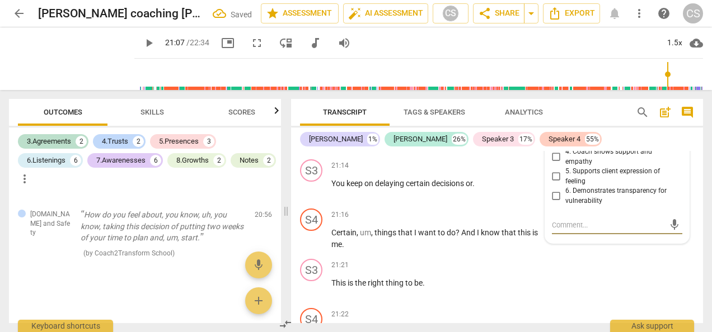
scroll to position [11079, 0]
click at [556, 185] on input "5. Supports client expression of feeling" at bounding box center [556, 177] width 18 height 13
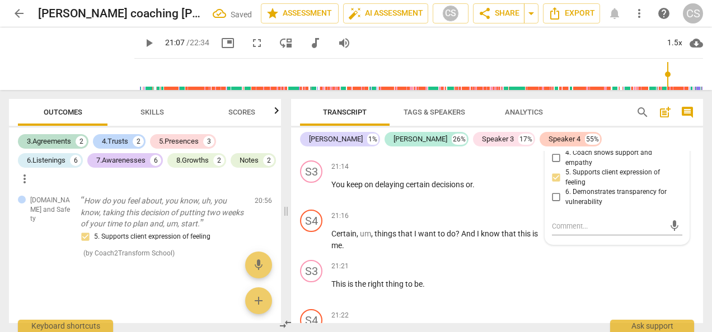
click at [429, 102] on p "How do you feel about , you know , uh , you know , taking this decision of putt…" at bounding box center [436, 84] width 210 height 35
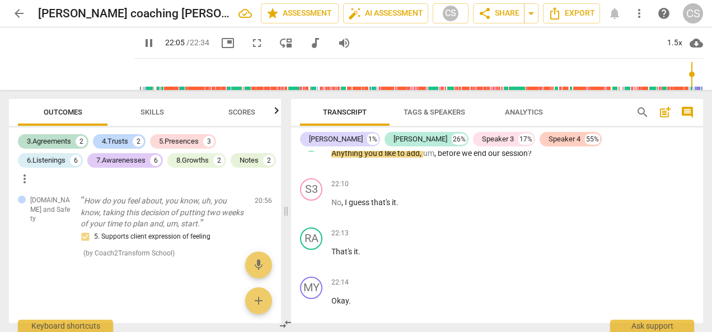
scroll to position [11514, 0]
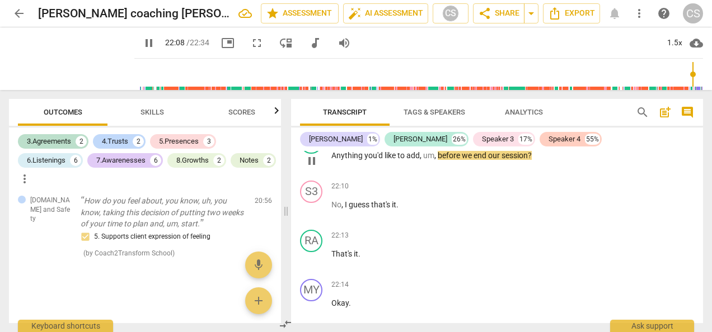
click at [471, 143] on div "+" at bounding box center [472, 137] width 11 height 11
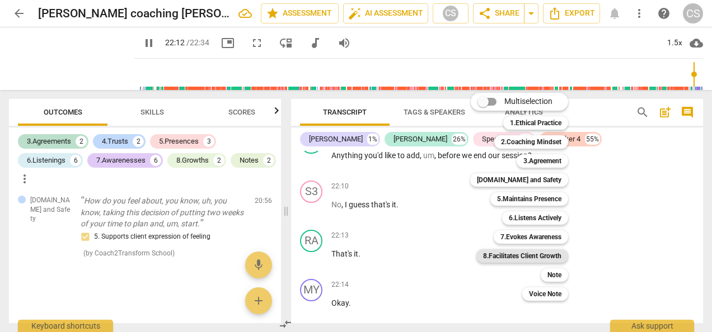
click at [546, 254] on b "8.Facilitates Client Growth" at bounding box center [522, 256] width 78 height 13
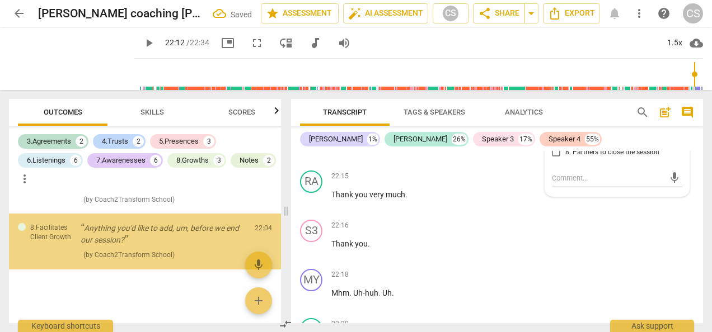
scroll to position [2364, 0]
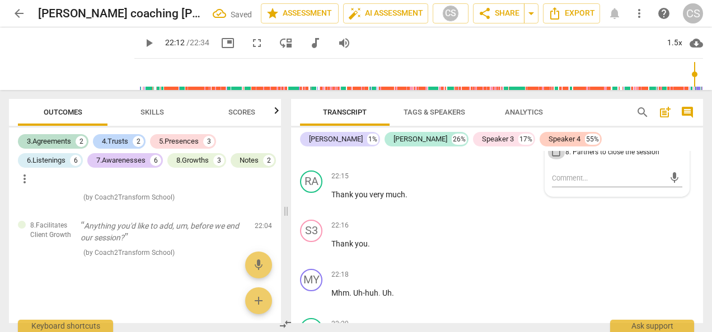
click at [552, 160] on input "8. Partners to close the session" at bounding box center [556, 152] width 18 height 13
click at [406, 183] on div "22:15 + Add competency keyboard_arrow_right" at bounding box center [439, 177] width 217 height 12
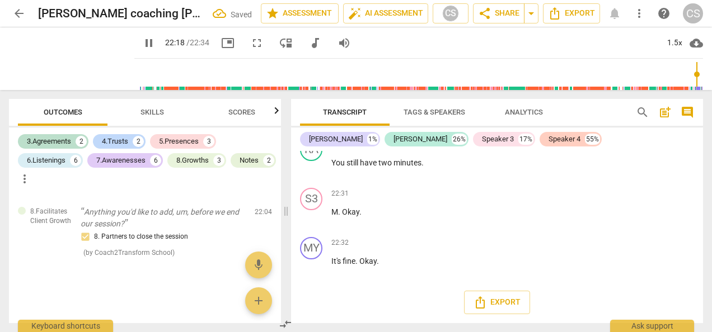
scroll to position [11910, 0]
click at [498, 305] on span "Export" at bounding box center [497, 302] width 47 height 13
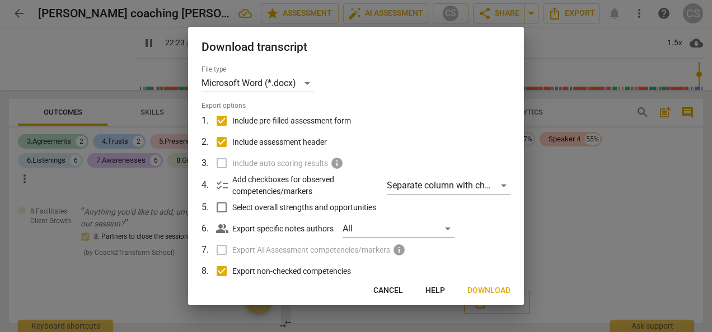
click at [489, 291] on span "Download" at bounding box center [488, 290] width 43 height 11
